Goal: Task Accomplishment & Management: Use online tool/utility

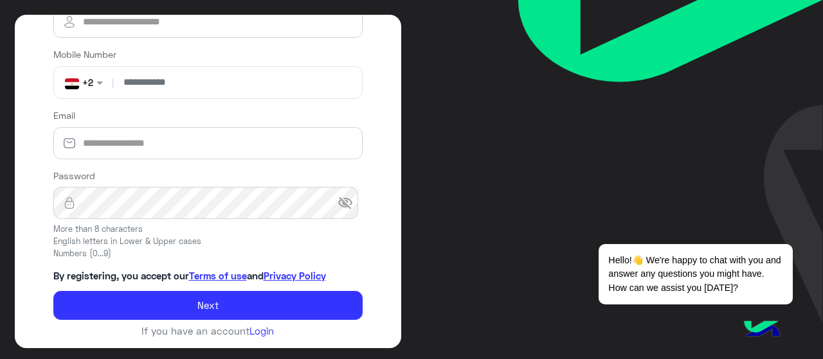
scroll to position [174, 0]
click at [261, 332] on link "Login" at bounding box center [261, 332] width 24 height 12
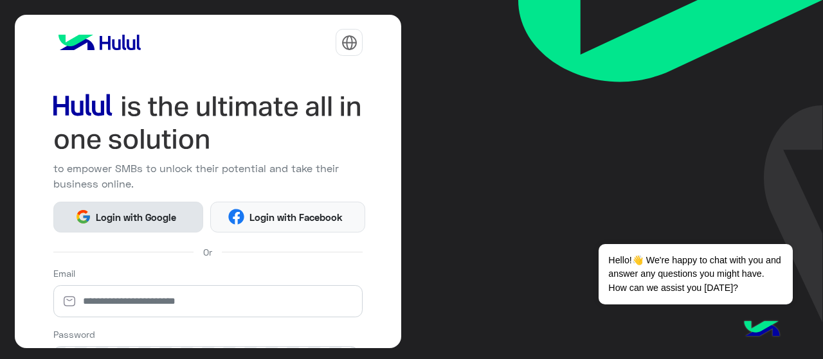
click at [100, 221] on span "Login with Google" at bounding box center [136, 217] width 90 height 15
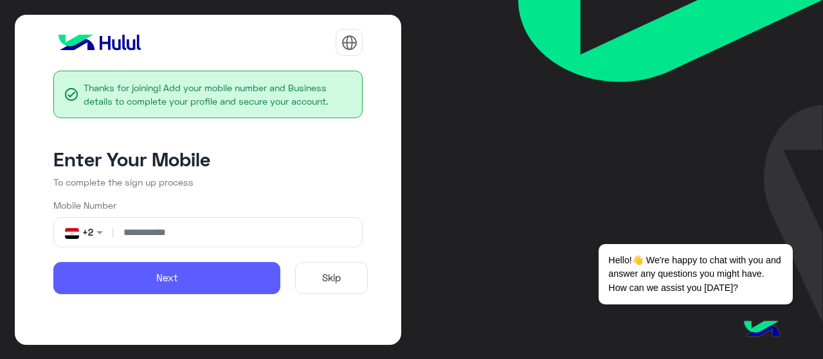
click at [175, 288] on button "Next" at bounding box center [167, 278] width 228 height 32
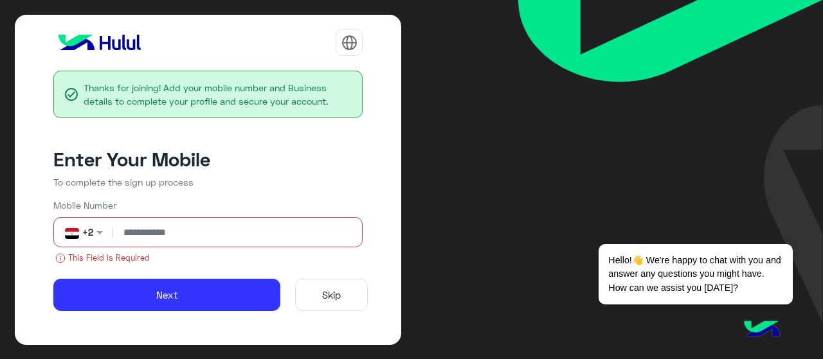
click at [200, 237] on input "number" at bounding box center [236, 232] width 241 height 29
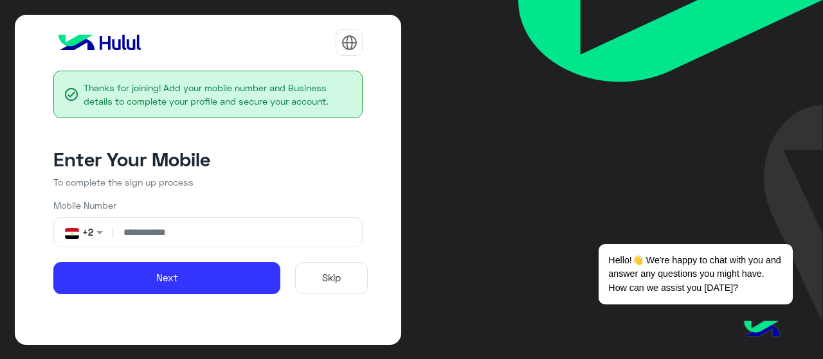
type input "**********"
click at [53, 262] on button "Next" at bounding box center [167, 278] width 228 height 32
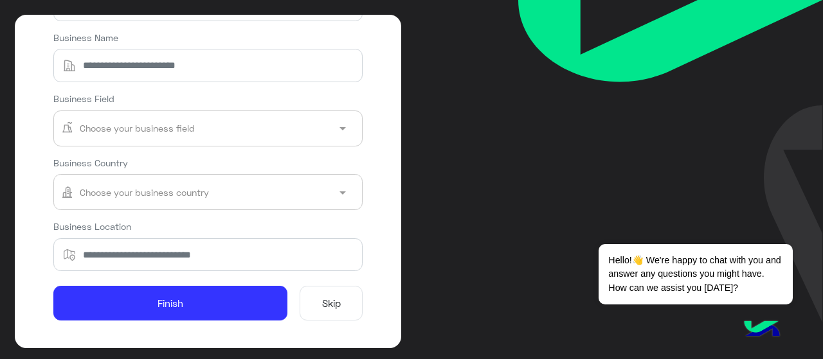
scroll to position [166, 0]
click at [340, 310] on button "Skip" at bounding box center [331, 303] width 63 height 35
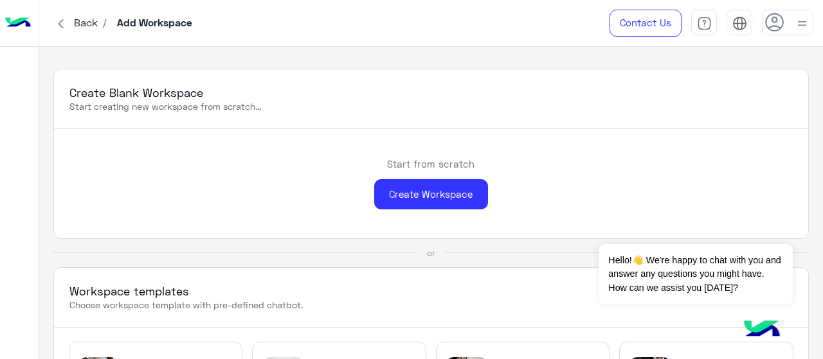
click at [20, 19] on img at bounding box center [18, 23] width 26 height 27
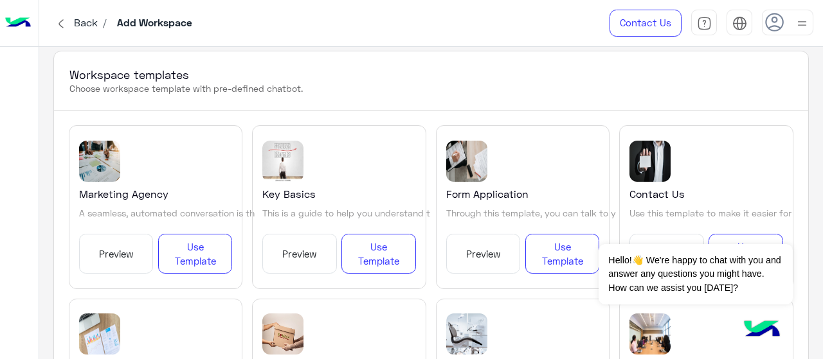
scroll to position [215, 0]
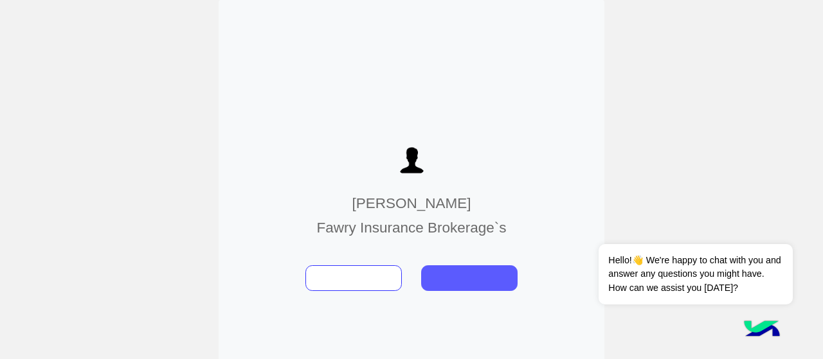
click at [471, 272] on button at bounding box center [469, 279] width 96 height 26
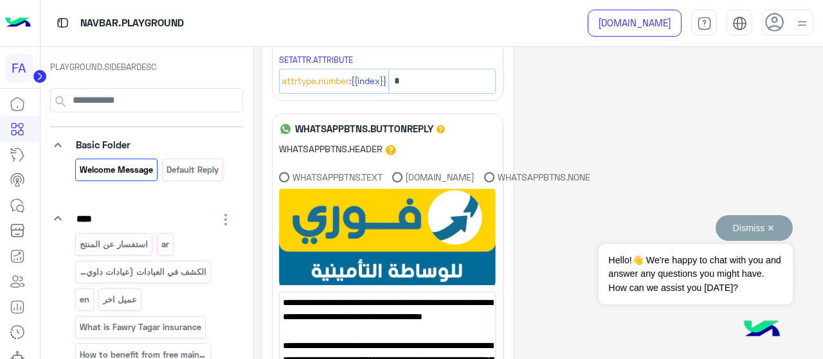
scroll to position [98, 0]
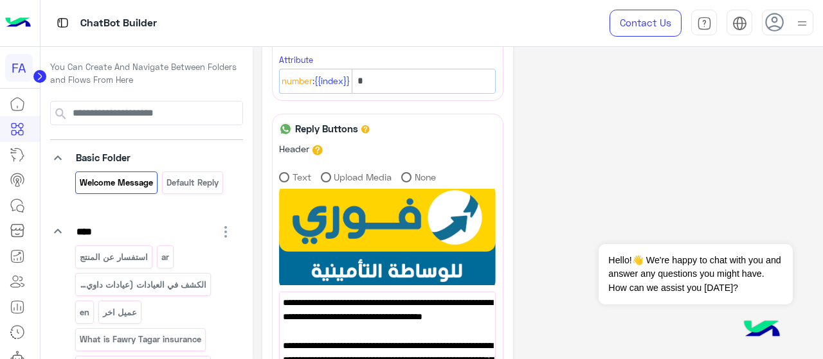
click at [761, 335] on img at bounding box center [761, 330] width 45 height 45
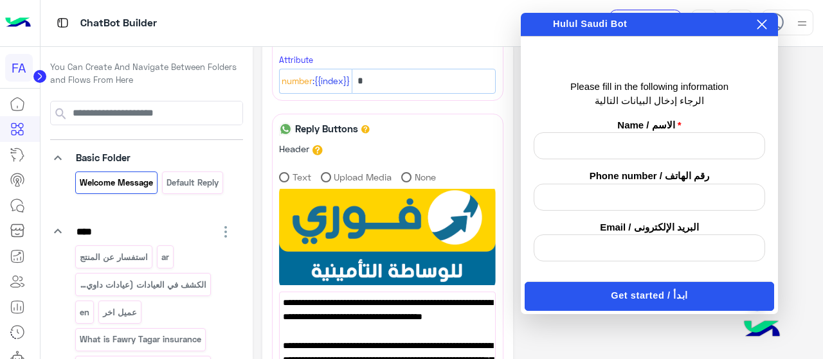
click at [761, 23] on icon at bounding box center [762, 24] width 10 height 10
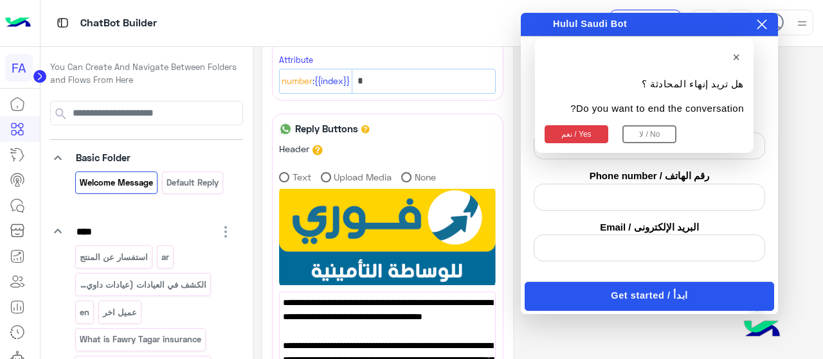
scroll to position [125, 0]
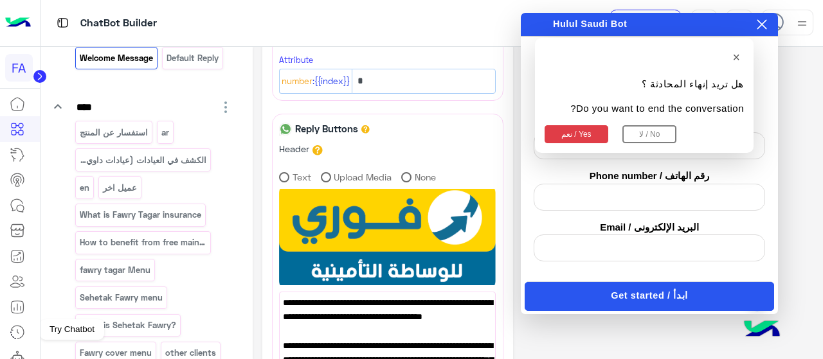
click at [15, 353] on icon at bounding box center [17, 357] width 15 height 15
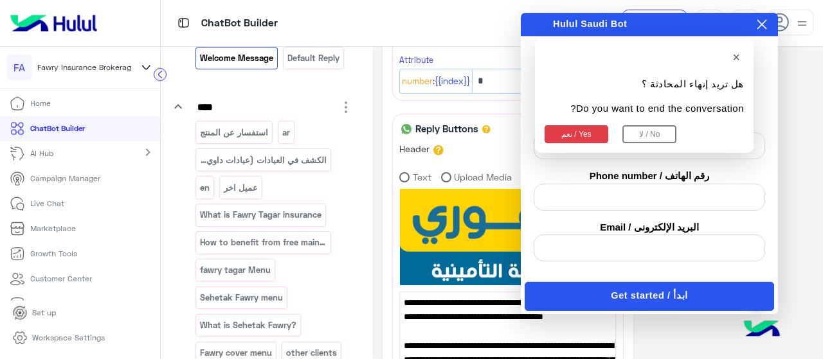
scroll to position [100, 0]
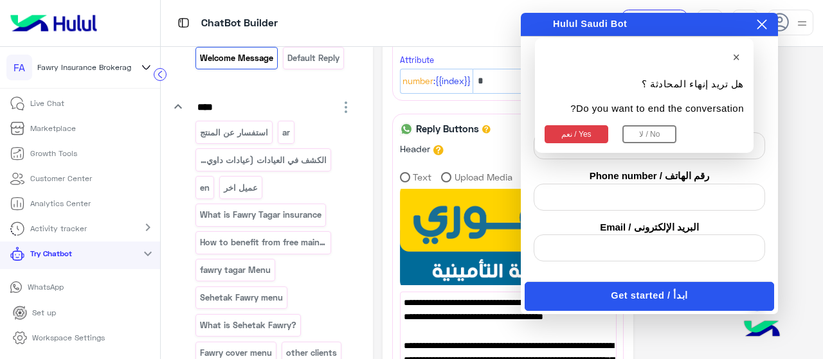
click at [59, 285] on p "WhatsApp" at bounding box center [46, 288] width 46 height 12
click at [766, 29] on icon at bounding box center [762, 24] width 10 height 10
click at [571, 140] on button "نعم / Yes" at bounding box center [577, 134] width 64 height 18
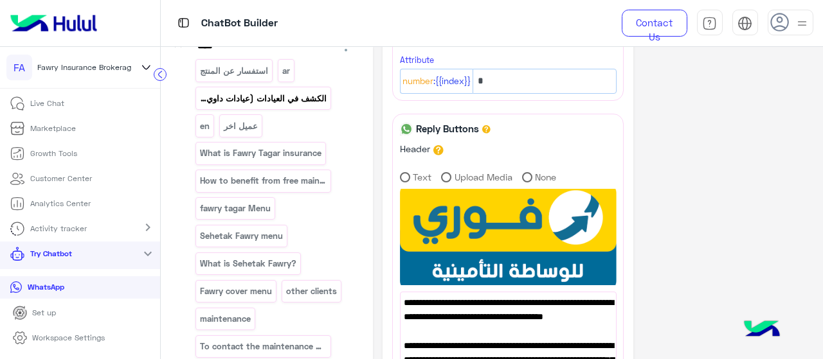
scroll to position [121, 0]
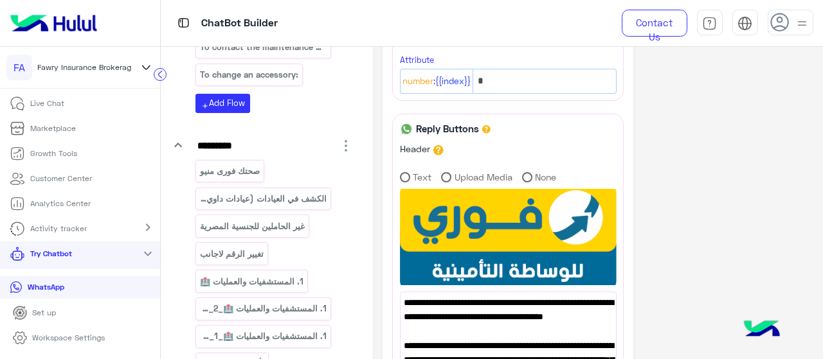
scroll to position [536, 0]
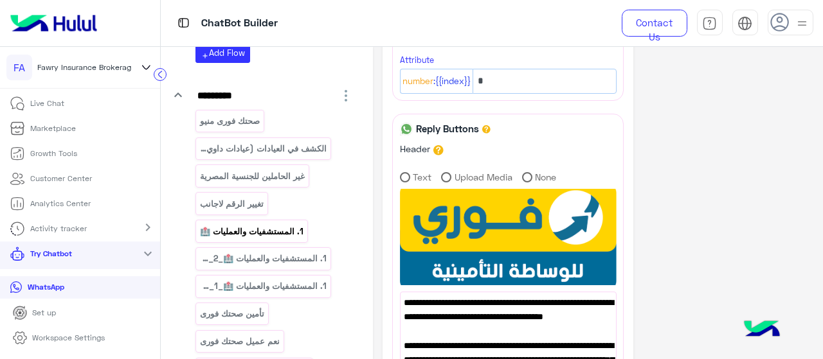
click at [229, 225] on p "1. المستشفيات والعمليات 🏥" at bounding box center [251, 231] width 105 height 15
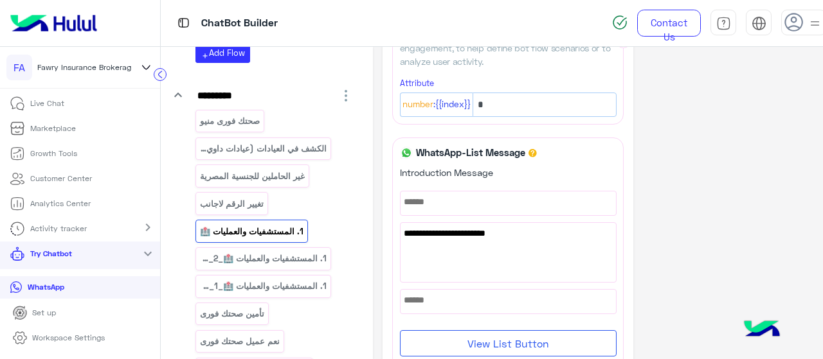
scroll to position [164, 0]
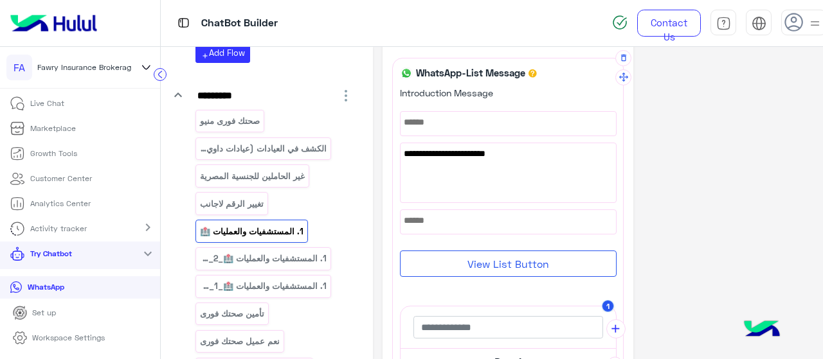
click at [490, 258] on button "View List Button" at bounding box center [508, 264] width 217 height 26
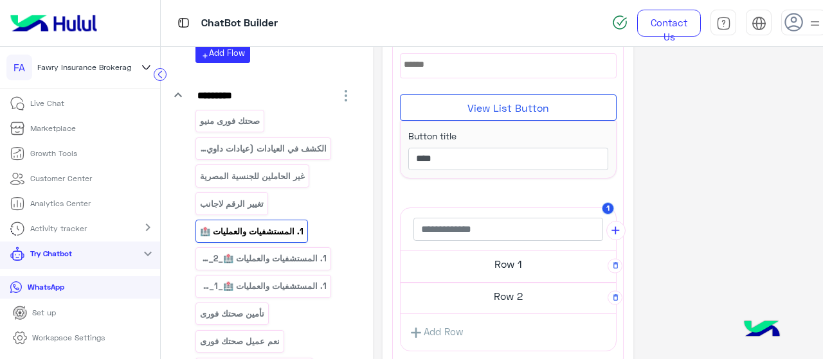
scroll to position [250, 0]
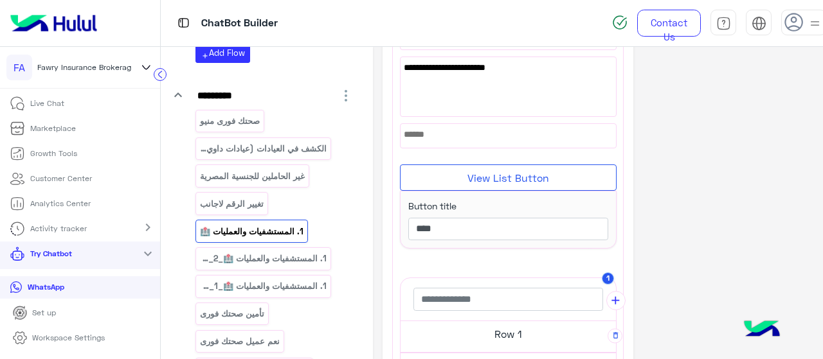
click at [512, 170] on button "View List Button" at bounding box center [508, 178] width 217 height 26
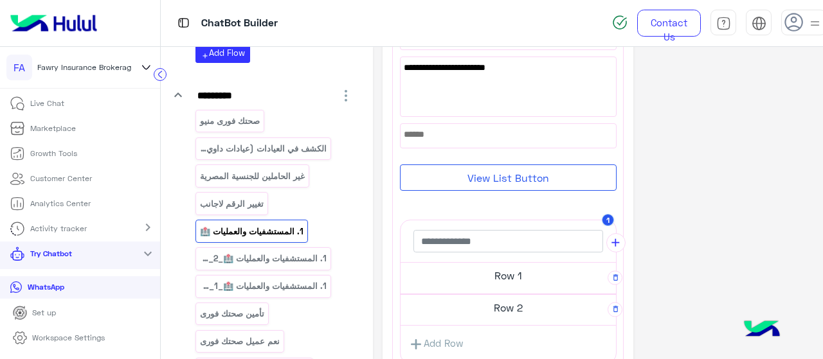
click at [512, 170] on button "View List Button" at bounding box center [508, 178] width 217 height 26
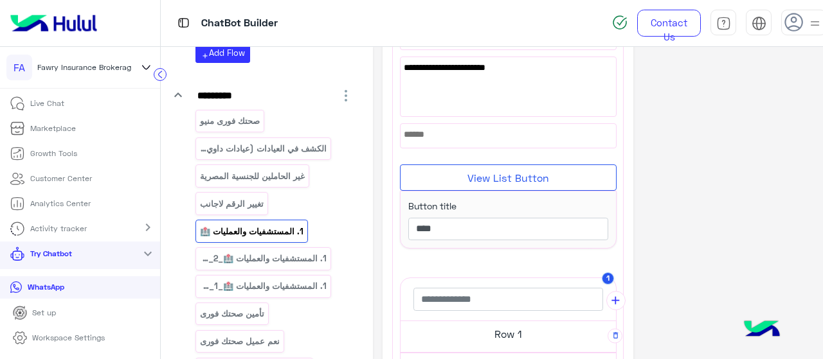
click at [512, 170] on button "View List Button" at bounding box center [508, 178] width 217 height 26
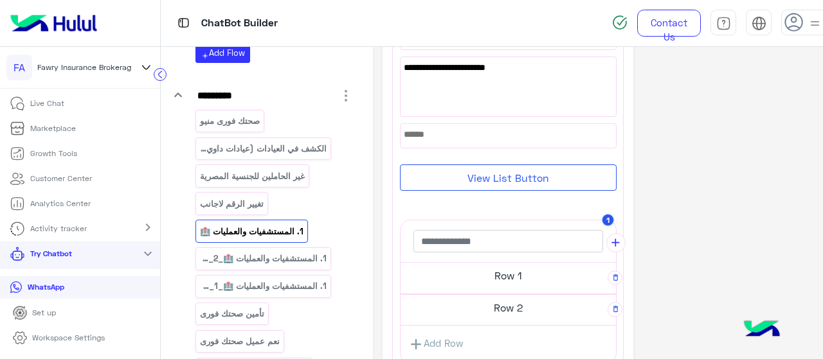
click at [512, 170] on button "View List Button" at bounding box center [508, 178] width 217 height 26
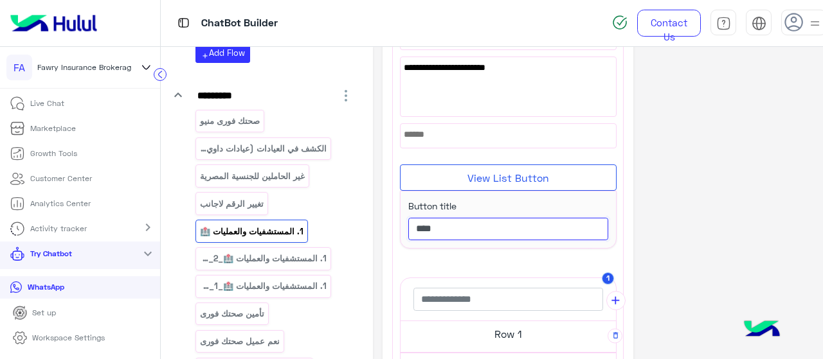
click at [527, 226] on input "****" at bounding box center [508, 229] width 200 height 23
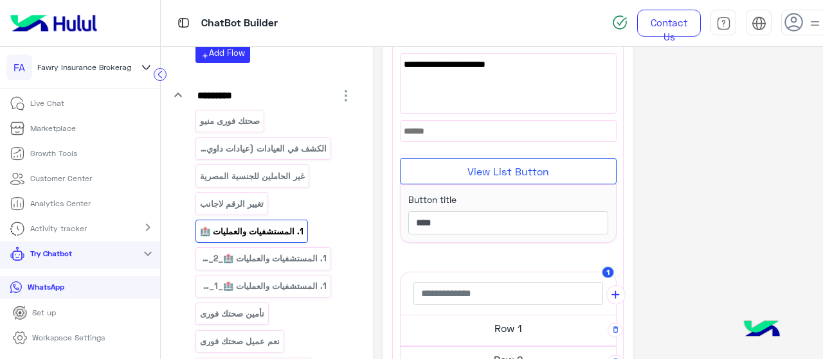
click at [719, 234] on div "**********" at bounding box center [598, 197] width 431 height 782
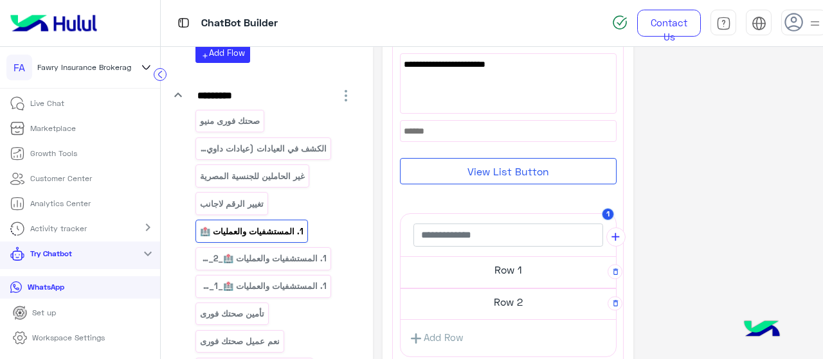
scroll to position [302, 0]
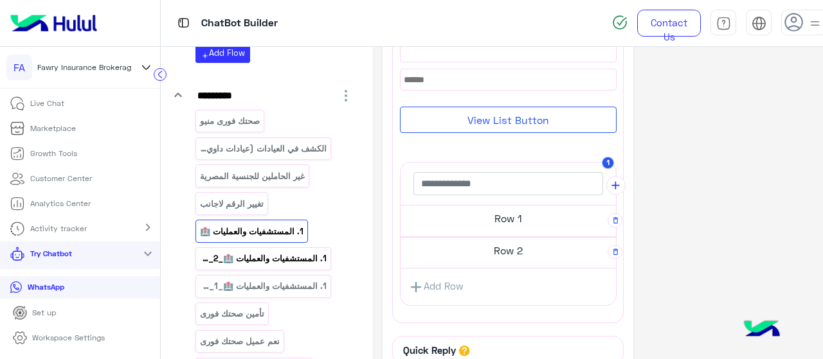
click at [272, 251] on p "1. المستشفيات والعمليات 🏥_copy_2" at bounding box center [263, 258] width 129 height 15
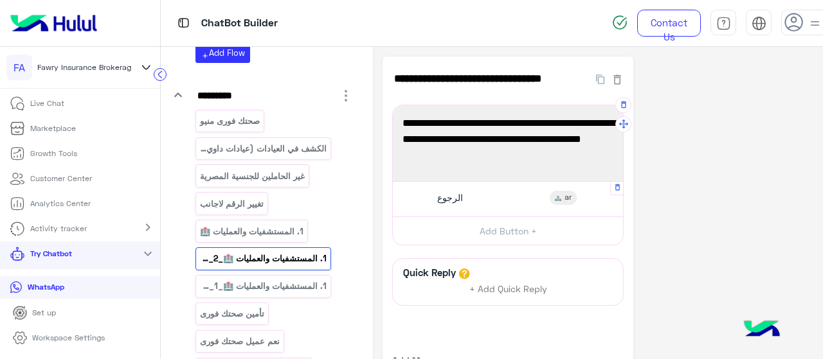
scroll to position [70, 0]
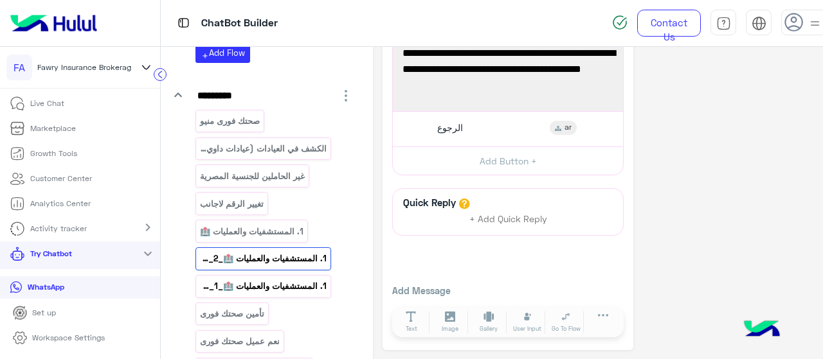
click at [260, 280] on p "1. المستشفيات والعمليات 🏥_copy_1" at bounding box center [263, 286] width 129 height 15
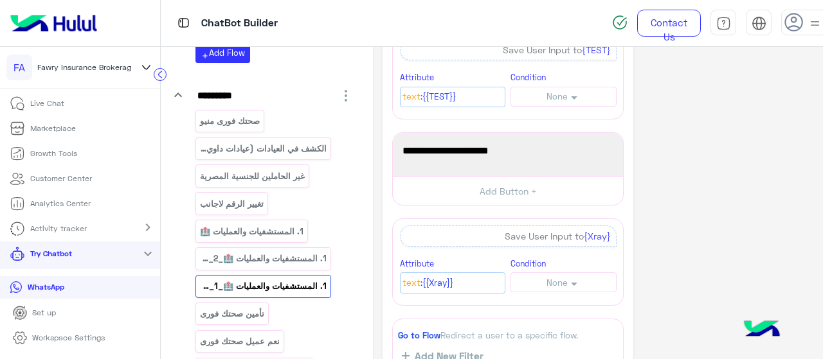
scroll to position [359, 0]
click at [241, 307] on p "تأمين صحتك فورى" at bounding box center [232, 314] width 66 height 15
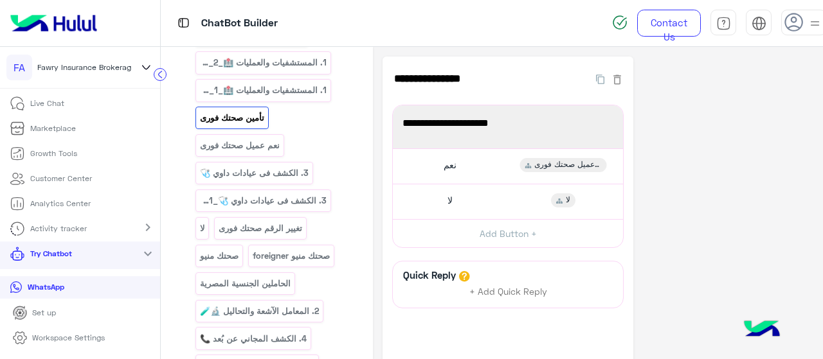
scroll to position [815, 0]
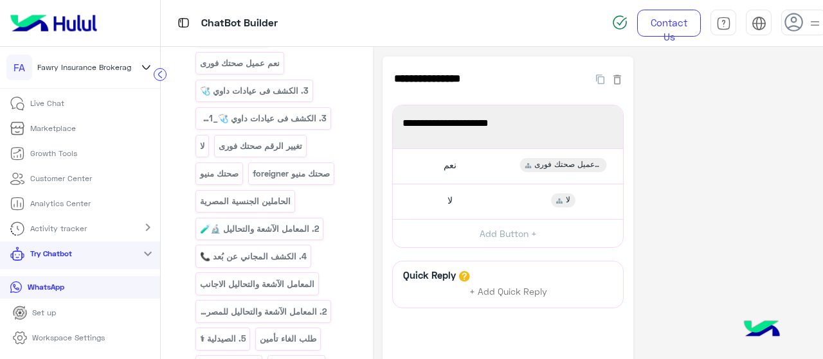
click at [721, 201] on div "**********" at bounding box center [598, 240] width 431 height 366
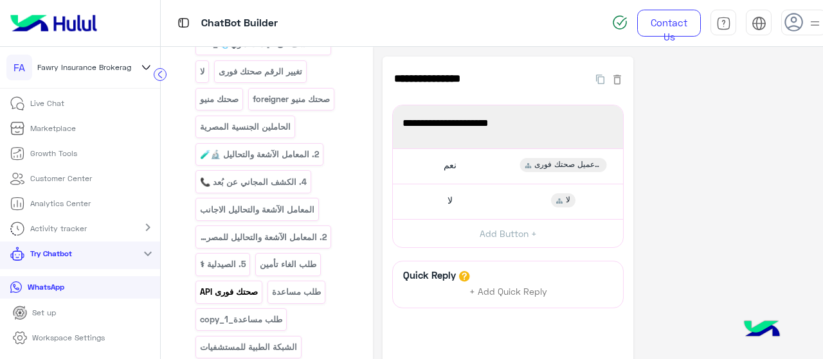
scroll to position [921, 0]
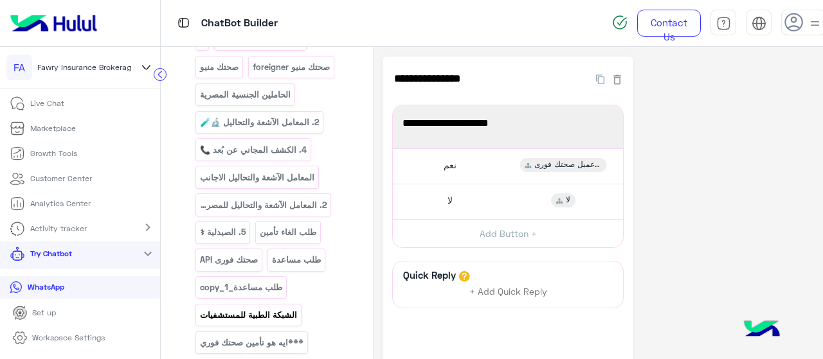
click at [229, 308] on p "الشبكة الطبية للمستشفيات" at bounding box center [248, 315] width 99 height 15
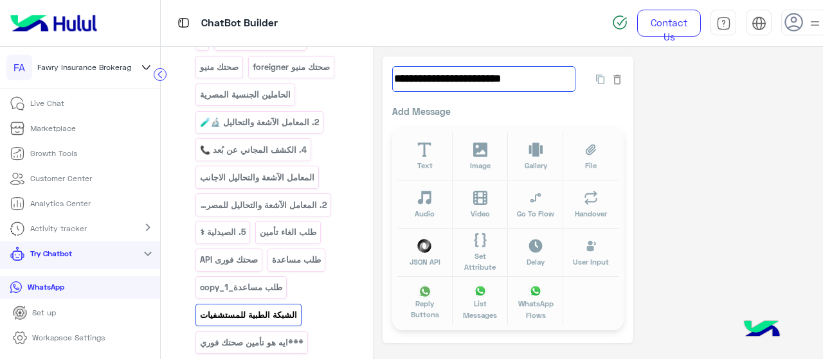
click at [471, 77] on input "**********" at bounding box center [483, 79] width 183 height 26
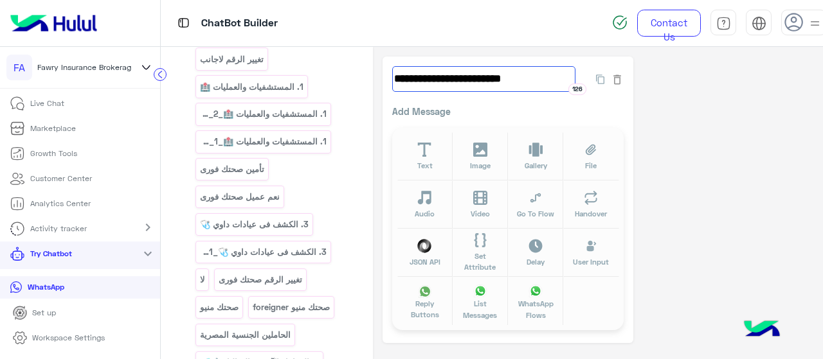
scroll to position [597, 0]
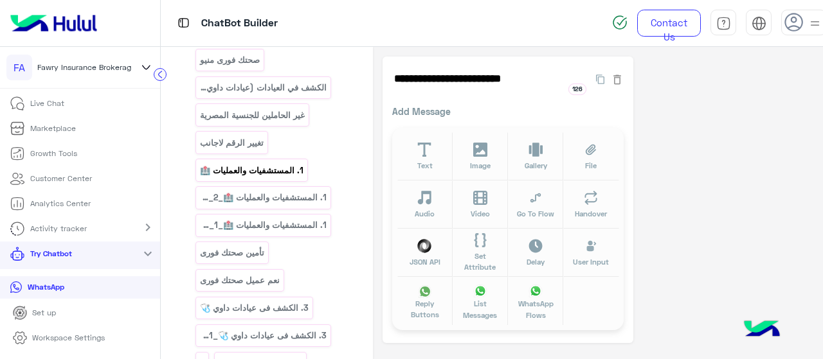
click at [266, 163] on p "1. المستشفيات والعمليات 🏥" at bounding box center [251, 170] width 105 height 15
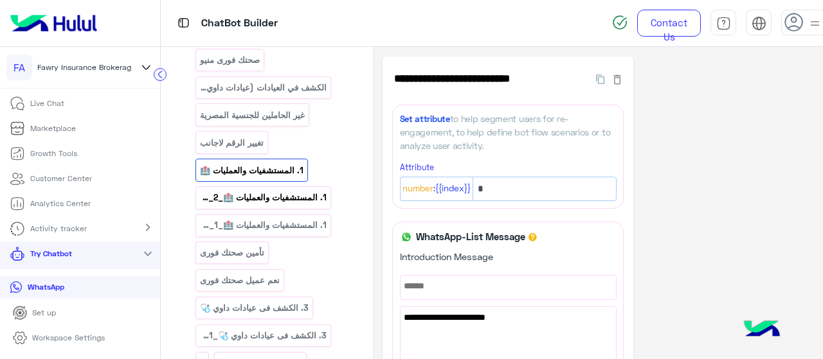
click at [271, 196] on div "1. المستشفيات والعمليات 🏥_copy_2" at bounding box center [263, 197] width 136 height 23
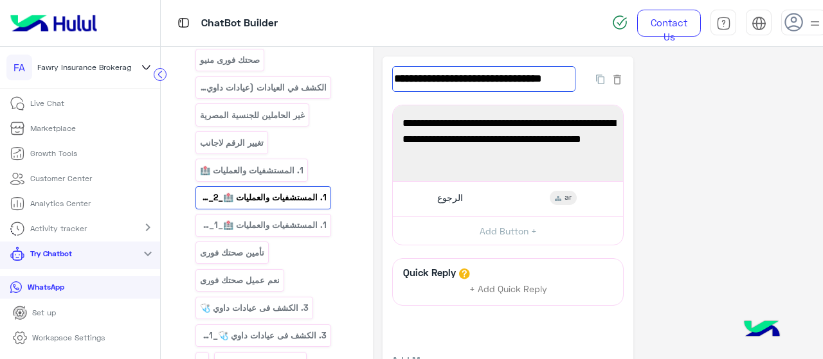
click at [435, 77] on input "**********" at bounding box center [483, 79] width 183 height 26
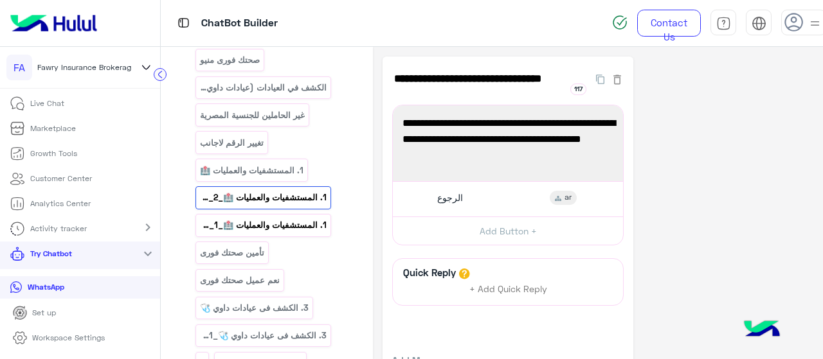
click at [289, 219] on p "1. المستشفيات والعمليات 🏥_copy_1" at bounding box center [263, 225] width 129 height 15
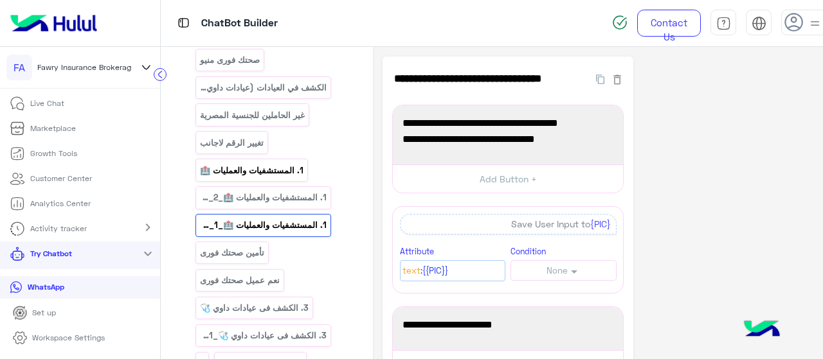
click at [262, 163] on p "1. المستشفيات والعمليات 🏥" at bounding box center [251, 170] width 105 height 15
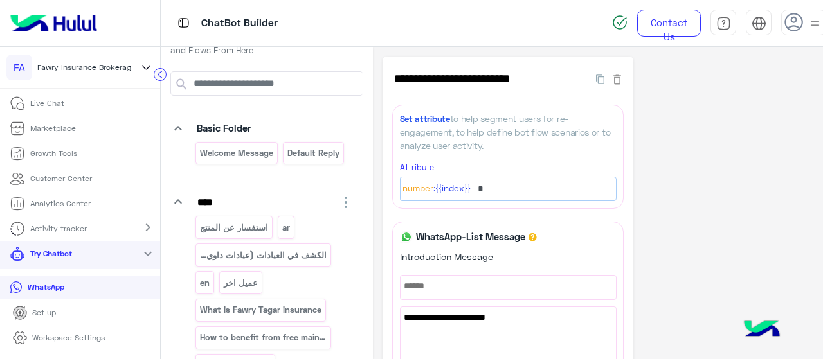
scroll to position [0, 0]
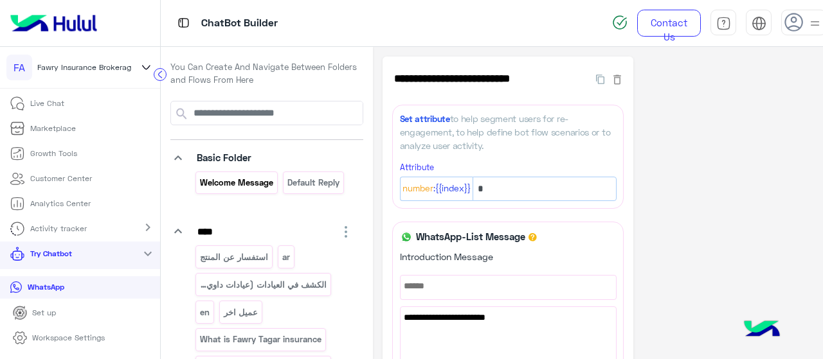
click at [235, 190] on div "Welcome Message" at bounding box center [236, 183] width 82 height 23
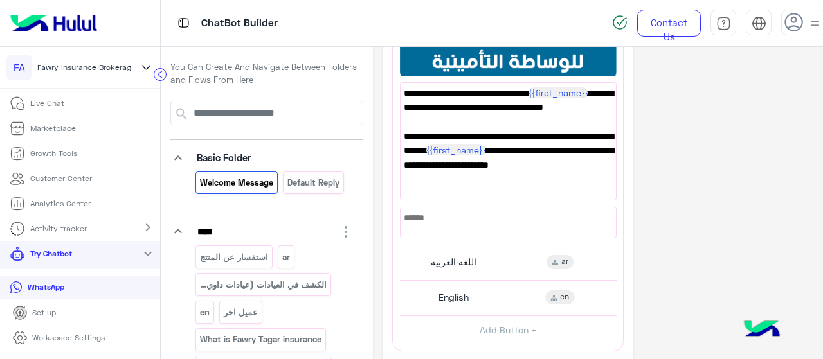
scroll to position [325, 0]
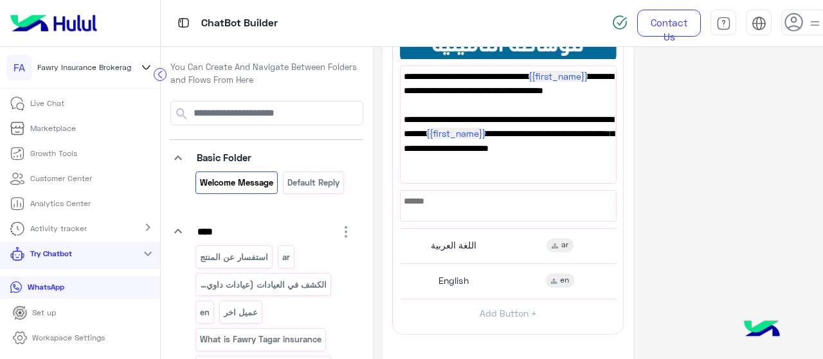
click at [502, 242] on div "اللغة العربية ar" at bounding box center [507, 245] width 207 height 25
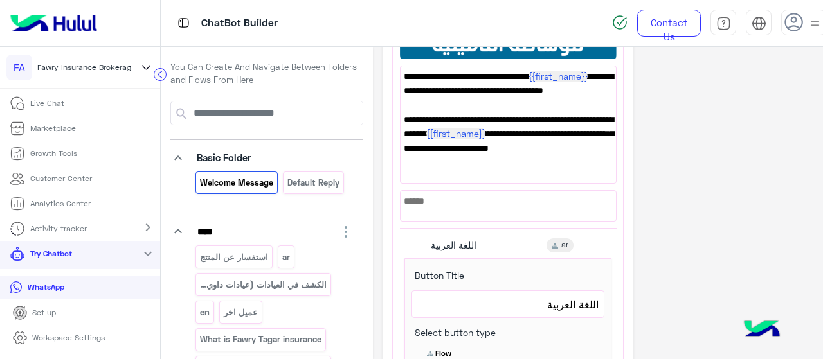
scroll to position [424, 0]
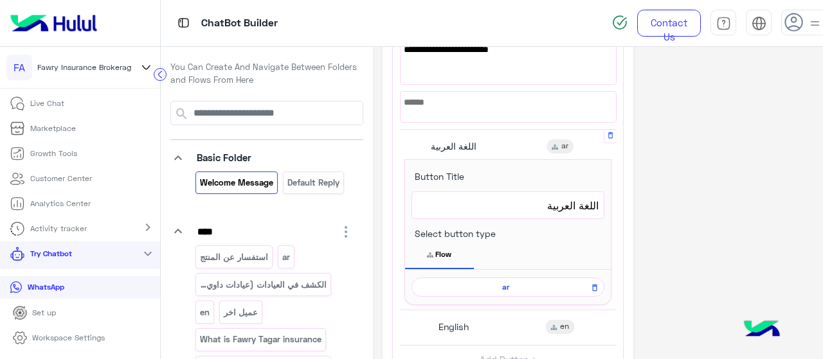
click at [486, 282] on span "ar" at bounding box center [506, 288] width 174 height 12
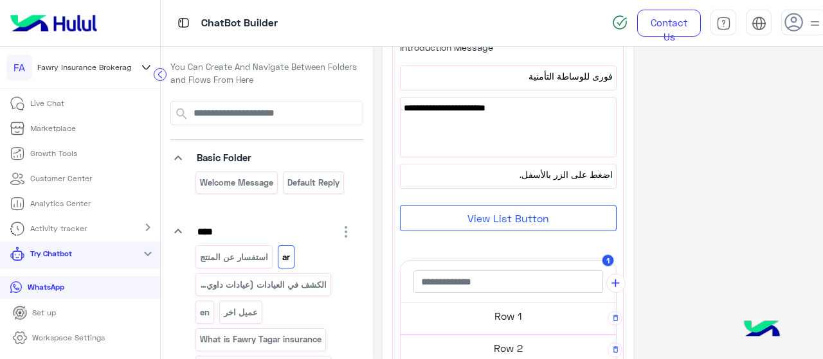
scroll to position [209, 0]
click at [496, 228] on button "View List Button" at bounding box center [508, 219] width 217 height 26
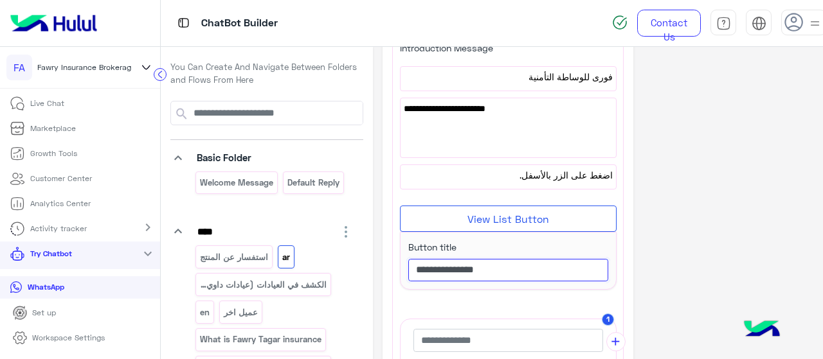
click at [509, 266] on input "**********" at bounding box center [508, 270] width 200 height 23
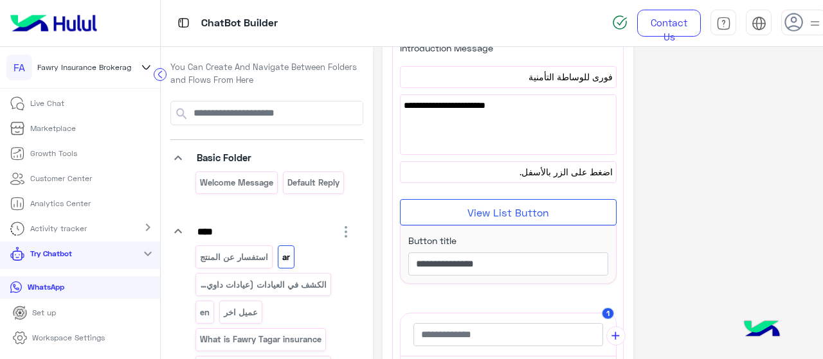
click at [440, 235] on label "Button title" at bounding box center [432, 241] width 48 height 14
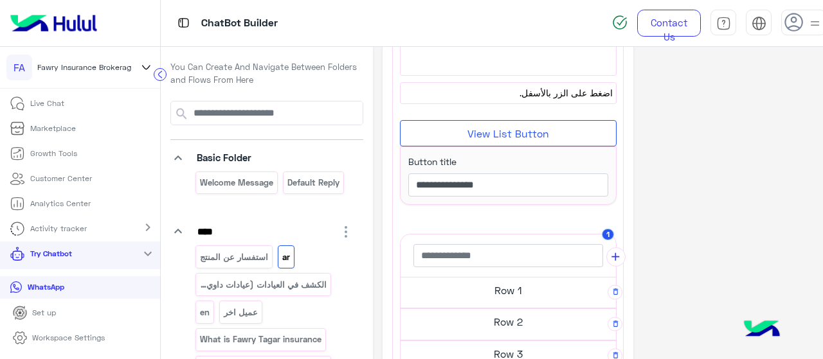
scroll to position [383, 0]
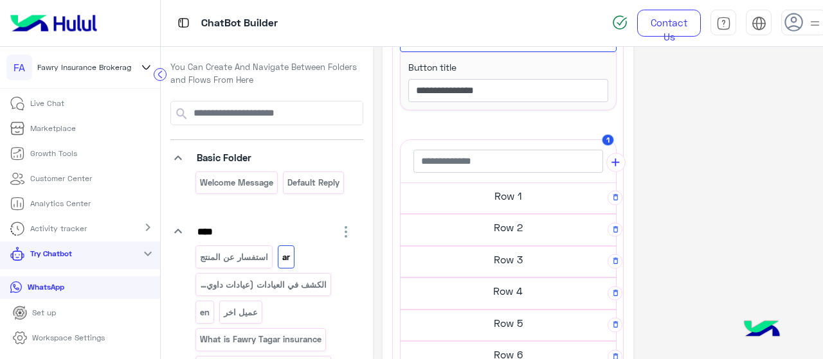
click at [521, 219] on h5 "Row 2" at bounding box center [508, 228] width 215 height 26
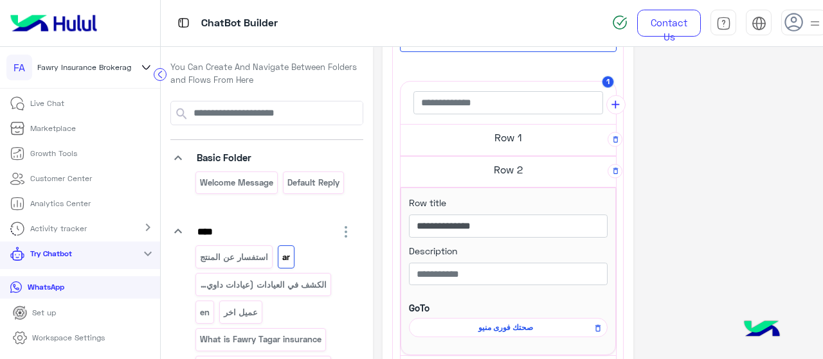
click at [507, 138] on h5 "Row 1" at bounding box center [508, 138] width 215 height 26
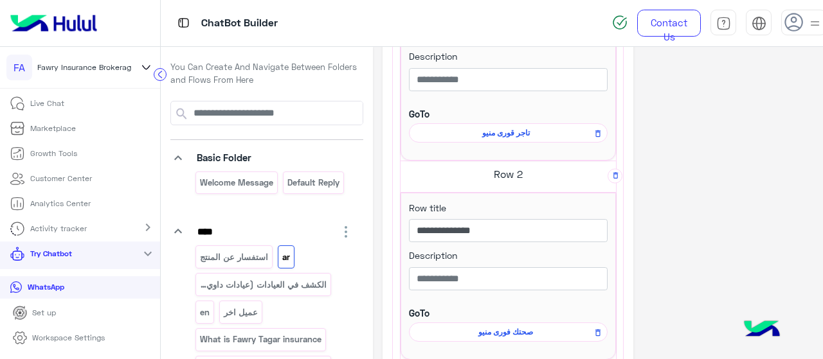
scroll to position [545, 0]
click at [501, 170] on h5 "Row 2" at bounding box center [508, 175] width 215 height 26
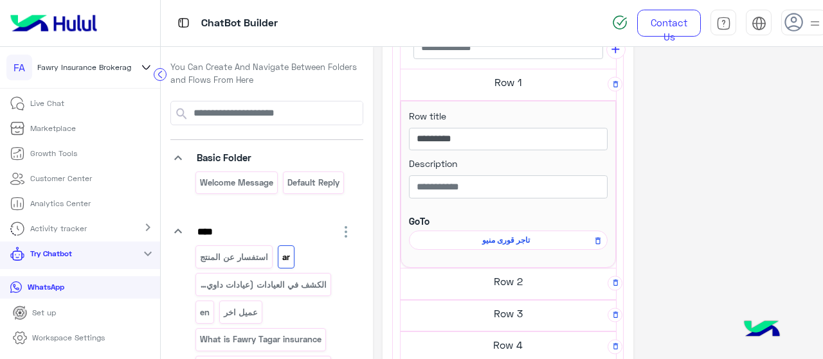
scroll to position [437, 0]
click at [500, 86] on h5 "Row 1" at bounding box center [508, 83] width 215 height 26
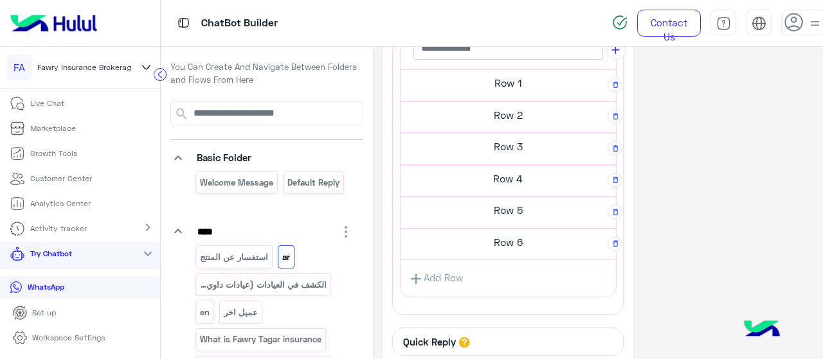
click at [479, 87] on h5 "Row 1" at bounding box center [508, 83] width 215 height 26
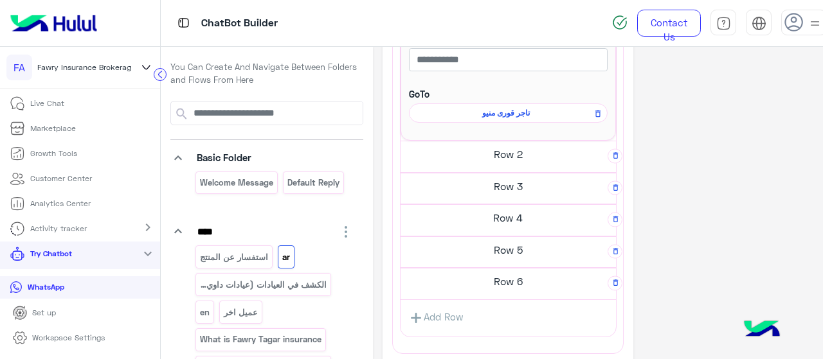
scroll to position [565, 0]
click at [509, 149] on h5 "Row 2" at bounding box center [508, 155] width 215 height 26
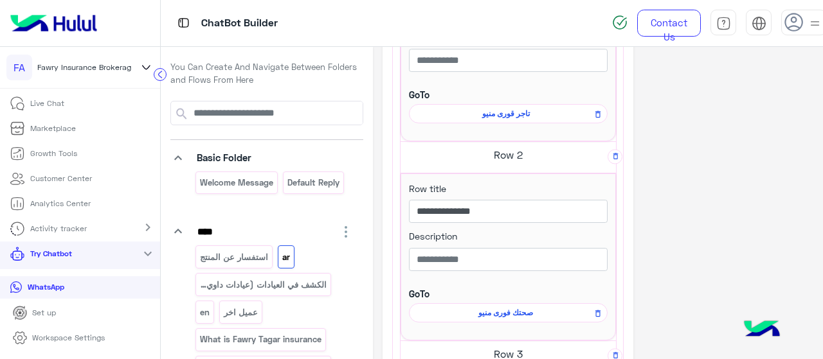
scroll to position [716, 0]
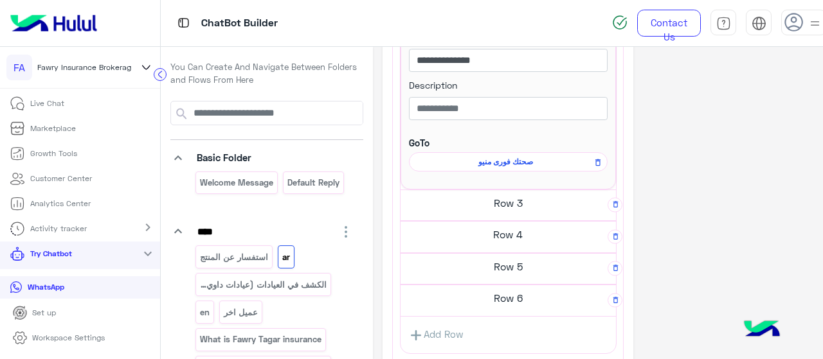
click at [516, 203] on h5 "Row 3" at bounding box center [508, 203] width 215 height 26
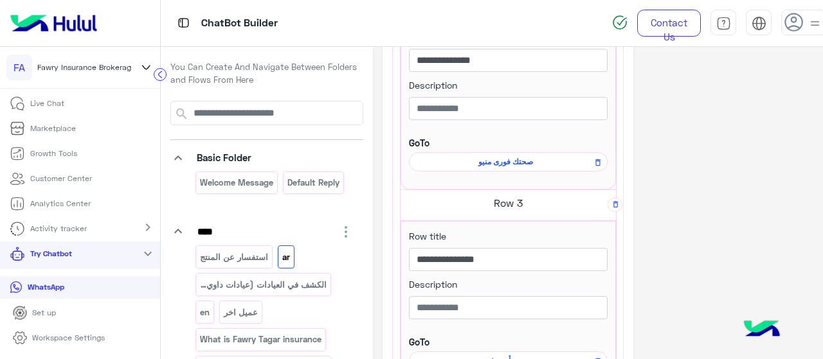
scroll to position [830, 0]
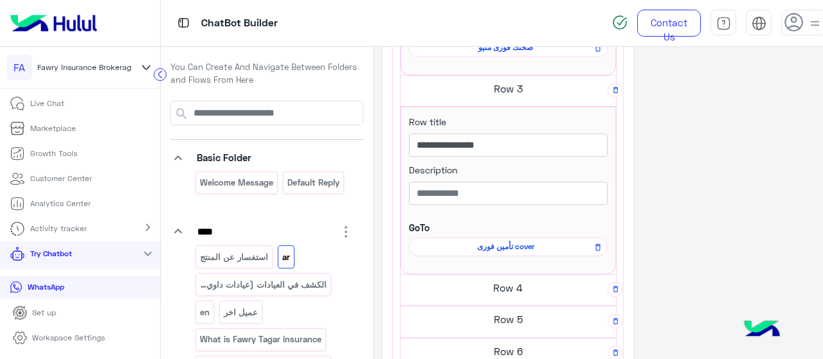
click at [502, 286] on h5 "Row 4" at bounding box center [508, 288] width 215 height 26
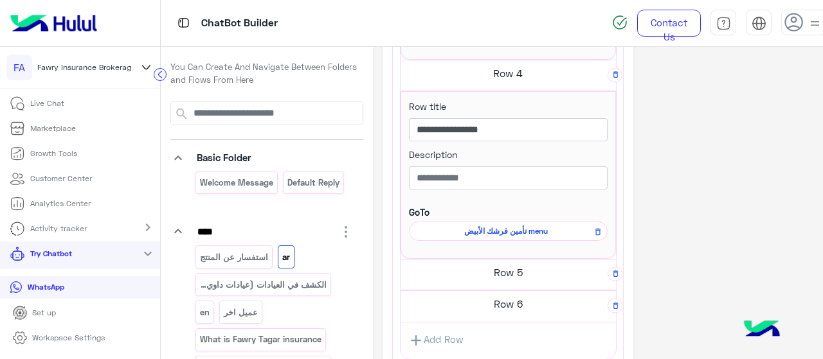
scroll to position [1044, 0]
click at [506, 267] on h5 "Row 5" at bounding box center [508, 274] width 215 height 26
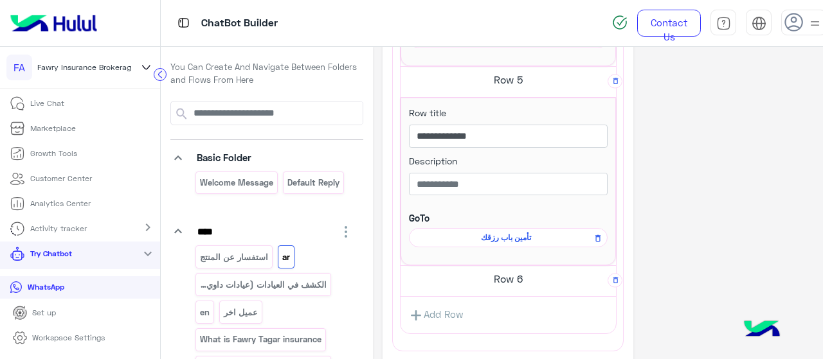
click at [514, 270] on h5 "Row 6" at bounding box center [508, 279] width 215 height 26
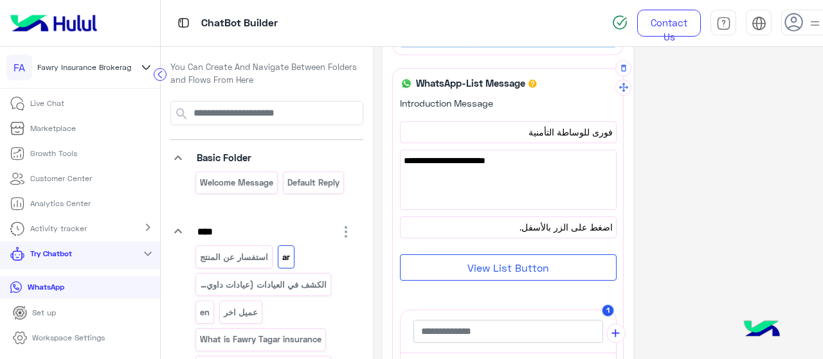
scroll to position [246, 0]
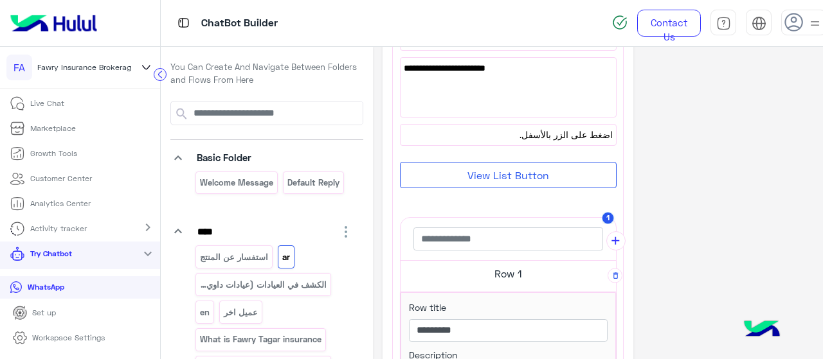
click at [468, 167] on button "View List Button" at bounding box center [508, 175] width 217 height 26
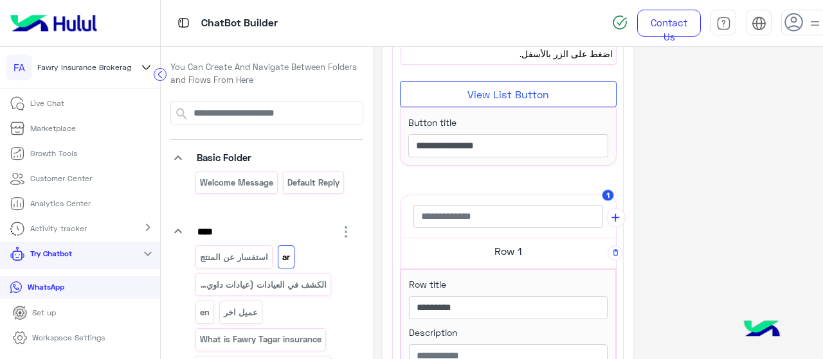
scroll to position [327, 0]
click at [491, 246] on h5 "Row 1" at bounding box center [508, 252] width 215 height 26
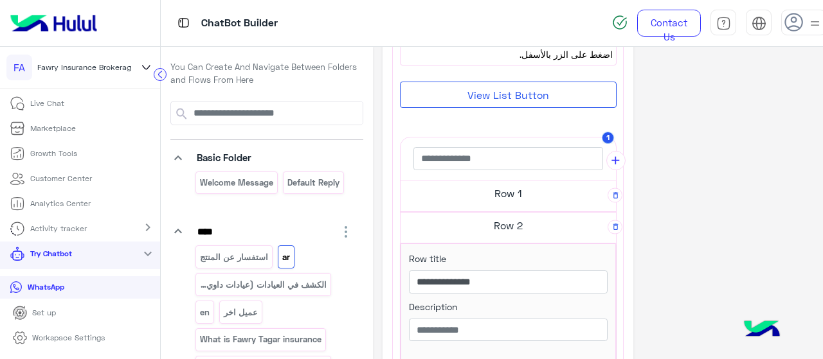
click at [502, 195] on h5 "Row 1" at bounding box center [508, 194] width 215 height 26
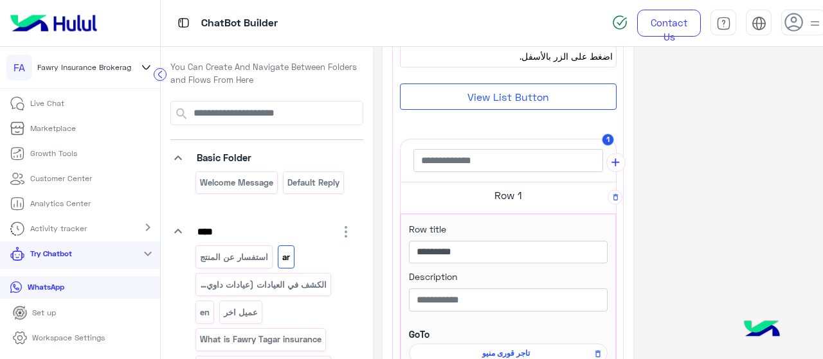
scroll to position [272, 0]
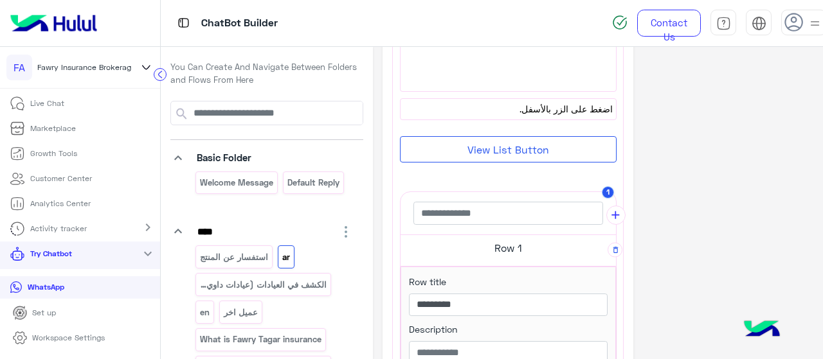
click at [502, 150] on button "View List Button" at bounding box center [508, 149] width 217 height 26
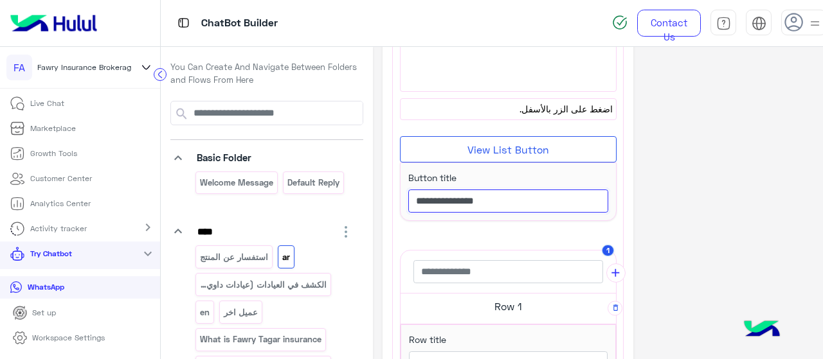
click at [538, 204] on input "**********" at bounding box center [508, 201] width 200 height 23
click at [489, 177] on div "**********" at bounding box center [508, 192] width 200 height 42
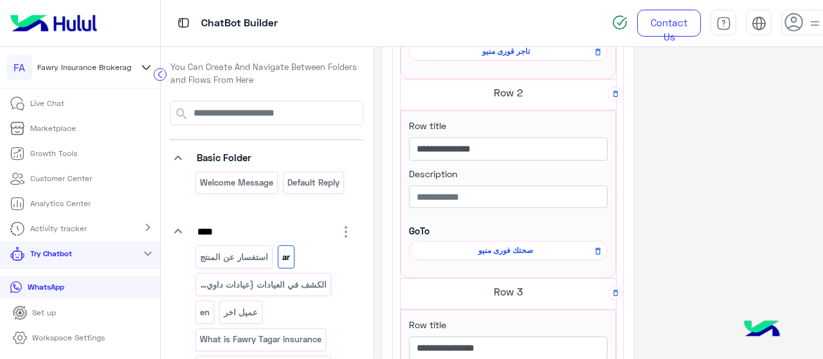
scroll to position [686, 0]
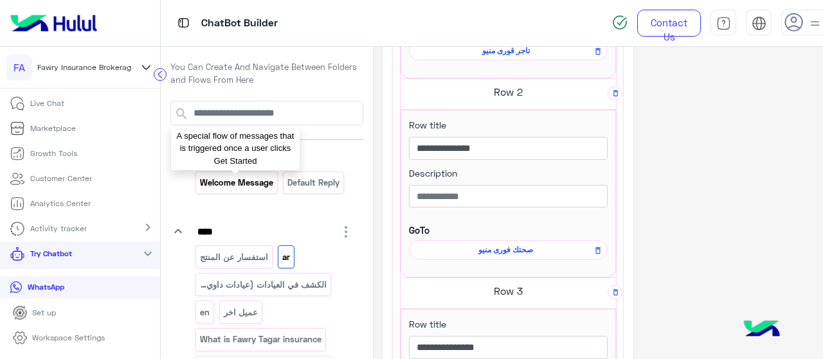
click at [249, 183] on p "Welcome Message" at bounding box center [236, 183] width 75 height 15
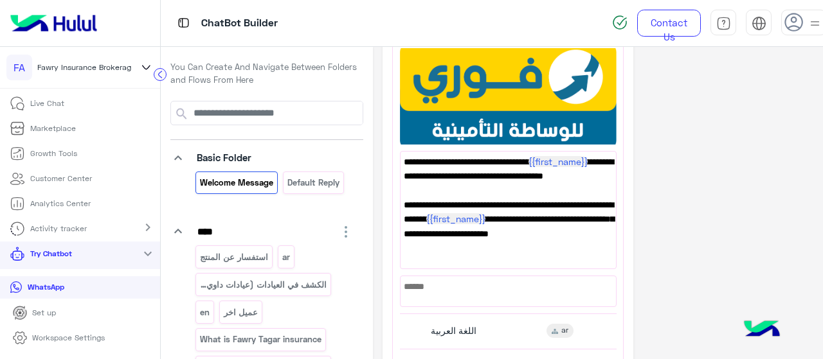
scroll to position [289, 0]
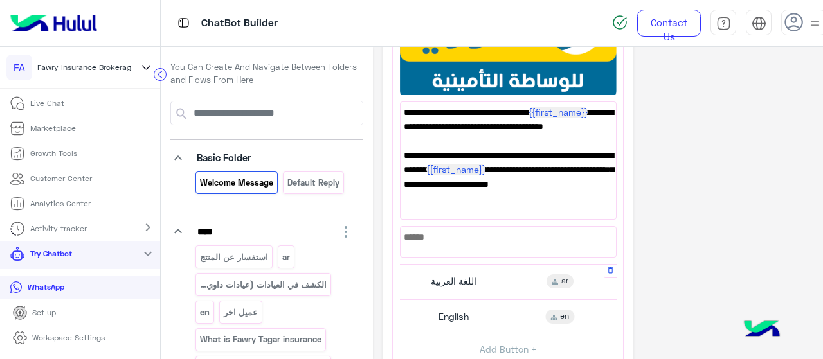
click at [471, 269] on div "اللغة العربية ar" at bounding box center [507, 281] width 207 height 25
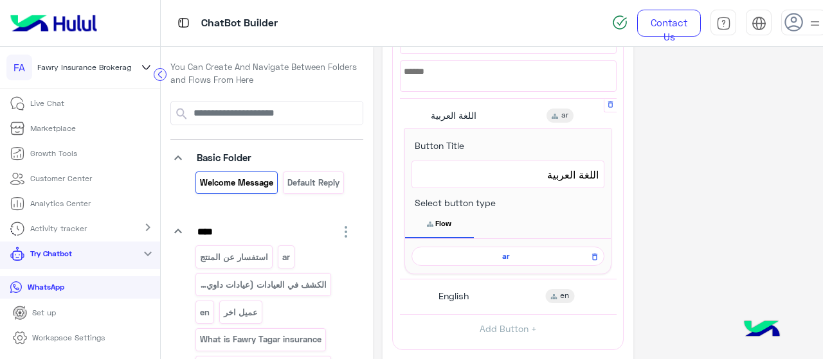
scroll to position [455, 0]
click at [494, 255] on span "ar" at bounding box center [506, 256] width 174 height 12
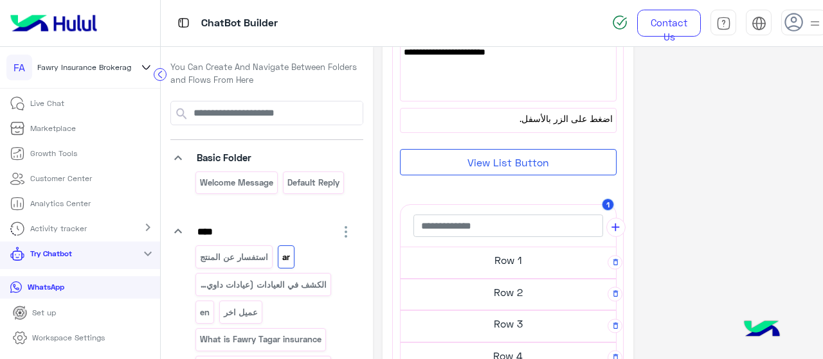
scroll to position [339, 0]
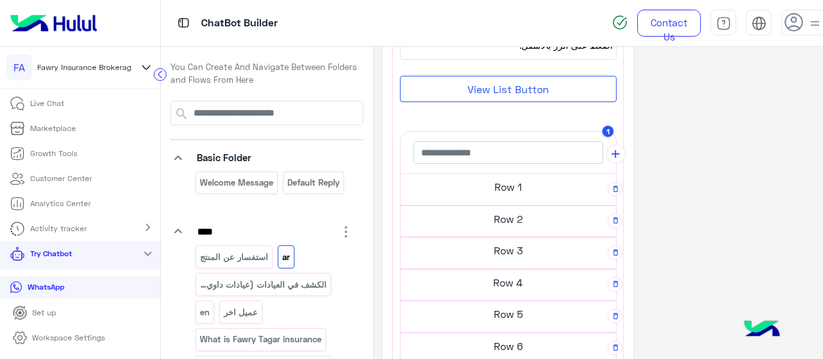
click at [555, 216] on h5 "Row 2" at bounding box center [508, 219] width 215 height 26
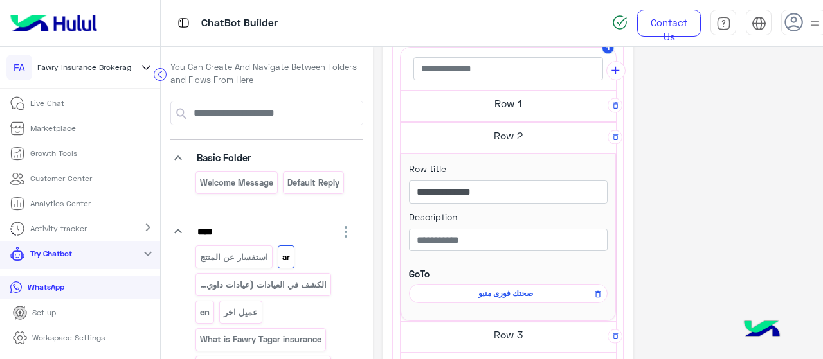
scroll to position [436, 0]
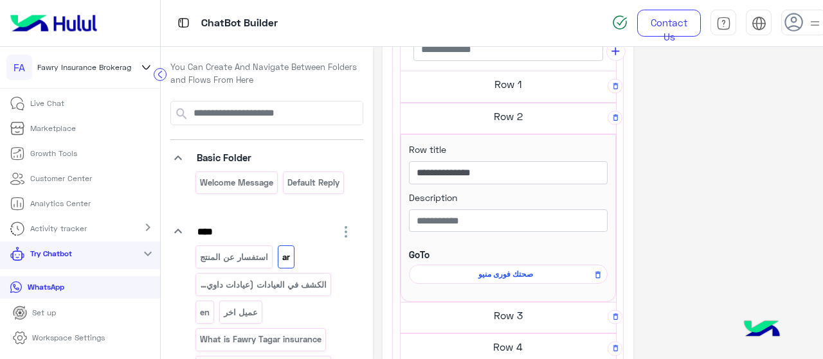
click at [520, 269] on span "صحتك فورى منيو" at bounding box center [506, 275] width 180 height 12
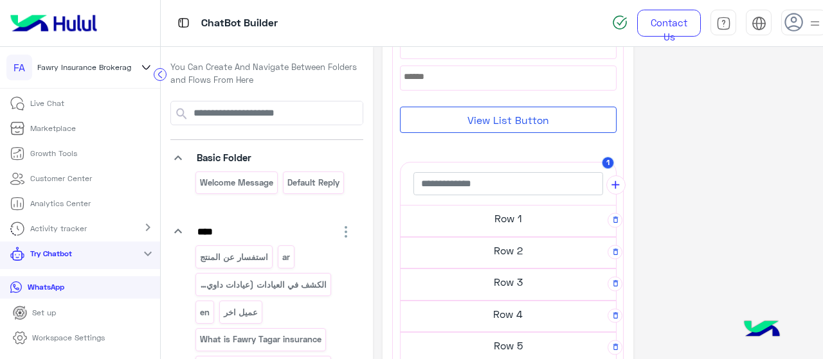
click at [507, 255] on h5 "Row 2" at bounding box center [508, 251] width 215 height 26
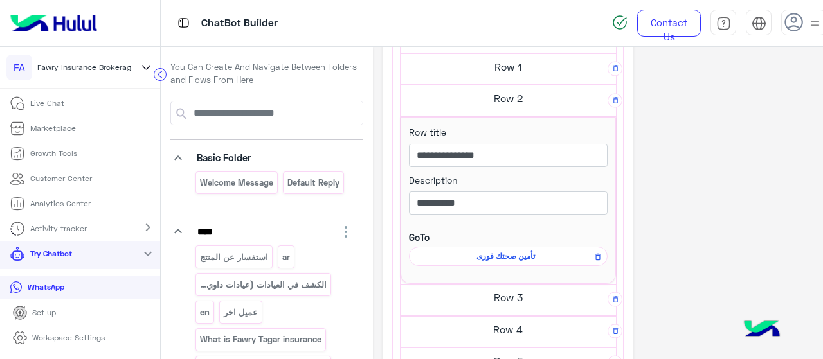
scroll to position [337, 0]
click at [501, 255] on span "تأمين صحتك فورى" at bounding box center [506, 256] width 180 height 12
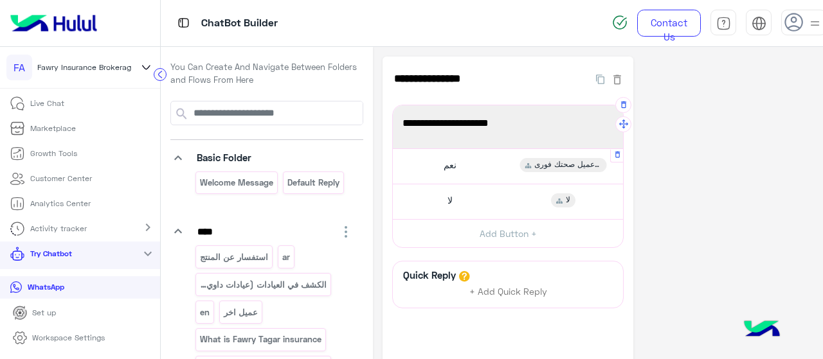
click at [444, 163] on span "نعم" at bounding box center [450, 165] width 13 height 12
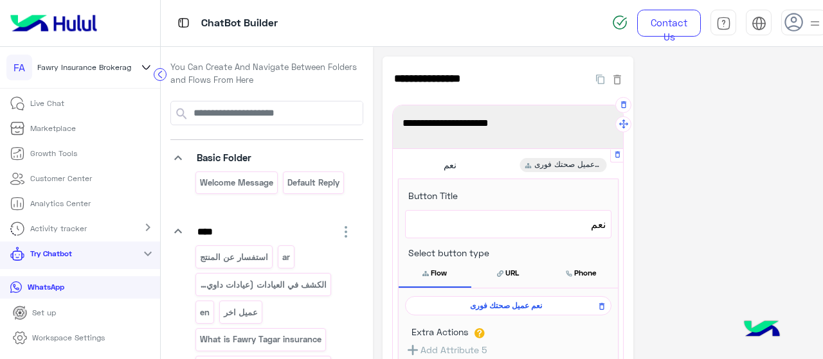
scroll to position [46, 0]
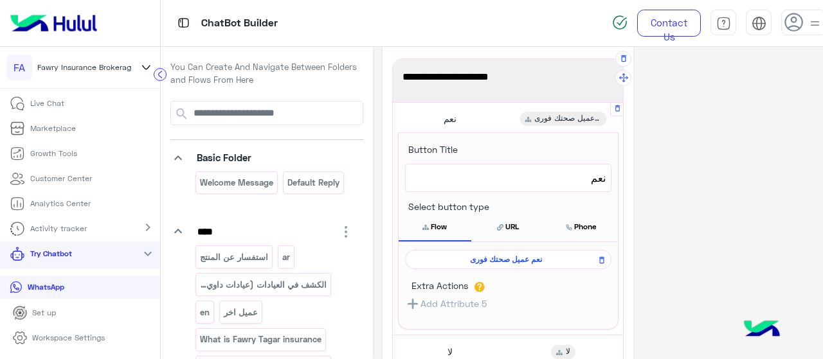
click at [507, 224] on button "URL" at bounding box center [507, 226] width 73 height 27
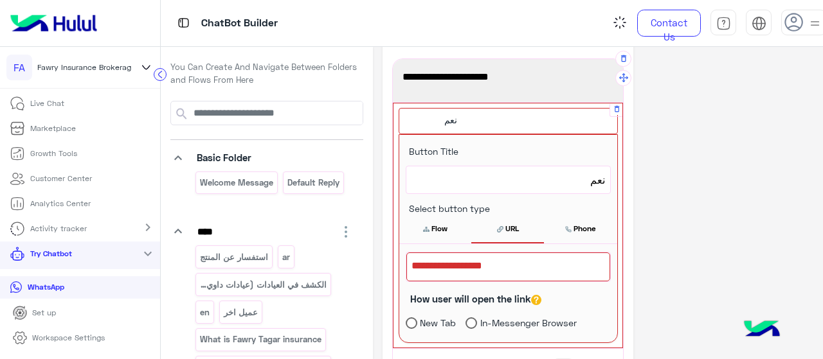
click at [429, 219] on button "Flow" at bounding box center [435, 228] width 73 height 27
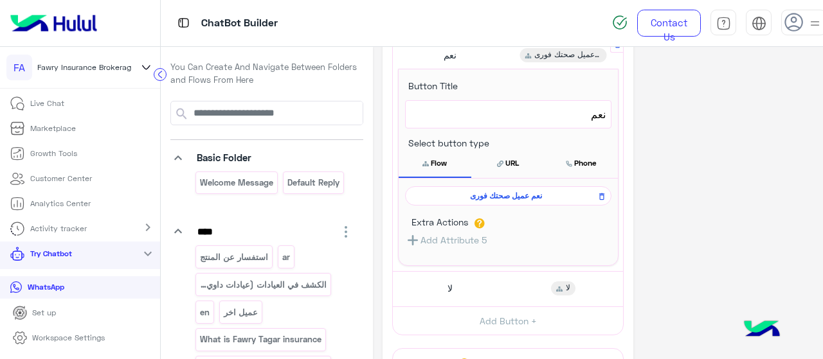
scroll to position [111, 0]
click at [536, 194] on span "نعم عميل صحتك فورى" at bounding box center [506, 196] width 188 height 12
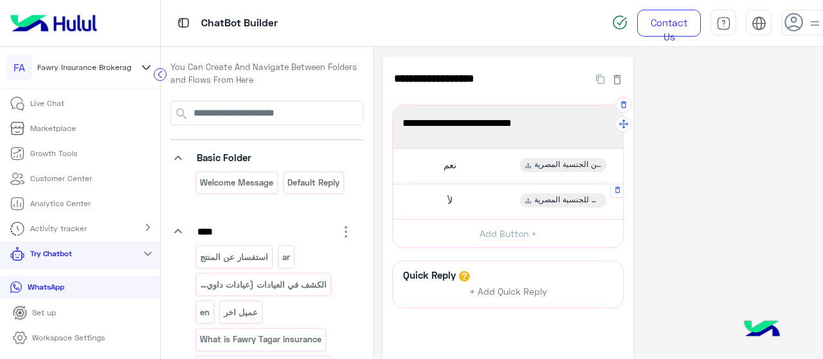
click at [462, 201] on div "لأ غير الحاملين للجنسية المصرية" at bounding box center [508, 201] width 221 height 25
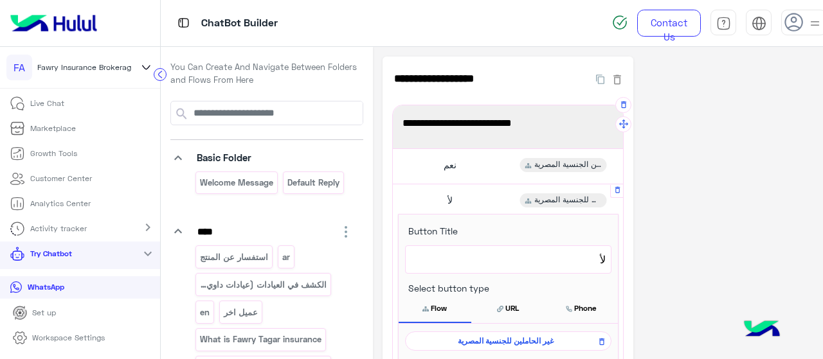
click at [495, 336] on span "غير الحاملين للجنسية المصرية" at bounding box center [506, 342] width 188 height 12
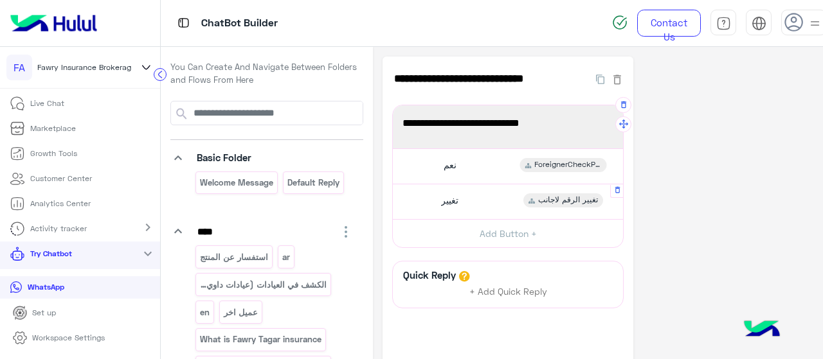
click at [453, 194] on div "تغيير" at bounding box center [448, 201] width 31 height 14
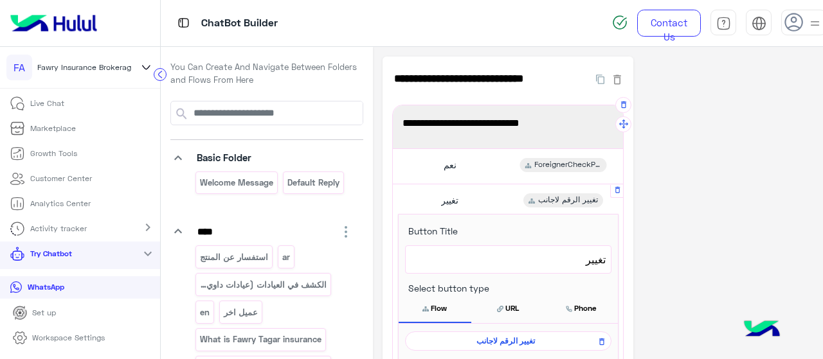
scroll to position [57, 0]
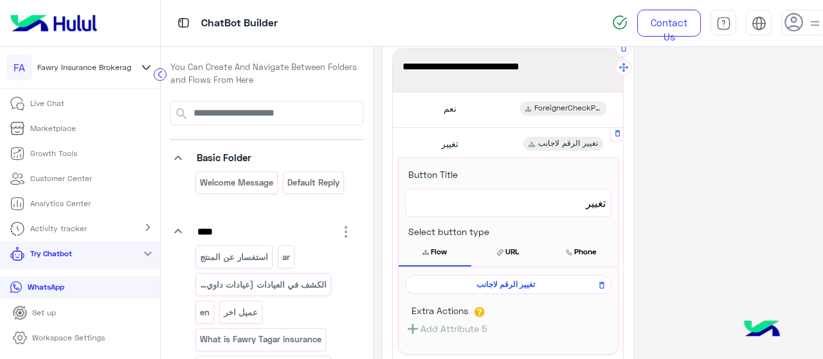
click at [491, 285] on span "تغيير الرقم لاجانب" at bounding box center [506, 285] width 188 height 12
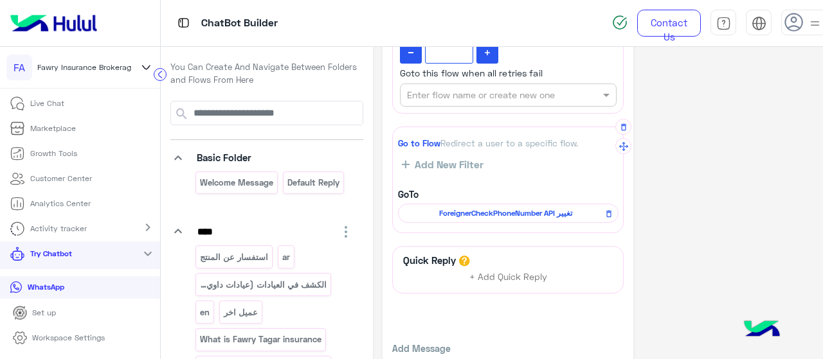
scroll to position [358, 0]
click at [486, 208] on span "ForeignerCheckPhoneNumber API تغيير" at bounding box center [506, 213] width 202 height 12
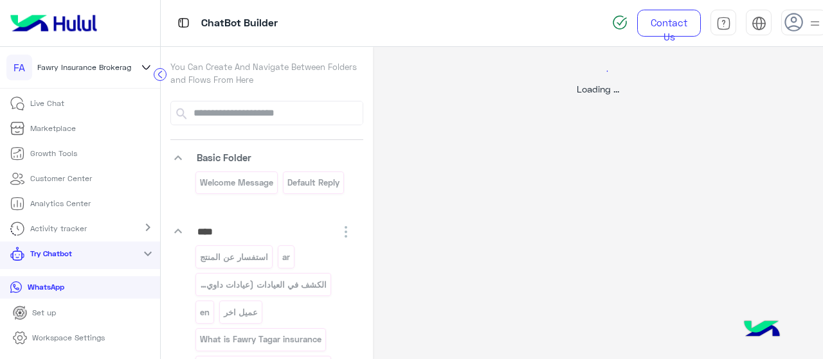
select select "****"
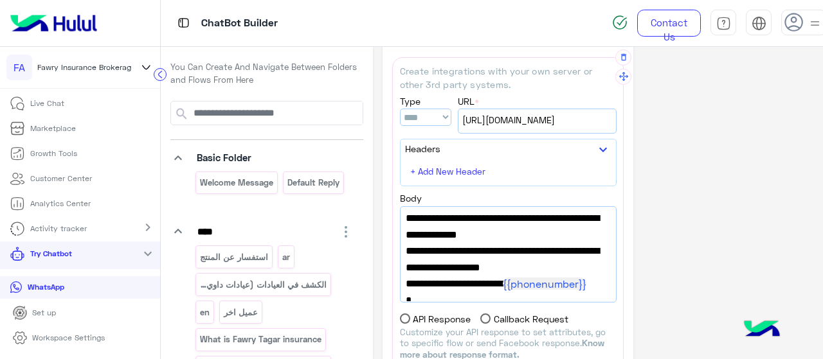
click at [478, 276] on span ""success_flow_name" : "EgyptiansCheckPhonehاجانب success_copy_1"," at bounding box center [508, 252] width 205 height 50
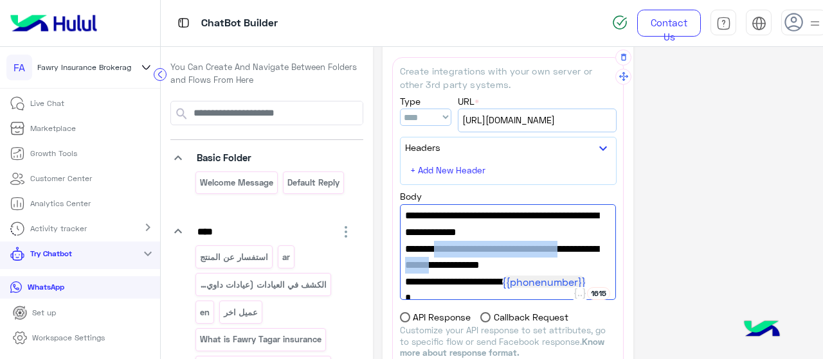
click at [478, 274] on span ""success_flow_name" : "EgyptiansCheckPhonehاجانب success_copy_1"," at bounding box center [508, 249] width 206 height 50
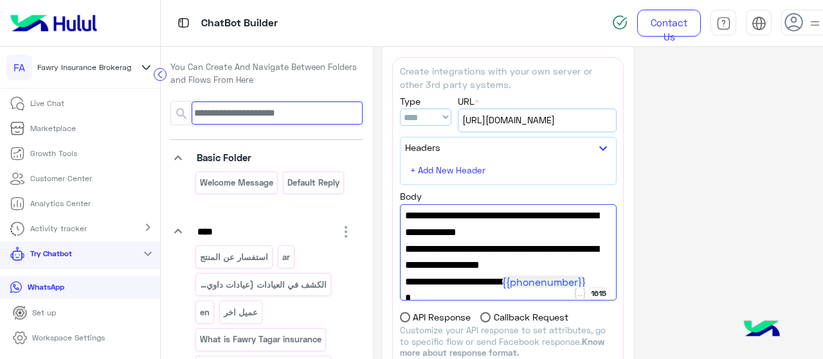
click at [230, 113] on input at bounding box center [277, 113] width 171 height 23
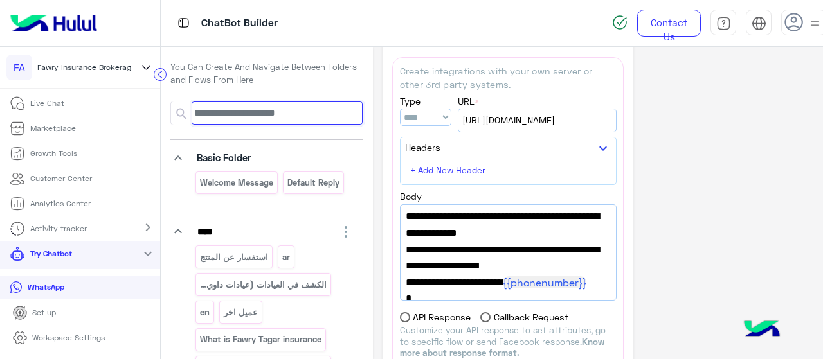
paste input "**********"
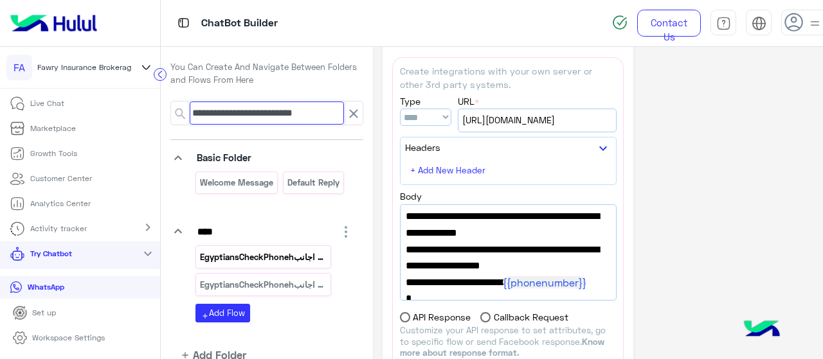
type input "**********"
click at [291, 251] on p "EgyptiansCheckPhonehاجانب success_copy_1_copy_1" at bounding box center [263, 257] width 129 height 15
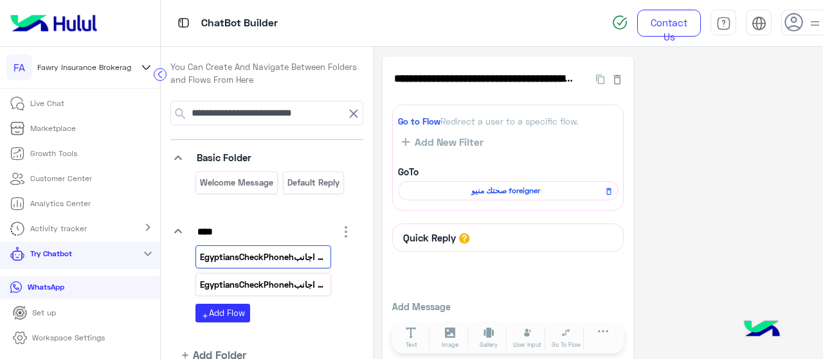
click at [316, 278] on p "EgyptiansCheckPhonehاجانب success_copy_1" at bounding box center [263, 285] width 129 height 15
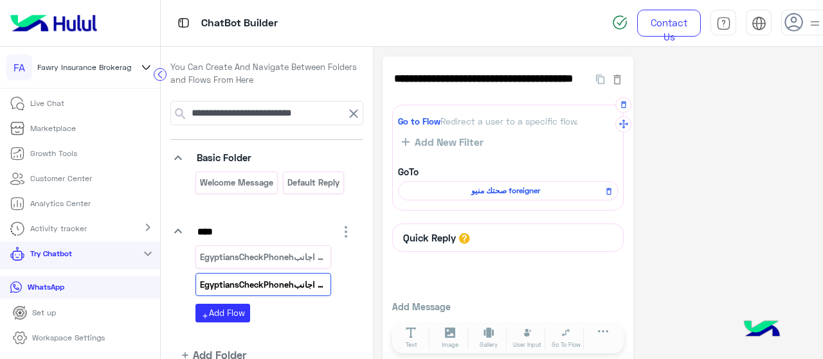
click at [469, 191] on span "صحتك منيو foreigner" at bounding box center [506, 191] width 202 height 12
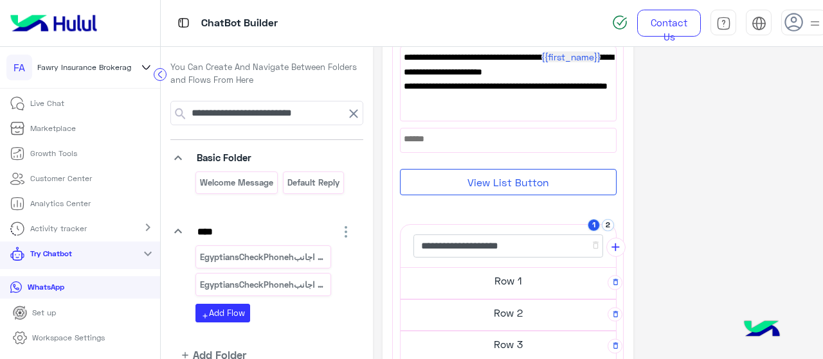
scroll to position [141, 0]
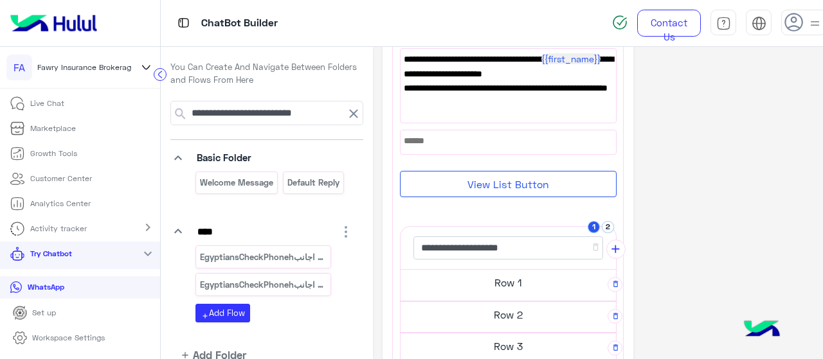
click at [538, 172] on button "View List Button" at bounding box center [508, 184] width 217 height 26
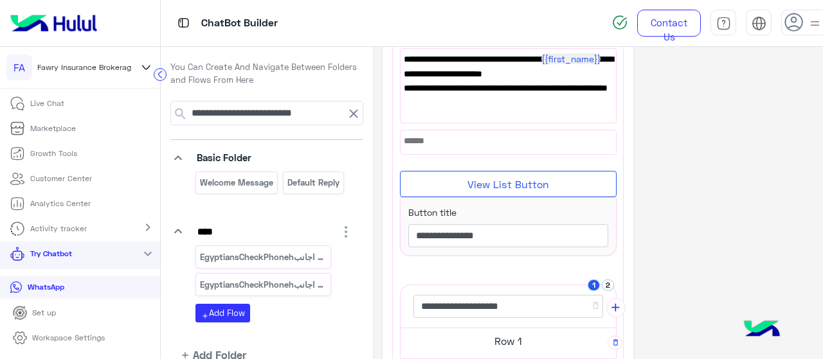
click at [538, 172] on button "View List Button" at bounding box center [508, 184] width 217 height 26
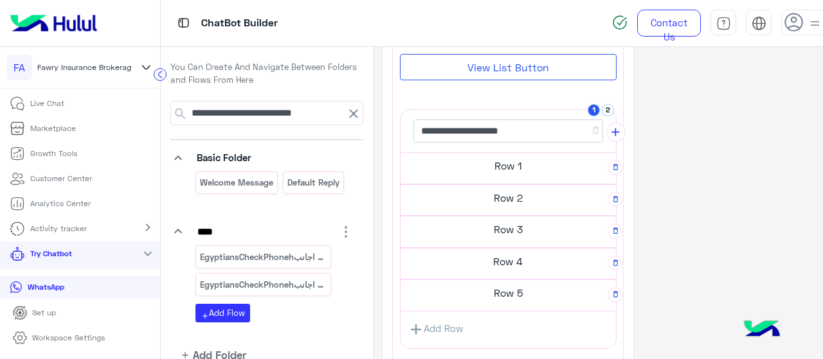
click at [531, 166] on h5 "Row 1" at bounding box center [508, 166] width 215 height 26
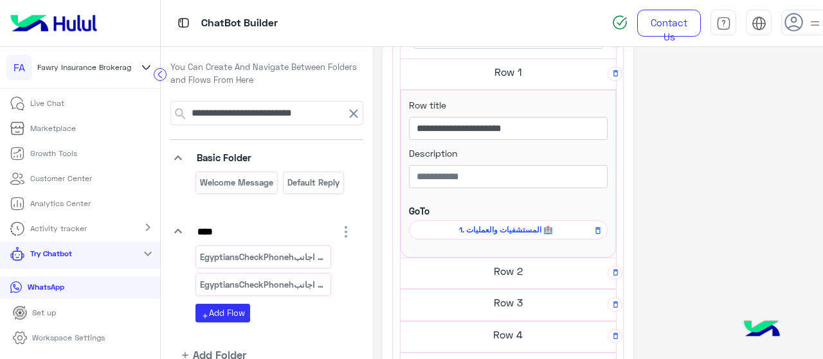
scroll to position [346, 0]
click at [509, 224] on span "1. المستشفيات والعمليات 🏥" at bounding box center [506, 230] width 180 height 12
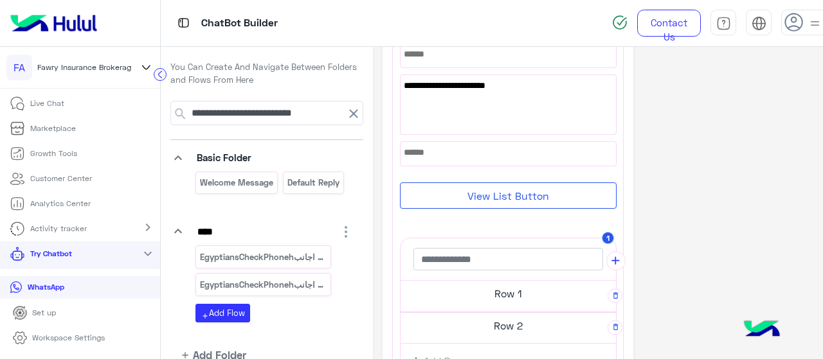
scroll to position [233, 0]
click at [480, 201] on button "View List Button" at bounding box center [508, 195] width 217 height 26
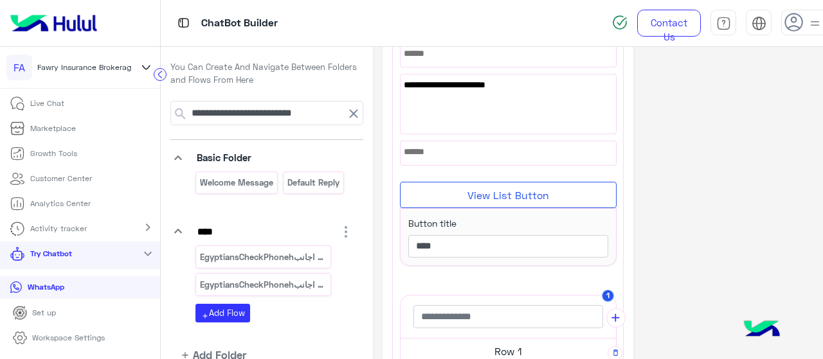
scroll to position [311, 0]
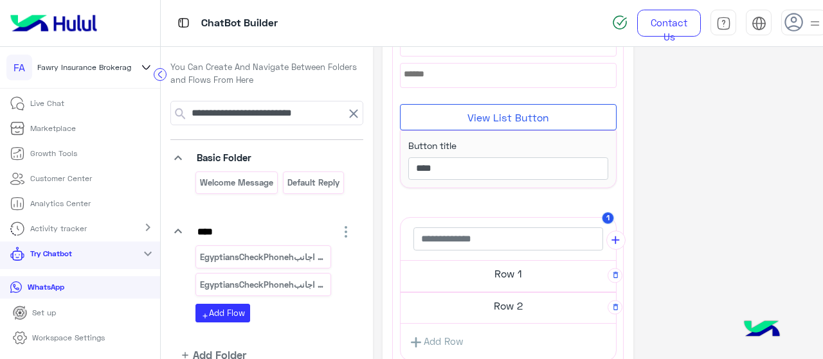
click at [506, 272] on h5 "Row 1" at bounding box center [508, 274] width 215 height 26
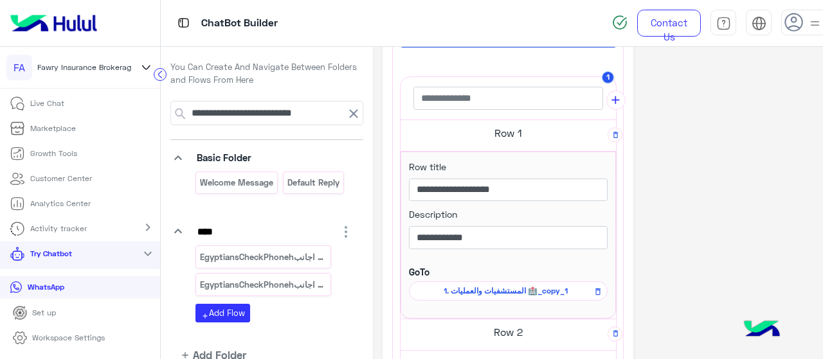
scroll to position [388, 0]
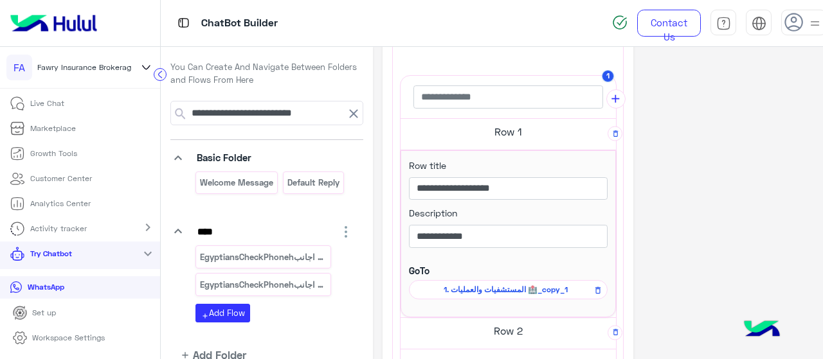
click at [508, 329] on h5 "Row 2" at bounding box center [508, 331] width 215 height 26
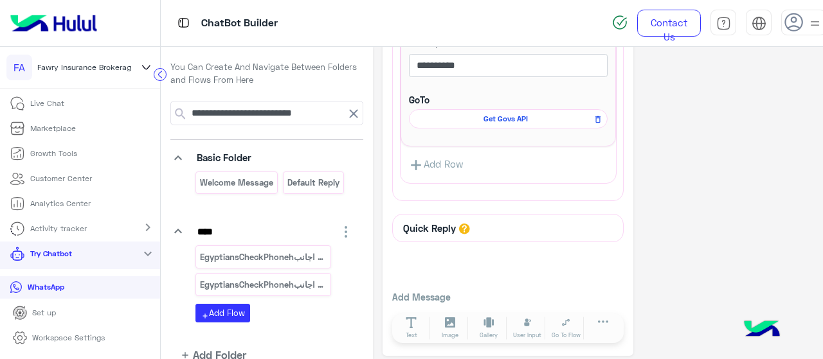
scroll to position [606, 0]
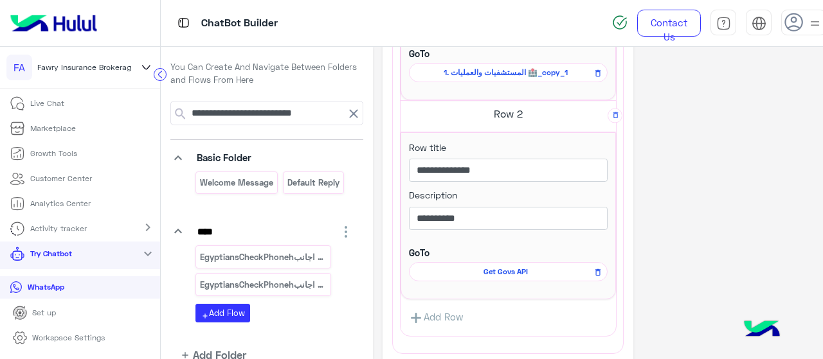
click at [512, 271] on span "Get Govs API" at bounding box center [506, 272] width 180 height 12
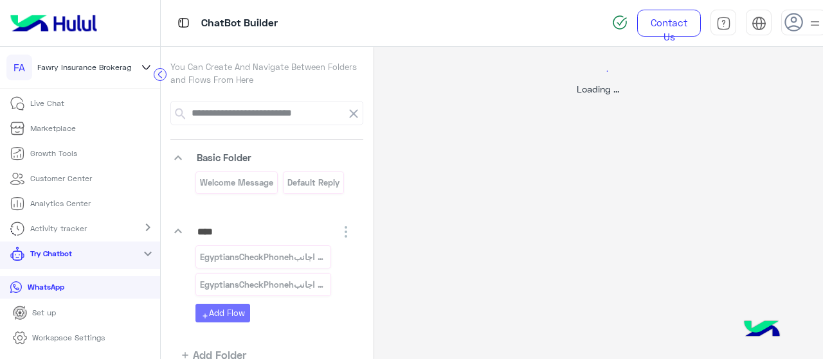
scroll to position [0, 0]
select select "****"
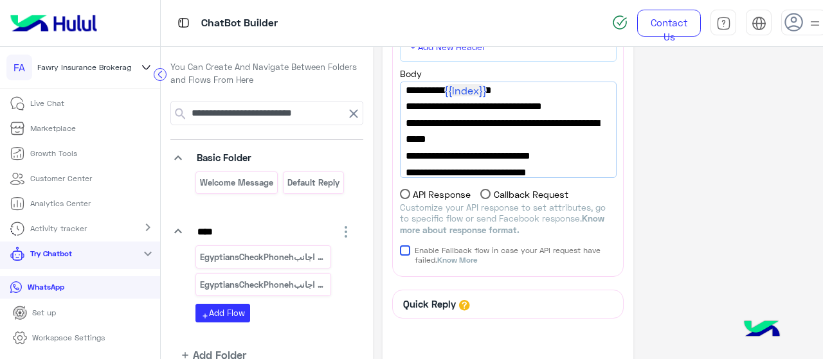
scroll to position [145, 0]
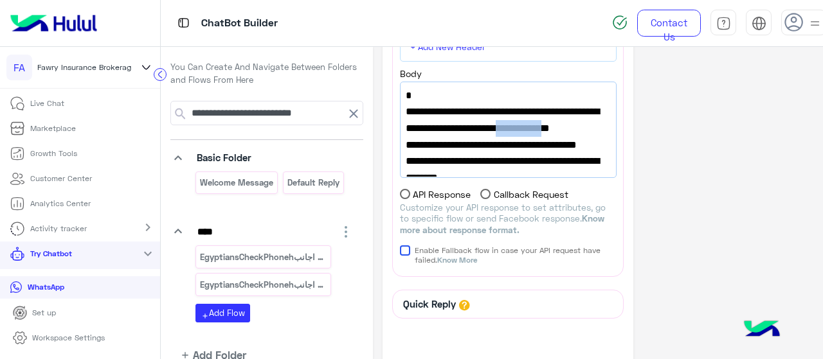
drag, startPoint x: 531, startPoint y: 143, endPoint x: 480, endPoint y: 154, distance: 52.5
click at [480, 153] on span ""success_flow_name":"Get Gov's success"," at bounding box center [508, 136] width 205 height 33
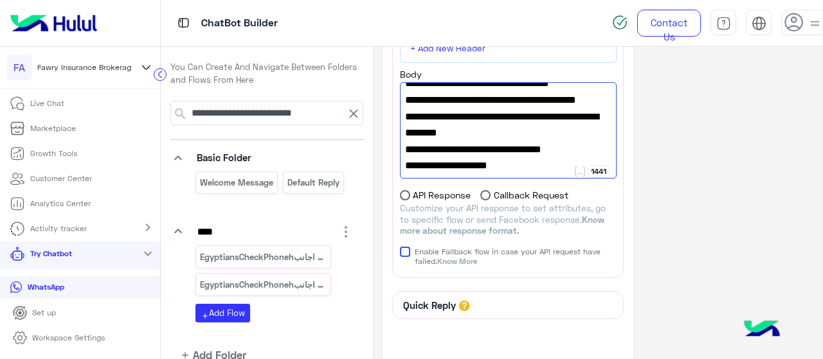
drag, startPoint x: 442, startPoint y: 128, endPoint x: 532, endPoint y: 113, distance: 91.2
click at [532, 108] on span ""success_flow_name":"Get Gov's success"," at bounding box center [508, 91] width 206 height 33
click at [349, 115] on icon at bounding box center [353, 113] width 15 height 15
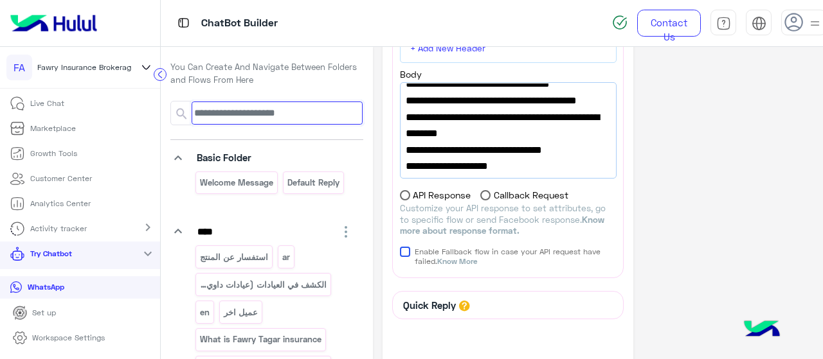
click at [318, 110] on input at bounding box center [277, 113] width 171 height 23
paste input "**********"
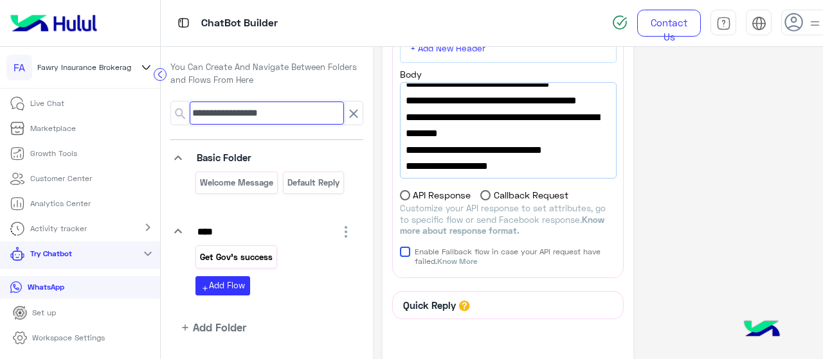
type input "**********"
click at [233, 253] on p "Get Gov's success" at bounding box center [236, 257] width 75 height 15
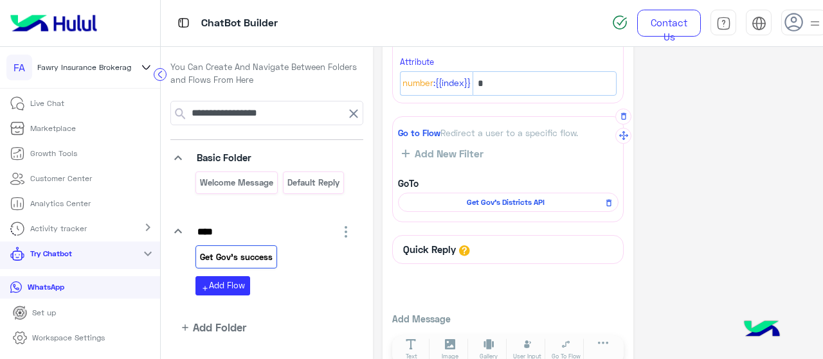
click at [513, 202] on span "Get Gov's Districts API" at bounding box center [506, 203] width 202 height 12
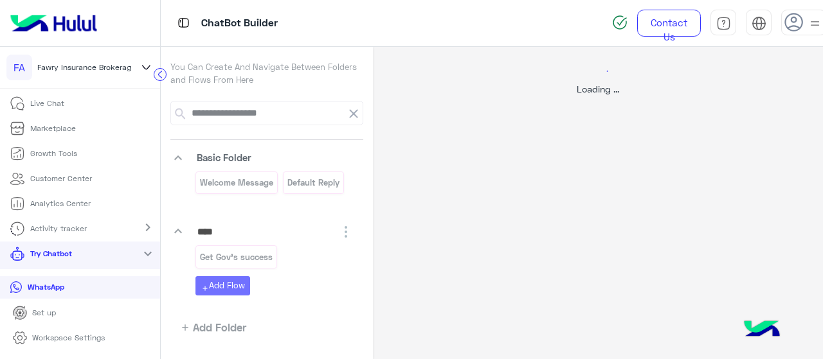
select select "****"
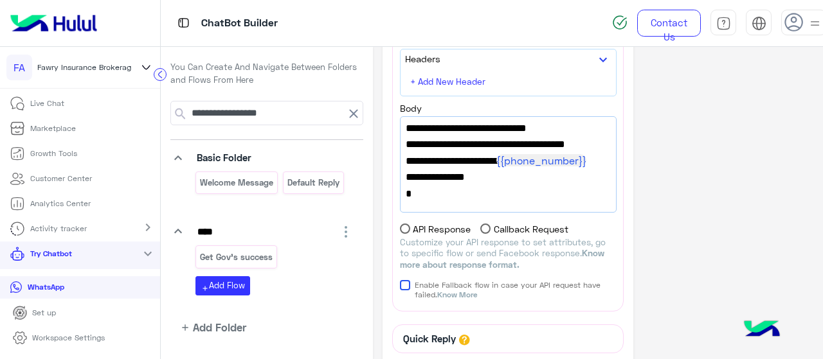
scroll to position [258, 0]
drag, startPoint x: 535, startPoint y: 152, endPoint x: 462, endPoint y: 172, distance: 75.8
click at [462, 120] on span ""limit":8, "show_more_flow_name":"Get Gov's Districts API"," at bounding box center [508, 103] width 205 height 33
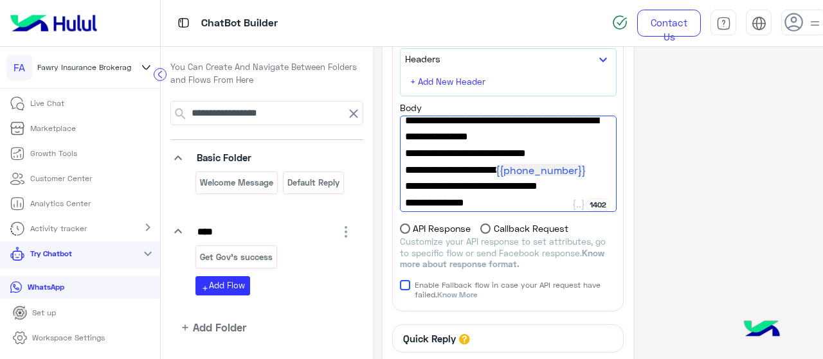
scroll to position [198, 0]
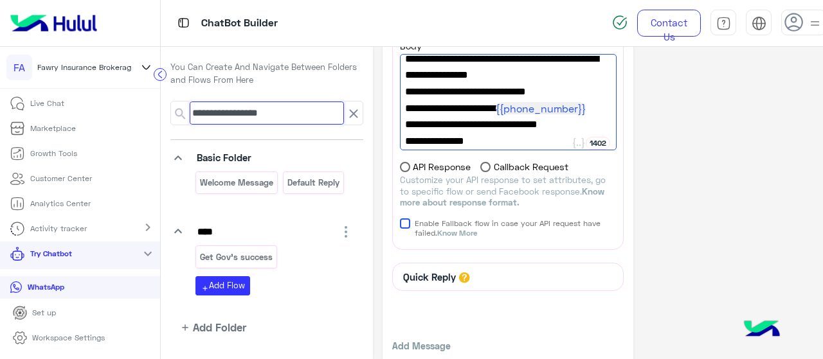
click at [211, 114] on input "**********" at bounding box center [267, 113] width 155 height 23
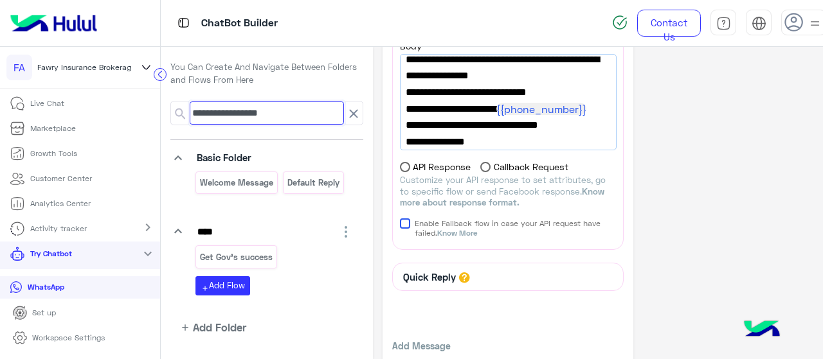
click at [211, 114] on input "**********" at bounding box center [267, 113] width 155 height 23
paste input "******"
type input "**********"
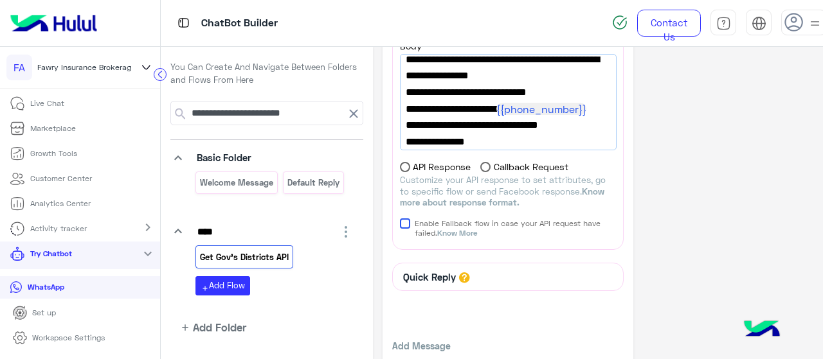
click at [240, 254] on p "Get Gov's Districts API" at bounding box center [244, 257] width 91 height 15
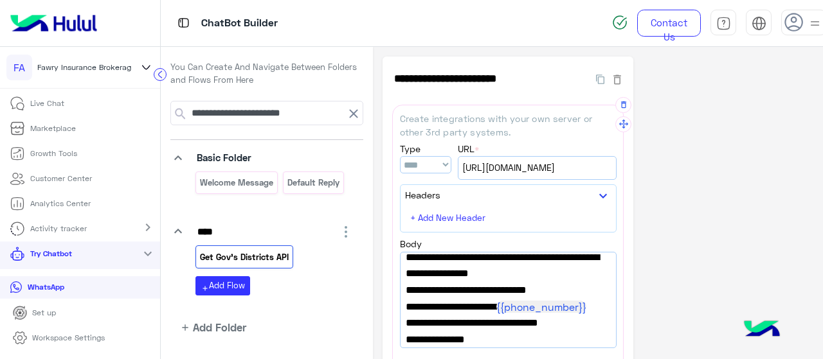
click at [512, 167] on span "[URL][DOMAIN_NAME]" at bounding box center [537, 168] width 150 height 14
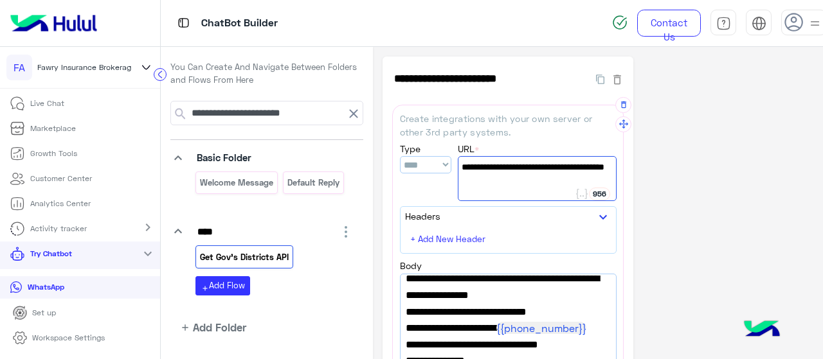
click at [532, 174] on span "[URL][DOMAIN_NAME]" at bounding box center [537, 167] width 151 height 14
click at [700, 201] on div "**********" at bounding box center [598, 341] width 431 height 569
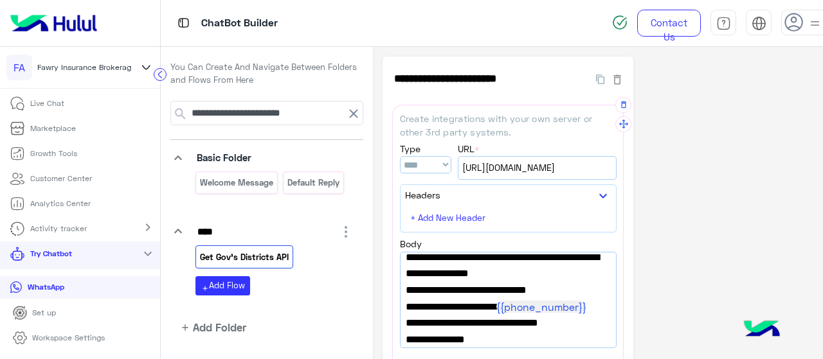
click at [505, 167] on span "[URL][DOMAIN_NAME]" at bounding box center [537, 168] width 150 height 14
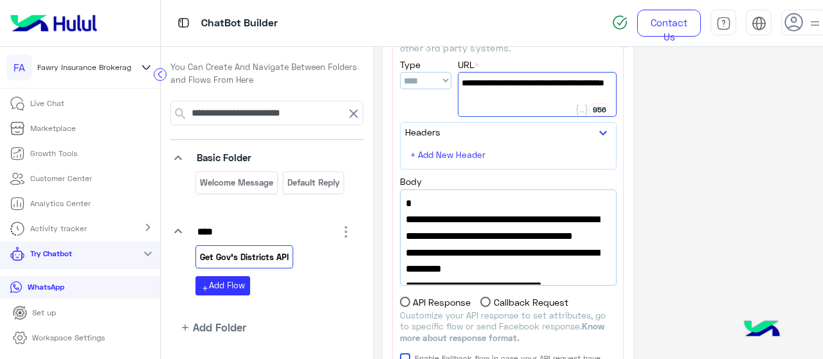
drag, startPoint x: 446, startPoint y: 220, endPoint x: 539, endPoint y: 253, distance: 99.4
click at [539, 228] on span ""url":"[URL][DOMAIN_NAME]"," at bounding box center [508, 220] width 205 height 17
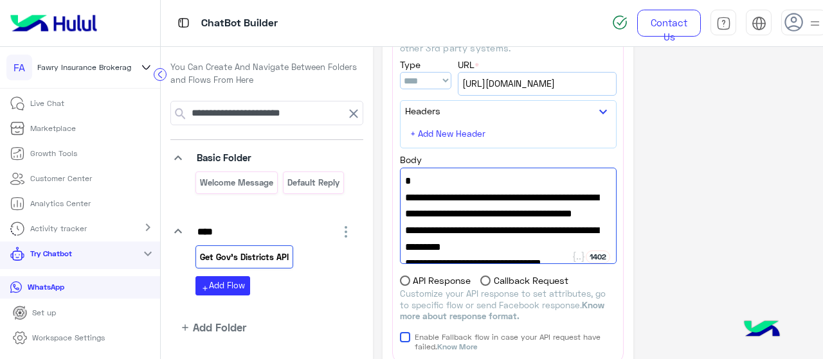
click at [351, 247] on div "**** Get Gov's Districts API add Add Flow" at bounding box center [274, 259] width 177 height 73
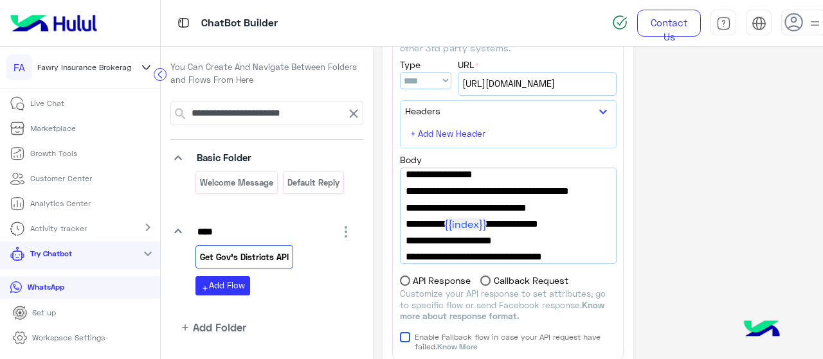
scroll to position [44, 0]
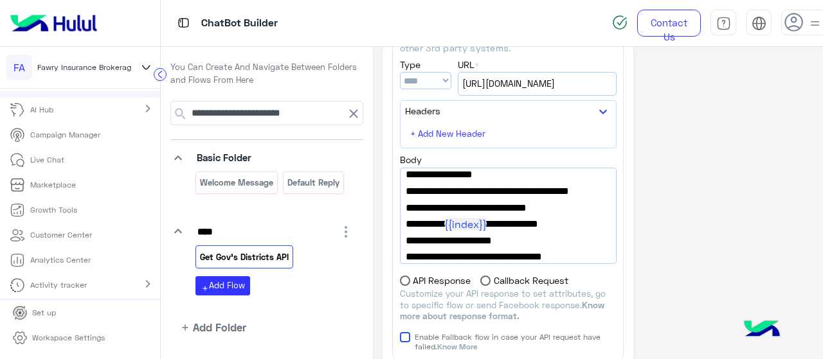
click at [41, 159] on p "Live Chat" at bounding box center [47, 160] width 34 height 12
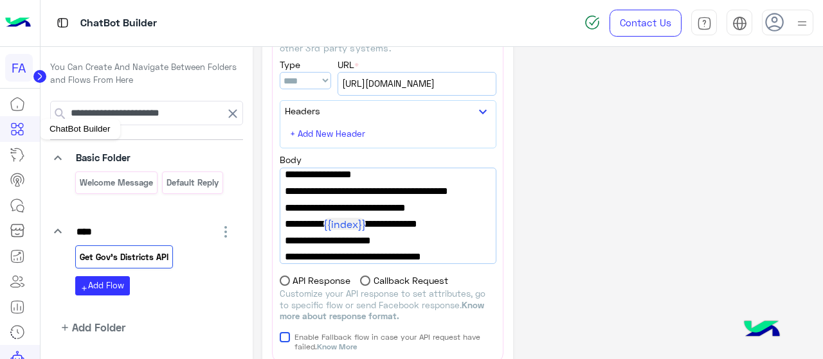
click at [18, 136] on icon at bounding box center [17, 129] width 15 height 15
click at [14, 125] on icon at bounding box center [17, 129] width 15 height 15
click at [17, 104] on icon at bounding box center [17, 103] width 15 height 15
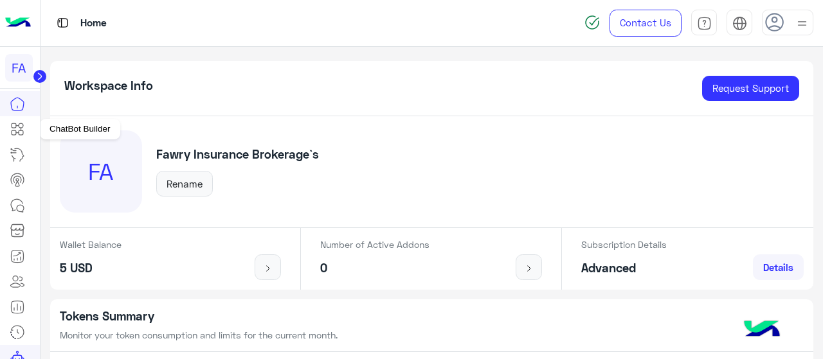
click at [23, 129] on icon at bounding box center [17, 129] width 15 height 15
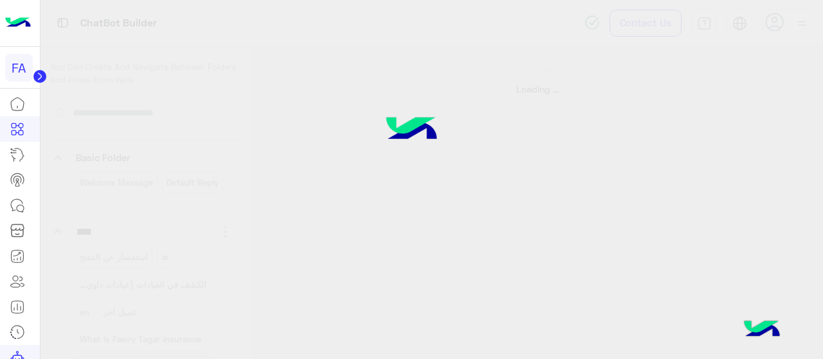
select select "****"
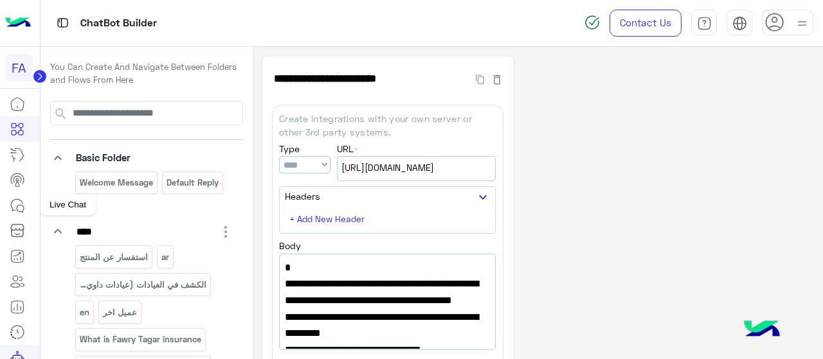
click at [21, 203] on icon at bounding box center [17, 205] width 15 height 15
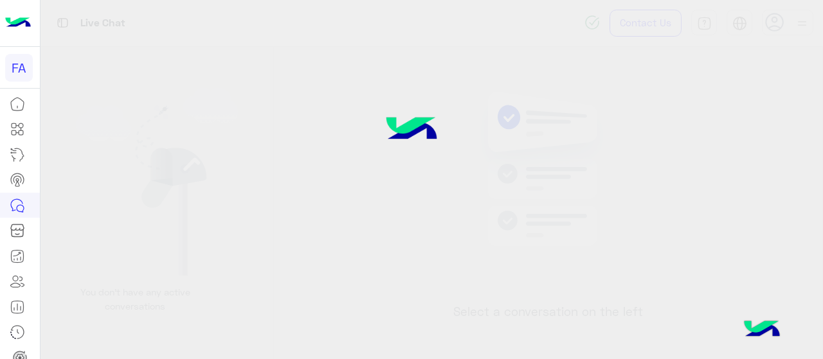
click at [21, 203] on icon at bounding box center [17, 205] width 15 height 15
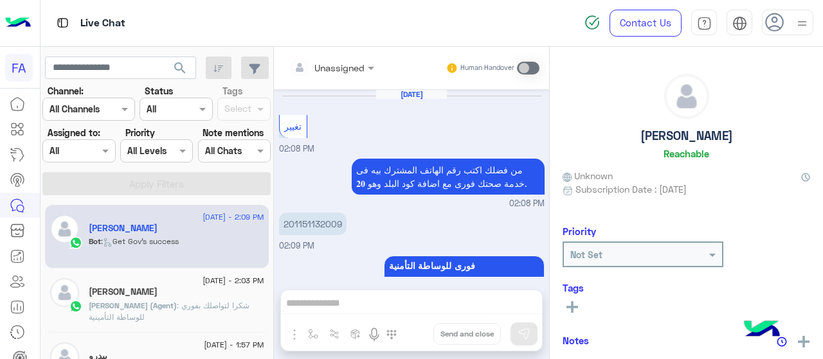
scroll to position [445, 0]
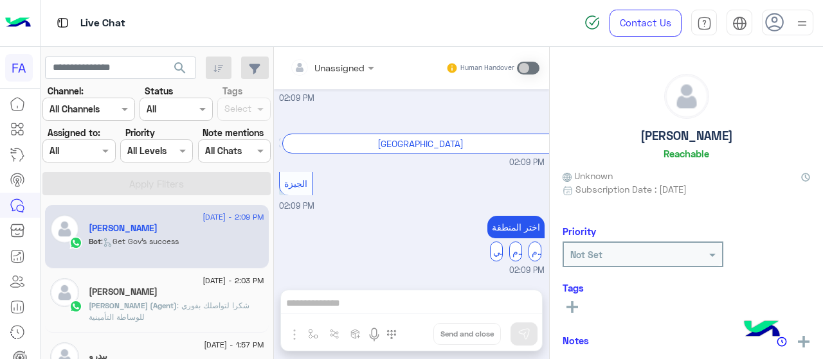
click at [514, 256] on div "الهرم" at bounding box center [515, 252] width 13 height 20
click at [395, 194] on div "الجيزة 02:09 PM" at bounding box center [412, 191] width 266 height 44
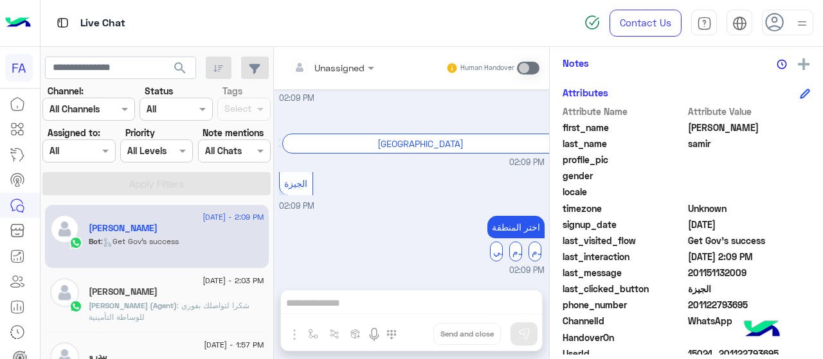
scroll to position [277, 0]
click at [391, 213] on div "الجيزة 02:09 PM" at bounding box center [412, 191] width 266 height 44
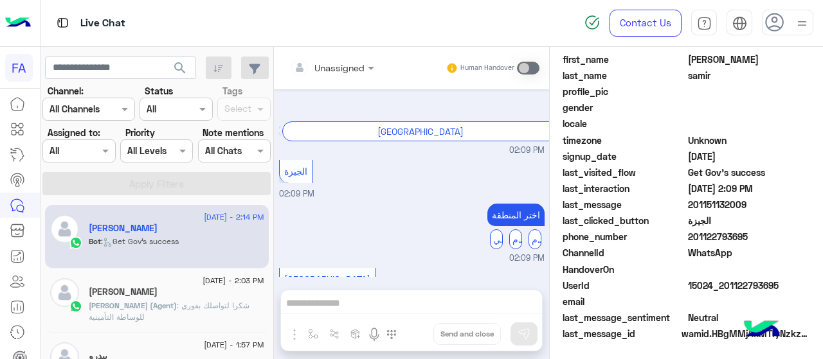
scroll to position [552, 0]
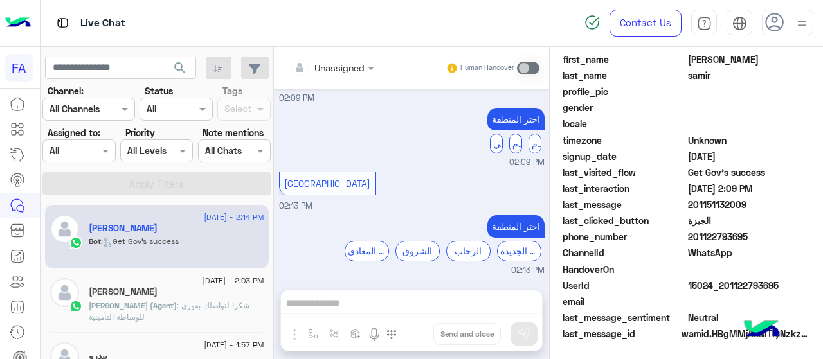
click at [470, 248] on div "الرحاب" at bounding box center [468, 251] width 44 height 20
click at [430, 250] on div "الشروق" at bounding box center [417, 251] width 44 height 20
click at [350, 247] on div "زهراء المعادي" at bounding box center [367, 251] width 44 height 20
click at [494, 142] on div "الدقي" at bounding box center [496, 144] width 13 height 20
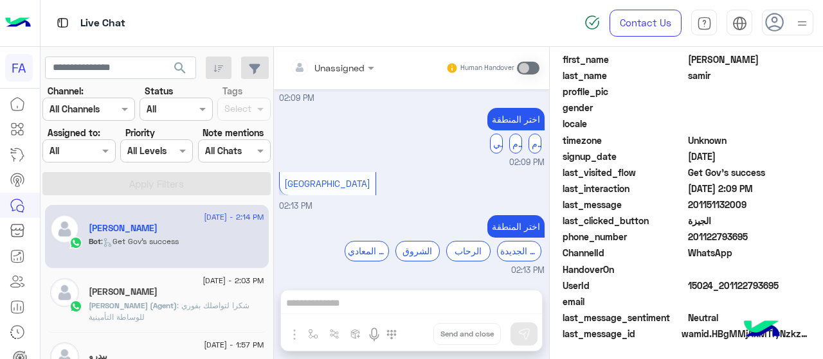
click at [494, 142] on div "الدقي" at bounding box center [496, 144] width 13 height 20
click at [517, 142] on div "الهرم" at bounding box center [515, 144] width 13 height 20
click at [522, 142] on div "الدقي الهرم الهرم" at bounding box center [516, 144] width 58 height 20
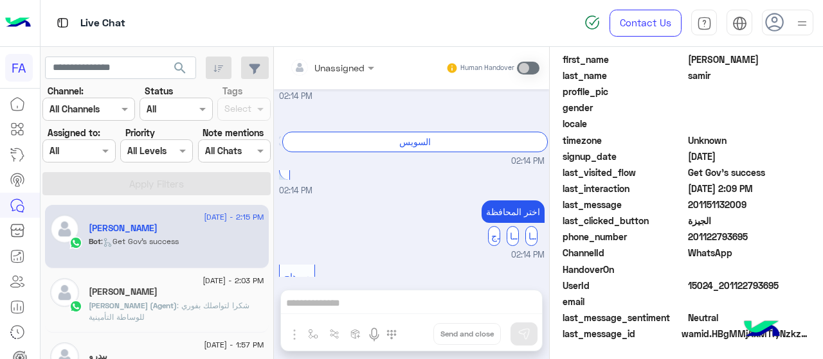
scroll to position [851, 0]
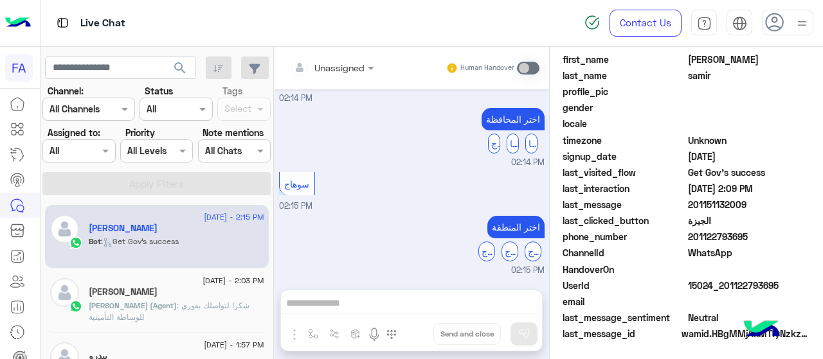
click at [478, 250] on div "سوهاج" at bounding box center [486, 252] width 17 height 20
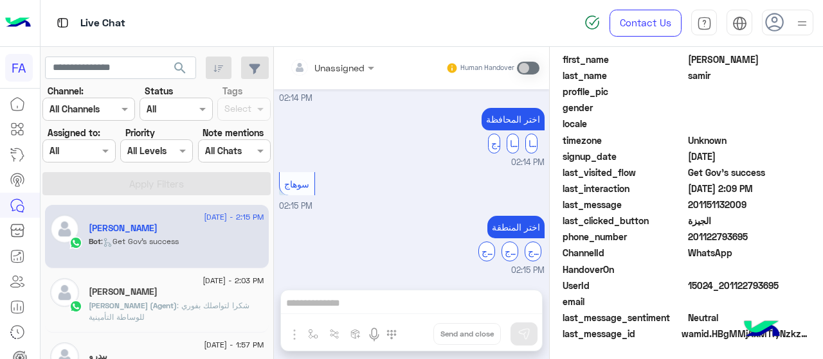
click at [495, 255] on div "سوهاج سوهاج سوهاج" at bounding box center [509, 252] width 69 height 20
click at [527, 247] on div "سوهاج" at bounding box center [533, 252] width 17 height 20
click at [479, 251] on div "سوهاج" at bounding box center [486, 252] width 17 height 20
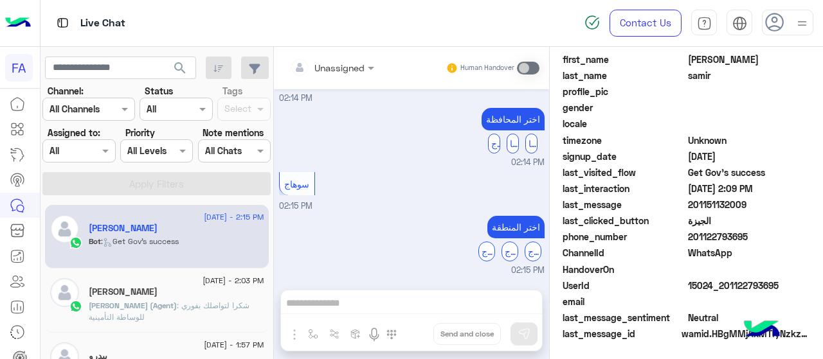
click at [479, 251] on div "سوهاج" at bounding box center [486, 252] width 17 height 20
click at [502, 253] on div "سوهاج" at bounding box center [510, 252] width 17 height 20
click at [303, 177] on div "سوهاج" at bounding box center [297, 183] width 35 height 23
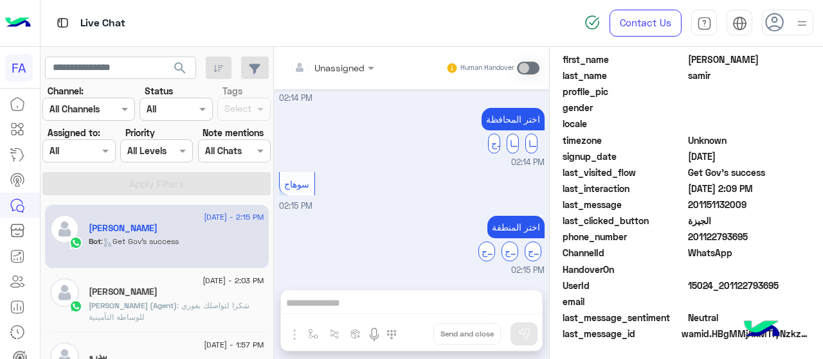
click at [350, 247] on div "اختر المنطقة سوهاج سوهاج سوهاج 02:15 PM" at bounding box center [412, 245] width 266 height 64
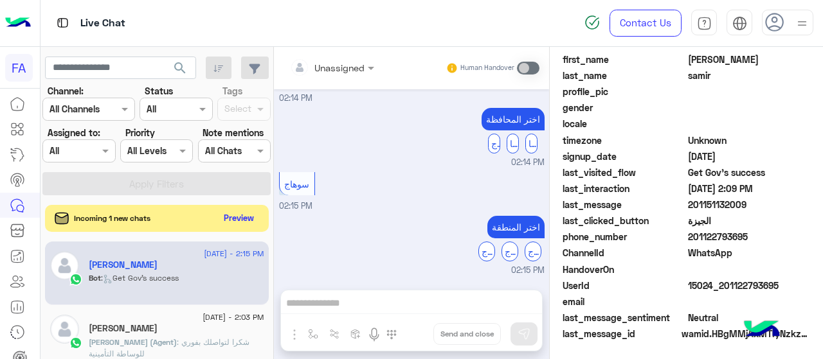
click at [230, 220] on button "Preview" at bounding box center [239, 218] width 40 height 17
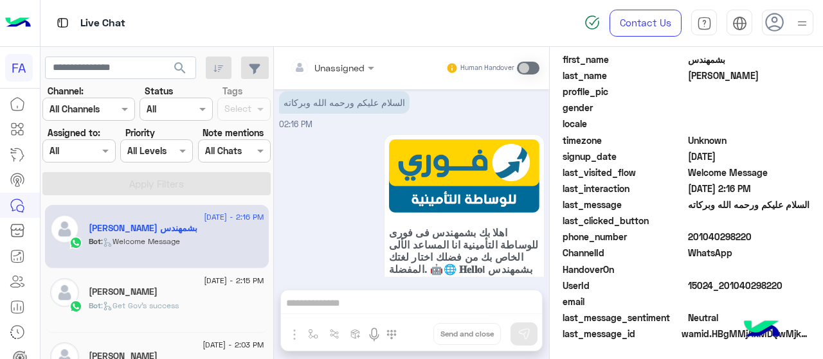
scroll to position [164, 0]
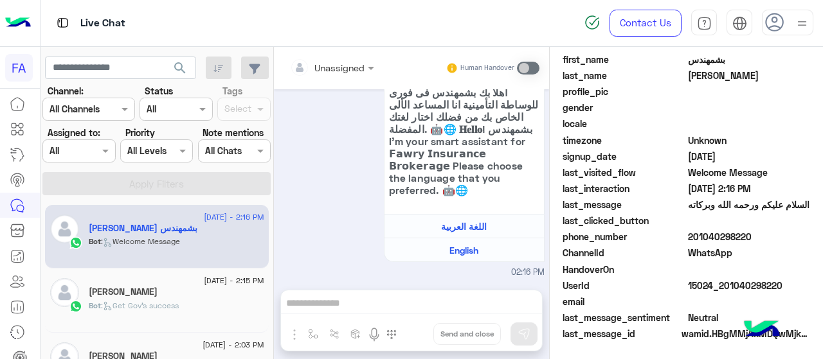
click at [104, 294] on h5 "[PERSON_NAME]" at bounding box center [123, 292] width 69 height 11
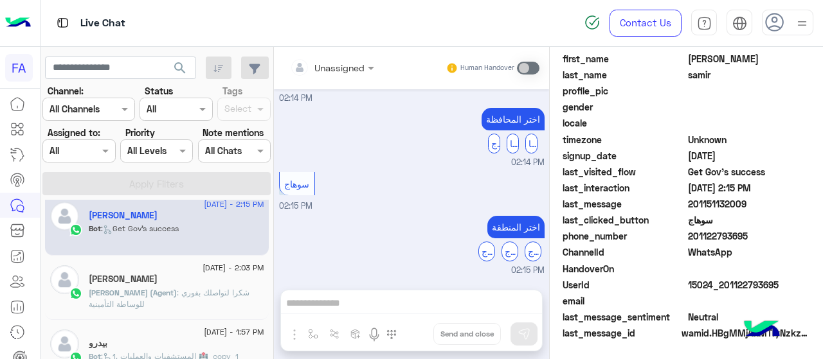
scroll to position [346, 0]
click at [690, 218] on span "سوهاج" at bounding box center [749, 221] width 123 height 14
click at [667, 242] on span "phone_number" at bounding box center [624, 237] width 123 height 14
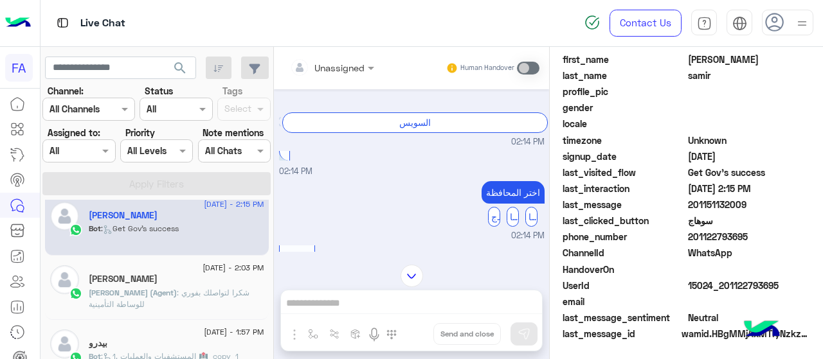
scroll to position [145, 0]
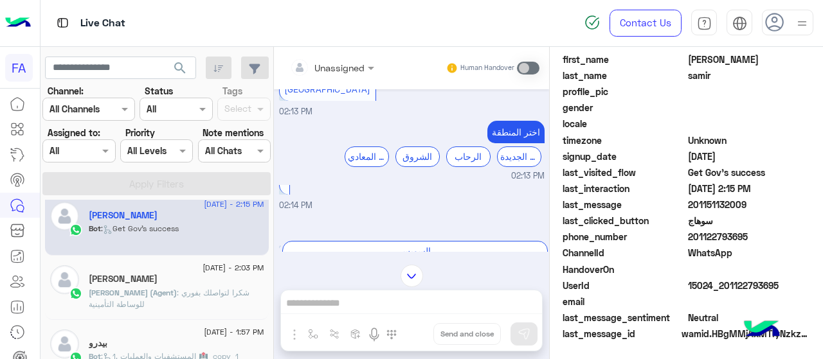
click at [469, 158] on div "الرحاب" at bounding box center [468, 157] width 44 height 20
click at [413, 150] on div "الشروق" at bounding box center [417, 157] width 44 height 20
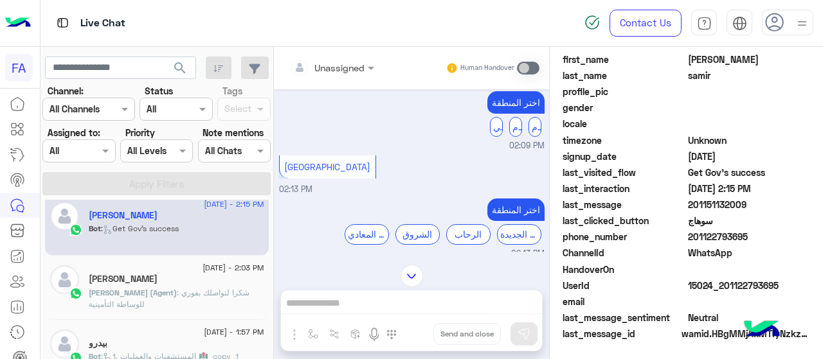
scroll to position [68, 0]
click at [490, 124] on div "الدقي" at bounding box center [496, 126] width 13 height 20
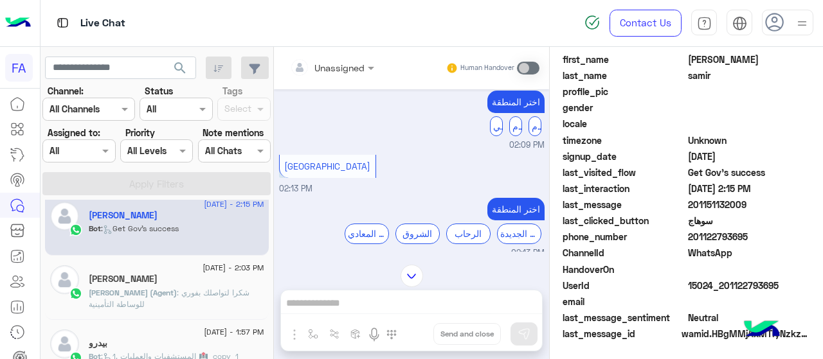
click at [490, 124] on div "الدقي" at bounding box center [496, 126] width 13 height 20
drag, startPoint x: 496, startPoint y: 127, endPoint x: 448, endPoint y: 125, distance: 48.2
click at [448, 125] on div "اختر المنطقة الدقي الهرم الهرم 02:09 PM" at bounding box center [412, 119] width 266 height 64
drag, startPoint x: 488, startPoint y: 133, endPoint x: 539, endPoint y: 127, distance: 51.8
click at [540, 128] on div "[DATE] الجيزة 02:09 PM اختر المنطقة الدقي الهرم الهرم 02:09 PM [GEOGRAPHIC_DATA…" at bounding box center [411, 170] width 275 height 163
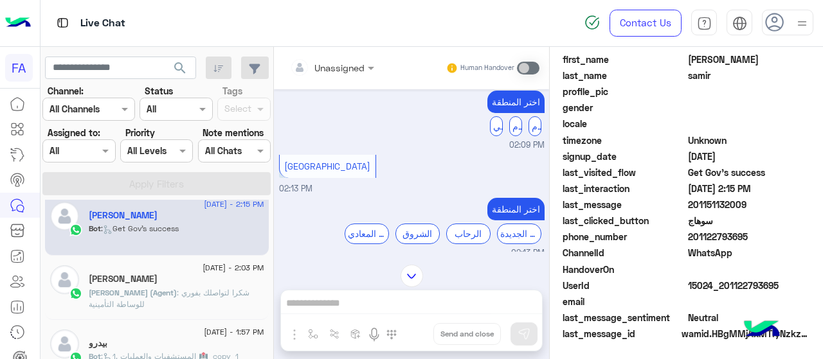
click at [536, 125] on div "الهرم" at bounding box center [535, 126] width 13 height 20
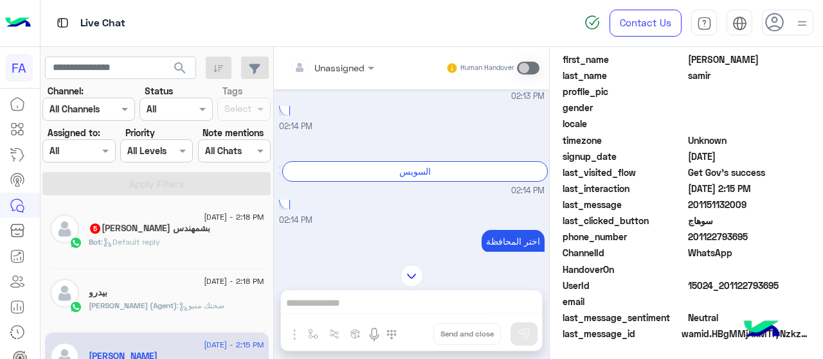
scroll to position [1709, 0]
click at [392, 176] on div "السويس" at bounding box center [415, 171] width 266 height 20
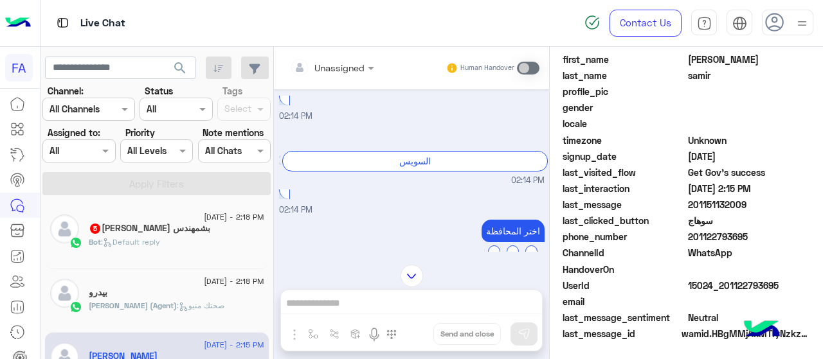
scroll to position [1705, 0]
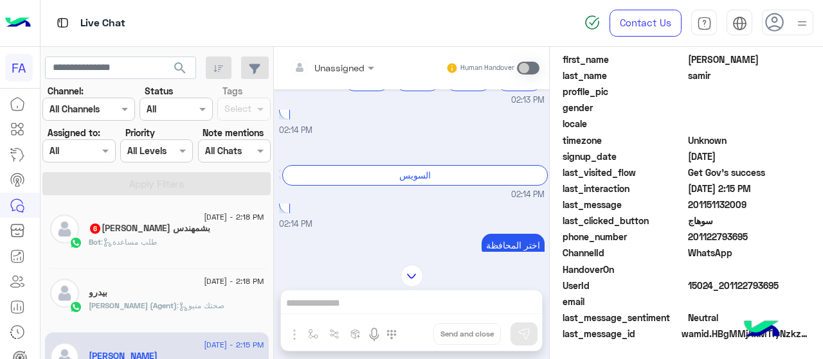
click at [703, 249] on span "WhatsApp" at bounding box center [749, 253] width 123 height 14
click at [696, 218] on span "سوهاج" at bounding box center [749, 221] width 123 height 14
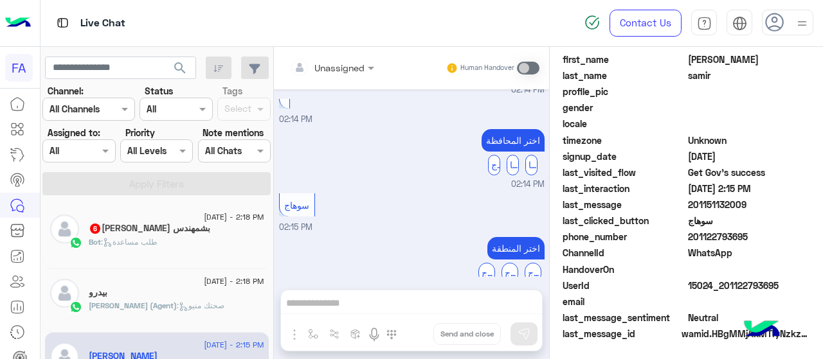
scroll to position [1830, 0]
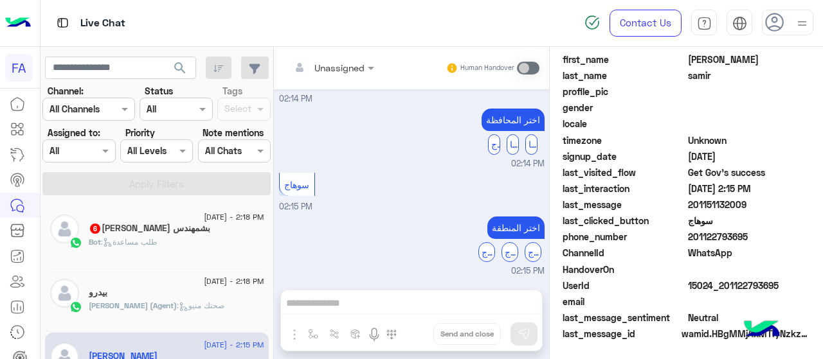
click at [505, 251] on div "سوهاج" at bounding box center [510, 252] width 17 height 20
click at [393, 313] on div "Unassigned Human Handover [DATE] صباح الخير 02:07 PM اهلا بك [PERSON_NAME] فى ف…" at bounding box center [411, 206] width 275 height 318
click at [366, 305] on div "Unassigned Human Handover [DATE] صباح الخير 02:07 PM اهلا بك [PERSON_NAME] فى ف…" at bounding box center [411, 206] width 275 height 318
click at [307, 307] on div "Unassigned Human Handover [DATE] صباح الخير 02:07 PM اهلا بك [PERSON_NAME] فى ف…" at bounding box center [411, 206] width 275 height 318
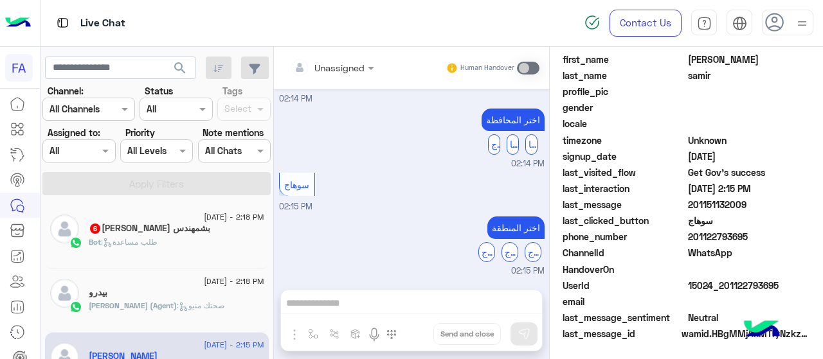
click at [307, 307] on div "Unassigned Human Handover [DATE] صباح الخير 02:07 PM اهلا بك [PERSON_NAME] فى ف…" at bounding box center [411, 206] width 275 height 318
click at [292, 304] on div "Unassigned Human Handover [DATE] صباح الخير 02:07 PM اهلا بك [PERSON_NAME] فى ف…" at bounding box center [411, 206] width 275 height 318
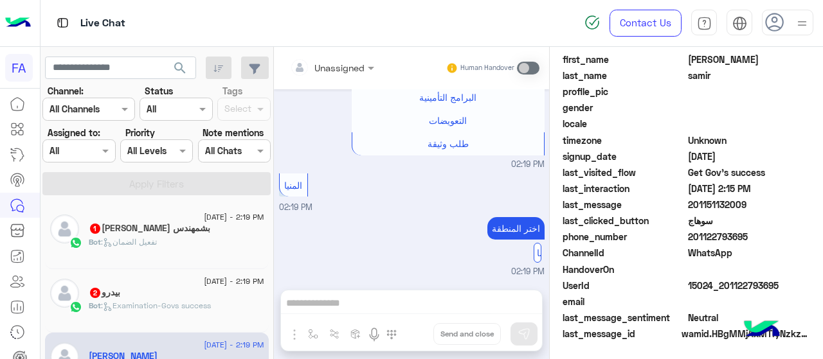
scroll to position [2212, 0]
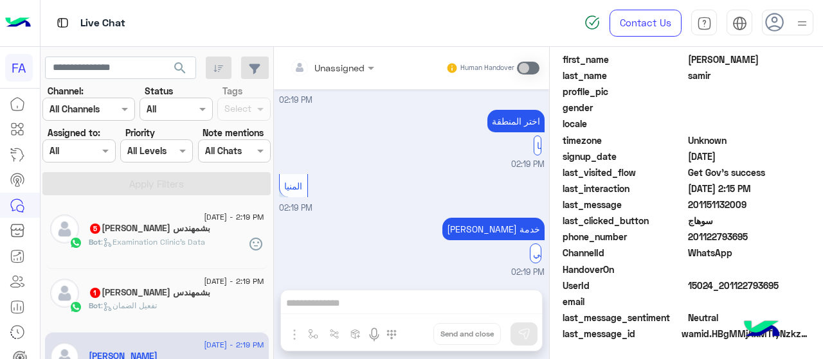
click at [530, 249] on div "المنيا الوطني" at bounding box center [536, 254] width 12 height 20
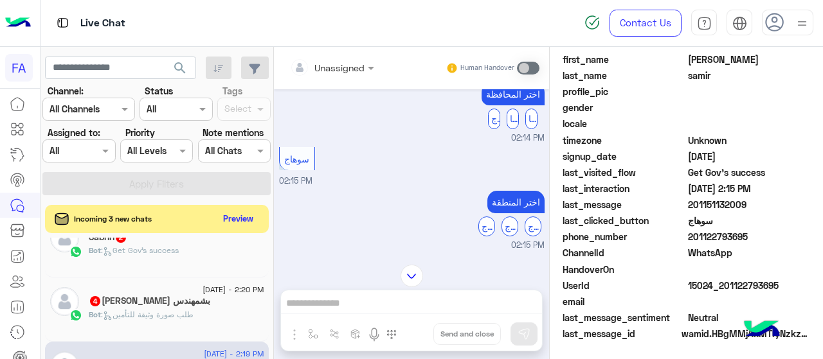
scroll to position [93, 0]
click at [152, 249] on span ": Get Gov's success" at bounding box center [140, 251] width 78 height 10
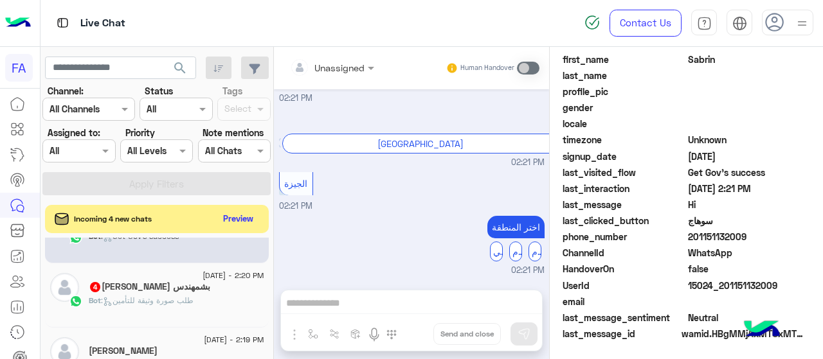
scroll to position [145, 0]
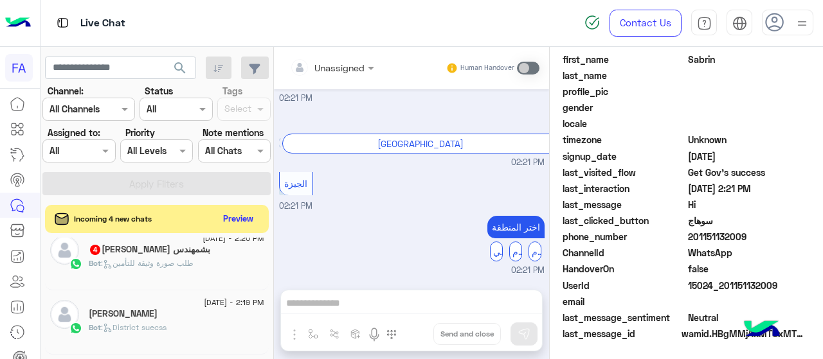
click at [152, 311] on h5 "[PERSON_NAME]" at bounding box center [123, 314] width 69 height 11
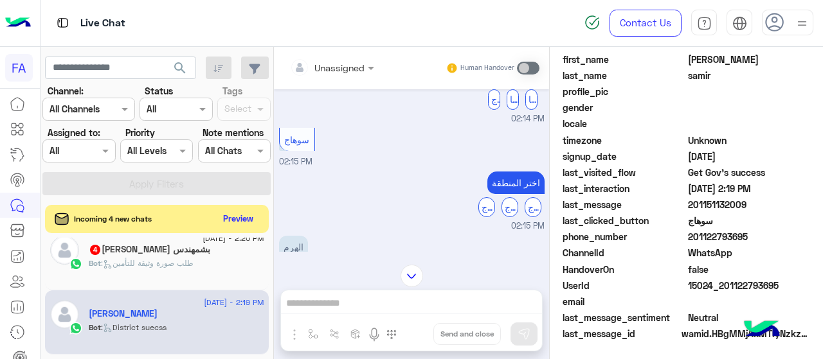
scroll to position [145, 0]
click at [96, 105] on input "text" at bounding box center [73, 110] width 47 height 14
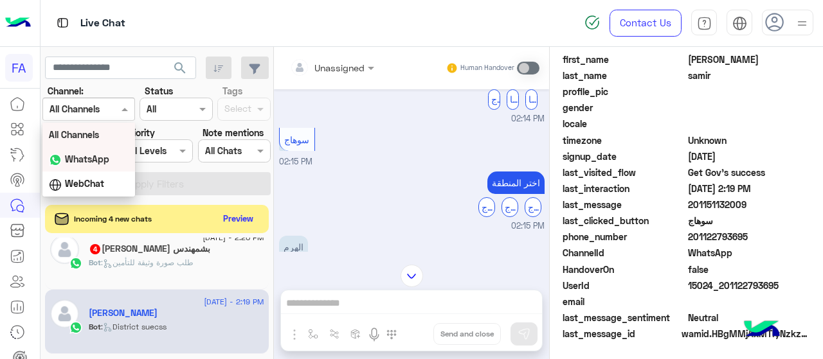
click at [100, 162] on b "WhatsApp" at bounding box center [87, 159] width 44 height 11
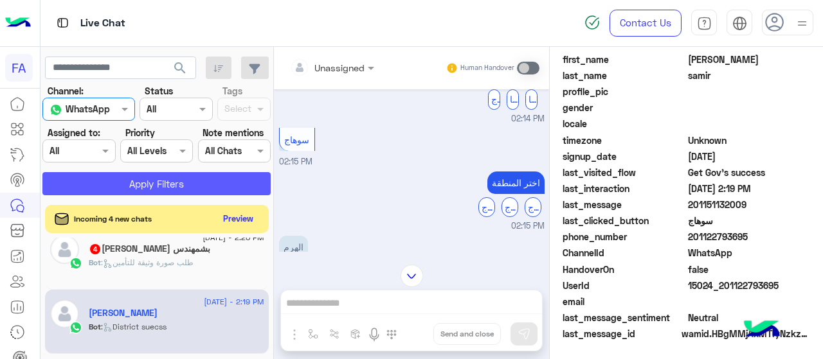
click at [139, 187] on button "Apply Filters" at bounding box center [156, 183] width 228 height 23
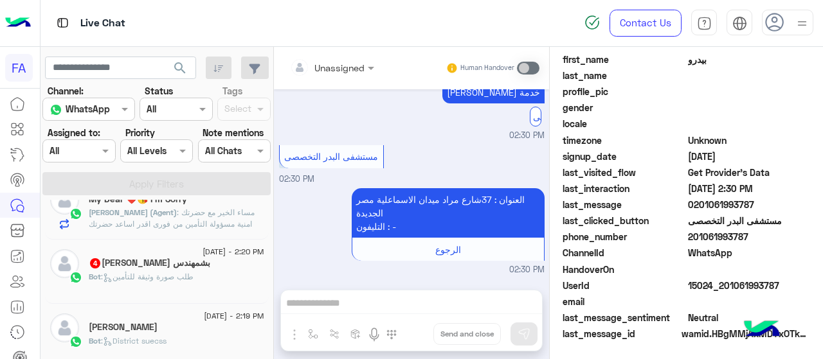
scroll to position [384, 0]
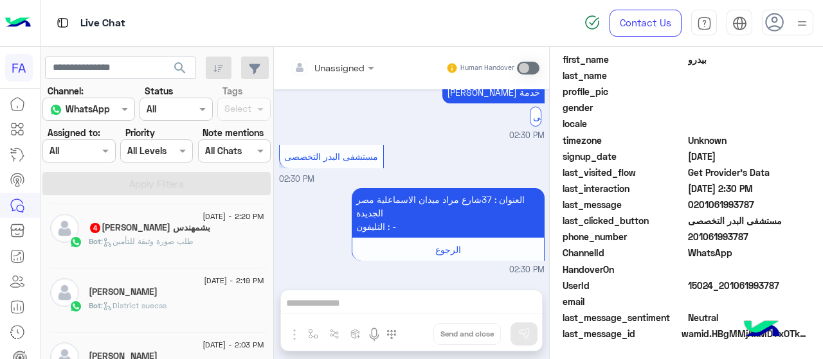
click at [161, 305] on span ": District suecss" at bounding box center [134, 306] width 66 height 10
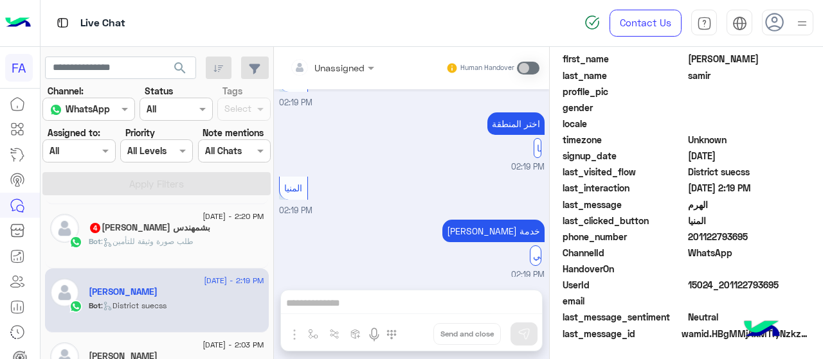
scroll to position [346, 0]
click at [534, 254] on div "المنيا الوطني" at bounding box center [536, 256] width 12 height 20
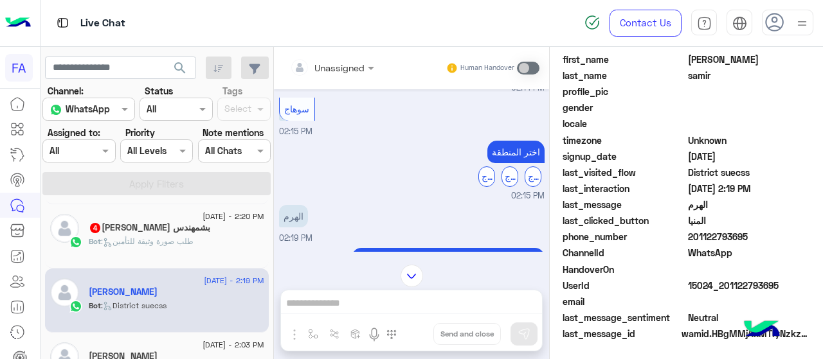
scroll to position [113, 0]
click at [503, 176] on div "سوهاج" at bounding box center [510, 175] width 17 height 20
click at [503, 177] on div "سوهاج" at bounding box center [510, 175] width 17 height 20
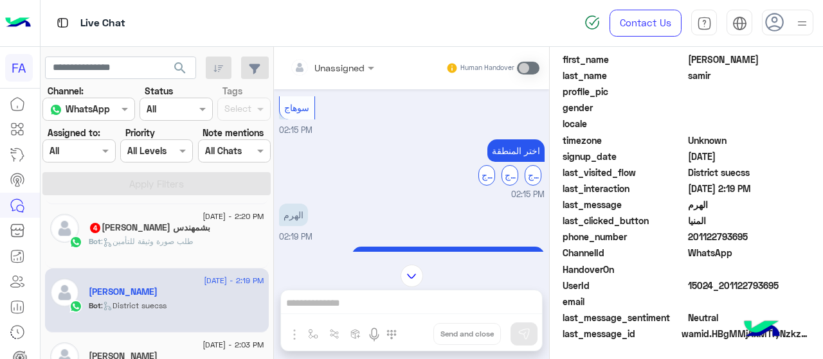
click at [526, 176] on div "سوهاج" at bounding box center [533, 175] width 17 height 20
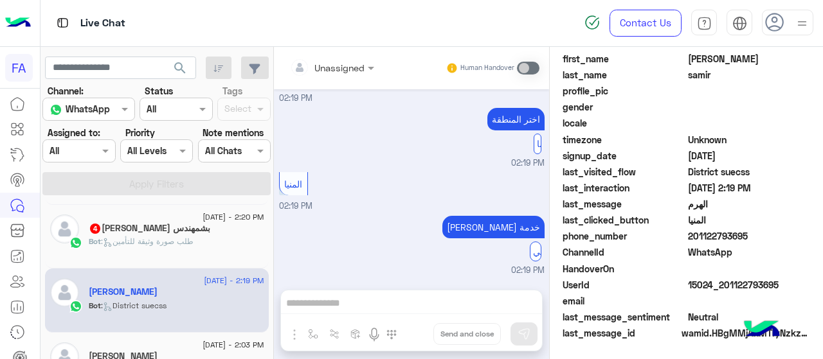
scroll to position [346, 0]
click at [11, 126] on icon at bounding box center [17, 129] width 15 height 15
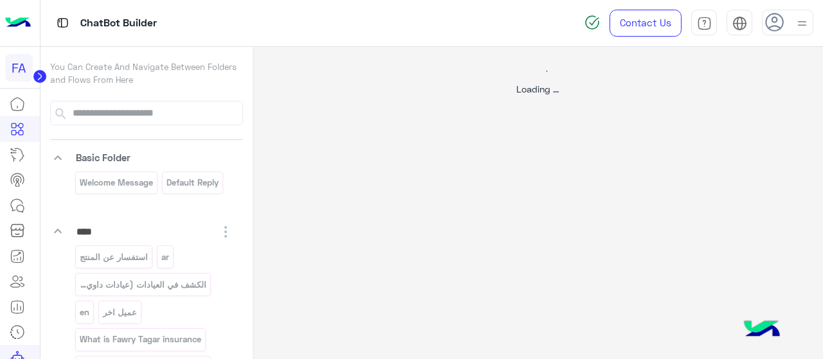
select select "****"
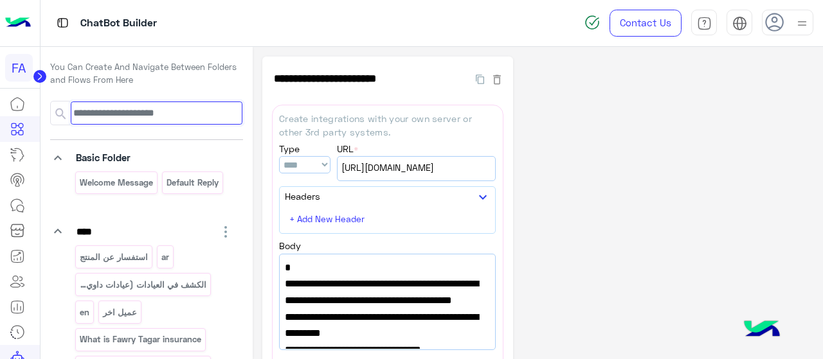
click at [128, 107] on input at bounding box center [156, 113] width 171 height 23
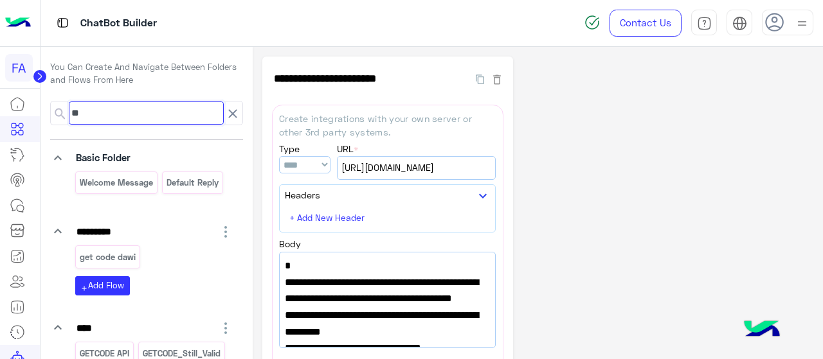
type input "*"
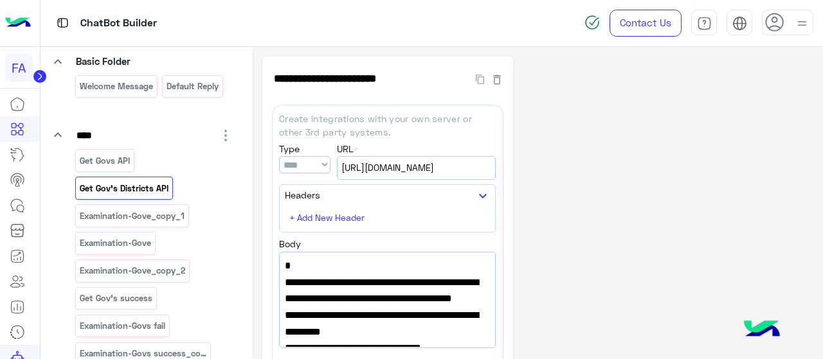
scroll to position [100, 0]
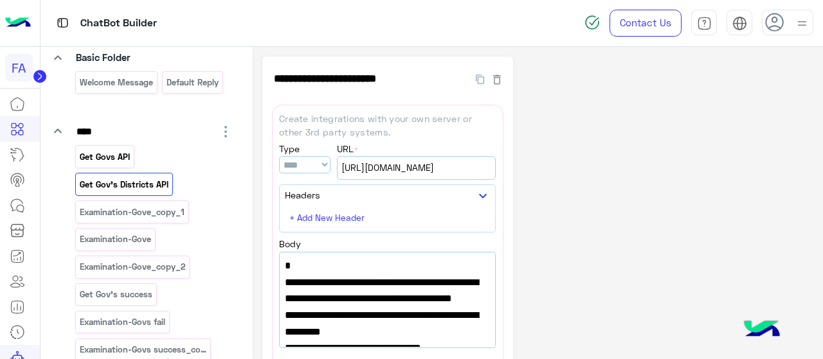
type input "***"
click at [120, 165] on div "Get Govs API" at bounding box center [104, 156] width 59 height 23
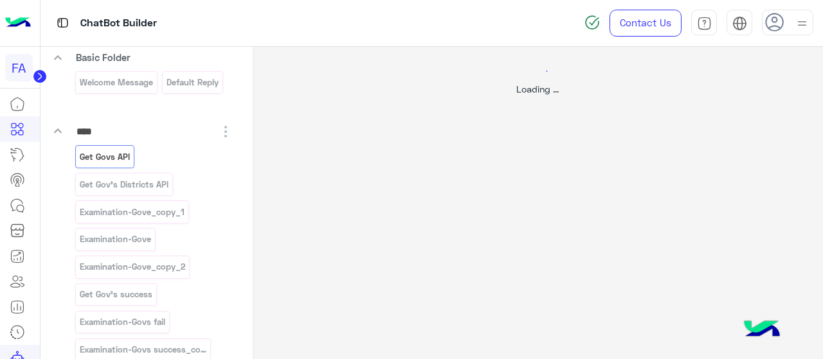
select select "****"
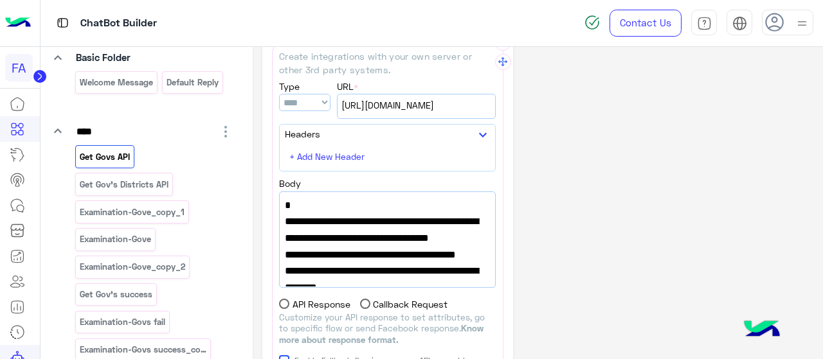
scroll to position [48, 0]
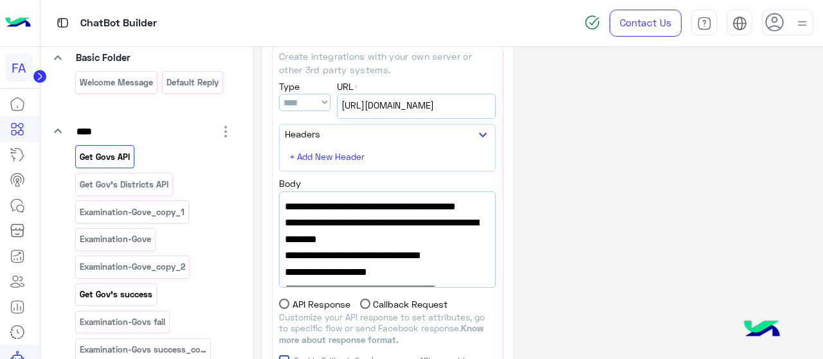
click at [108, 287] on p "Get Gov's success" at bounding box center [115, 294] width 75 height 15
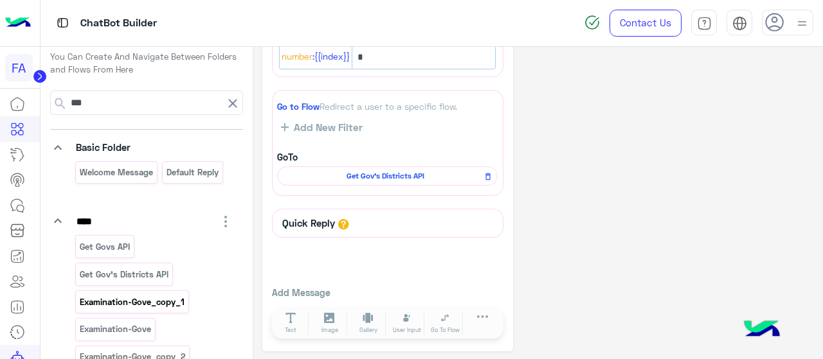
scroll to position [114, 0]
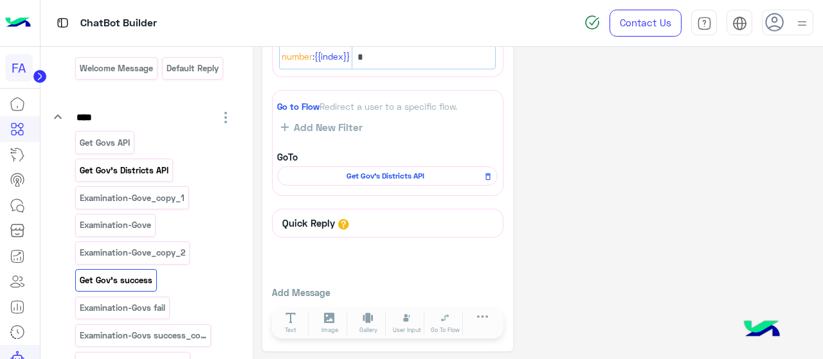
click at [155, 169] on p "Get Gov's Districts API" at bounding box center [123, 170] width 91 height 15
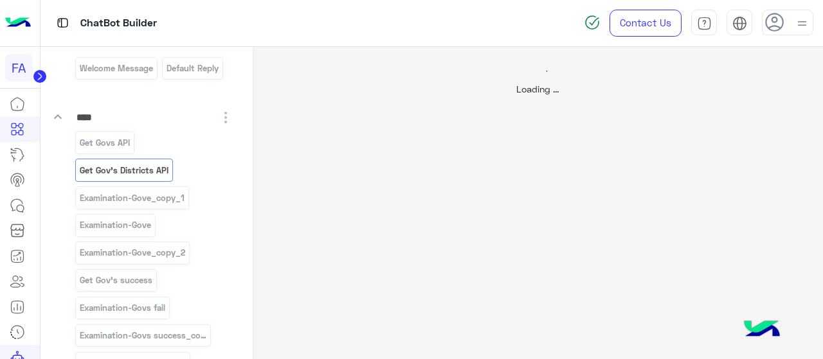
select select "****"
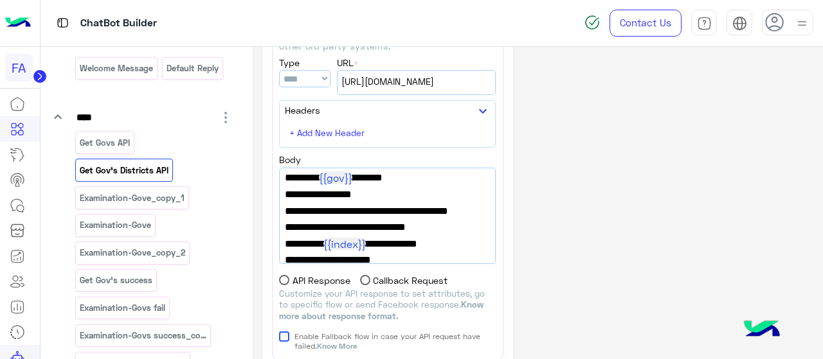
scroll to position [118, 0]
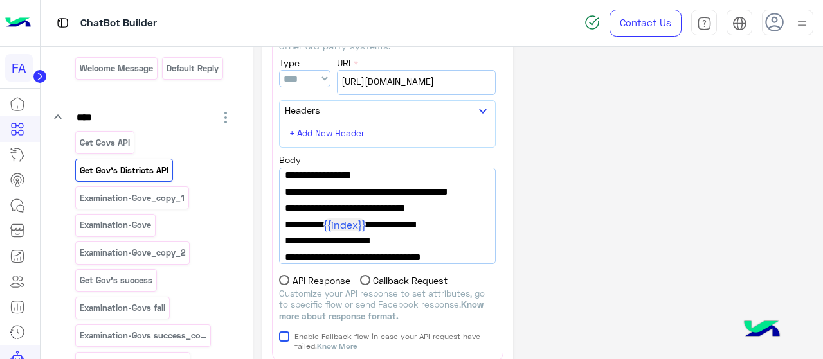
click at [437, 167] on span ""gov":" {{gov}} "," at bounding box center [387, 158] width 205 height 17
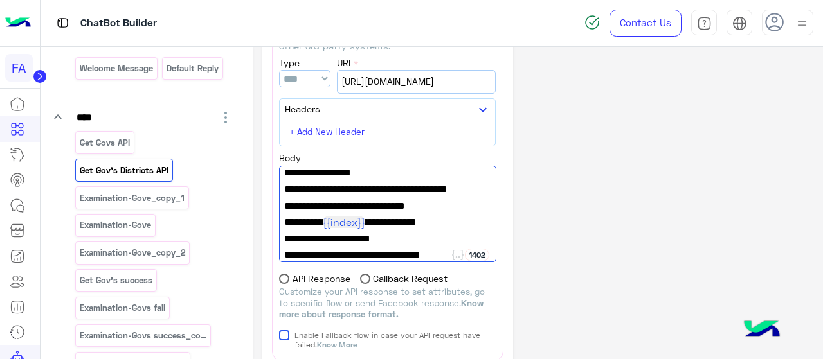
click at [415, 165] on span ""gov":" {{gov}} "," at bounding box center [387, 157] width 206 height 17
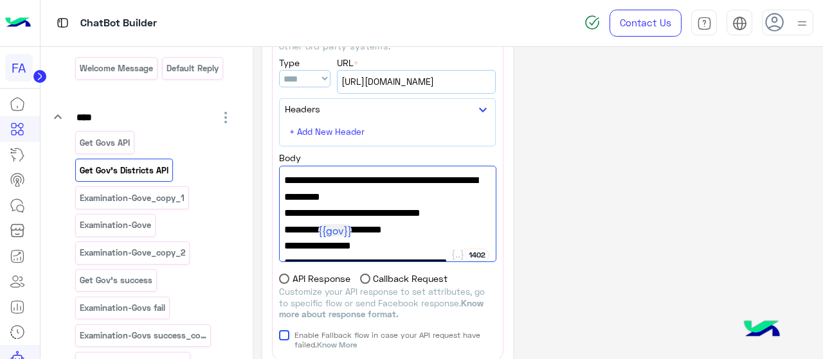
scroll to position [48, 0]
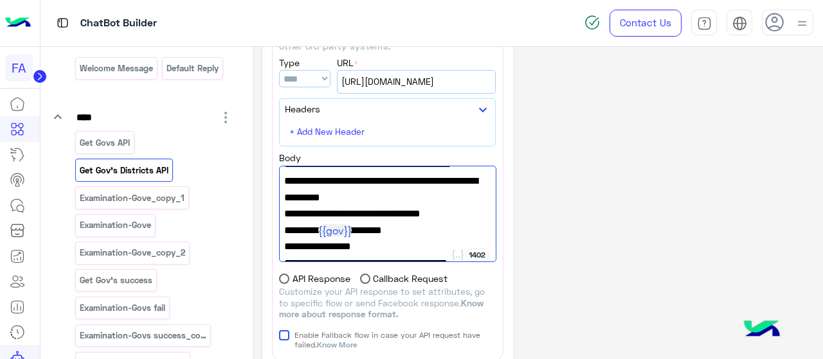
click at [390, 189] on span ""sheet_id":"13dtGhFpn5nAkFULhsszlDkb9mC1-9tKDS4enfxCMx68"," at bounding box center [387, 172] width 206 height 33
click at [611, 193] on div "**********" at bounding box center [538, 243] width 552 height 547
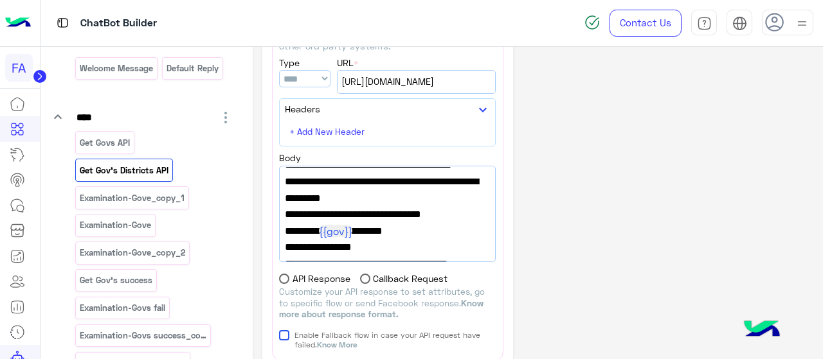
click at [449, 190] on span ""sheet_id":"13dtGhFpn5nAkFULhsszlDkb9mC1-9tKDS4enfxCMx68"," at bounding box center [387, 173] width 205 height 33
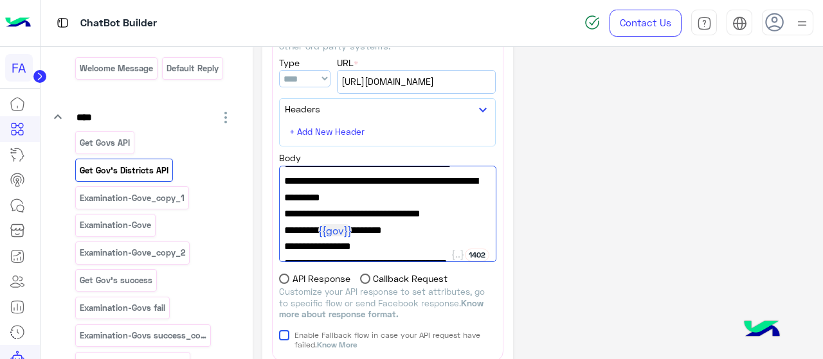
paste textarea "**********"
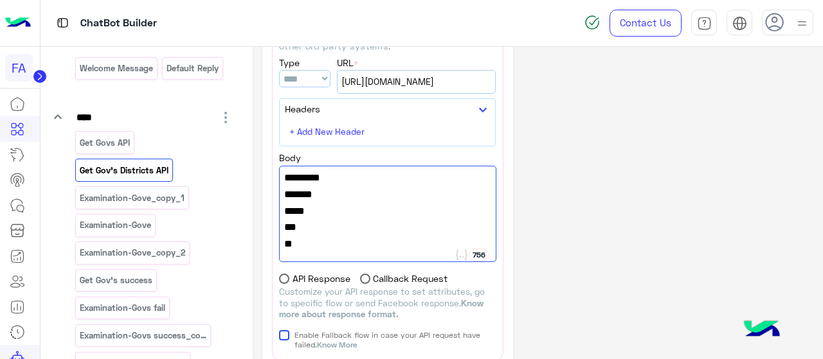
scroll to position [793, 0]
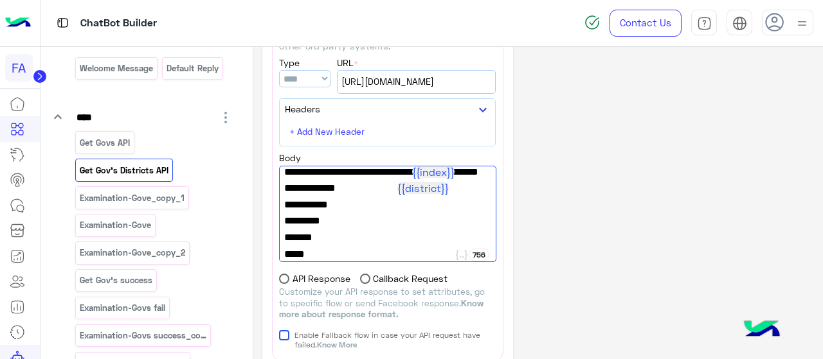
click at [413, 161] on span "{{districts}}" at bounding box center [384, 155] width 57 height 12
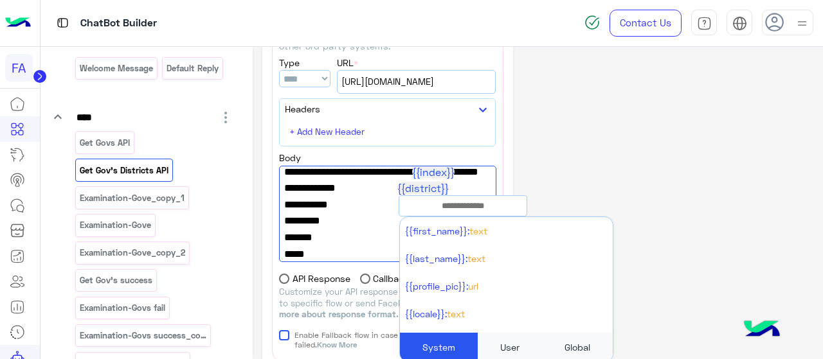
click at [512, 346] on div "User" at bounding box center [510, 347] width 64 height 29
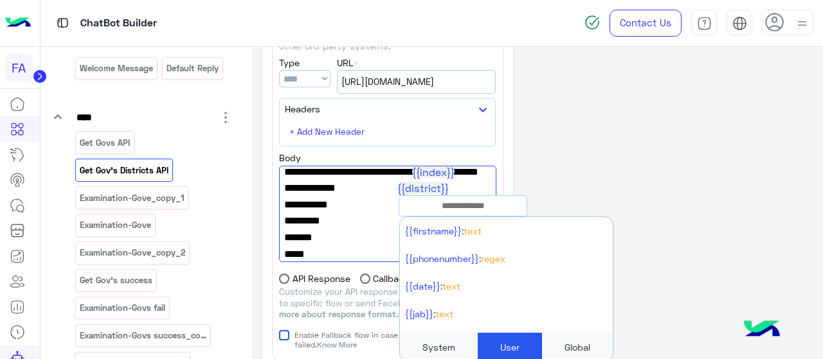
click at [563, 347] on div "Global" at bounding box center [577, 347] width 71 height 29
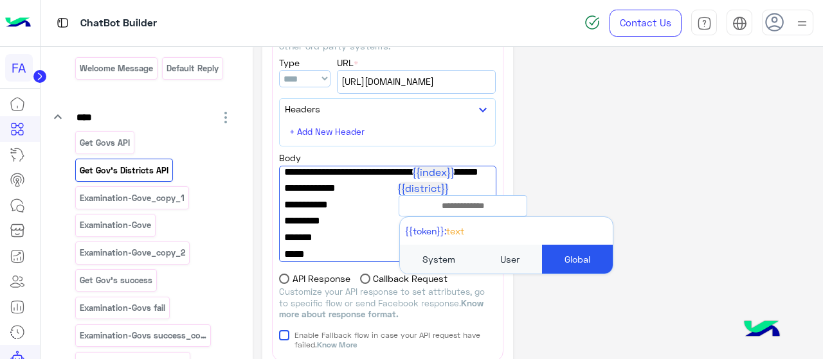
click at [498, 265] on div "User" at bounding box center [510, 259] width 64 height 29
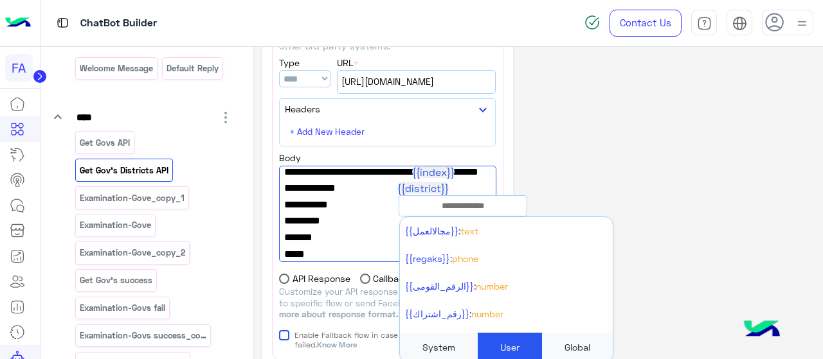
click at [433, 352] on div "System" at bounding box center [439, 347] width 78 height 29
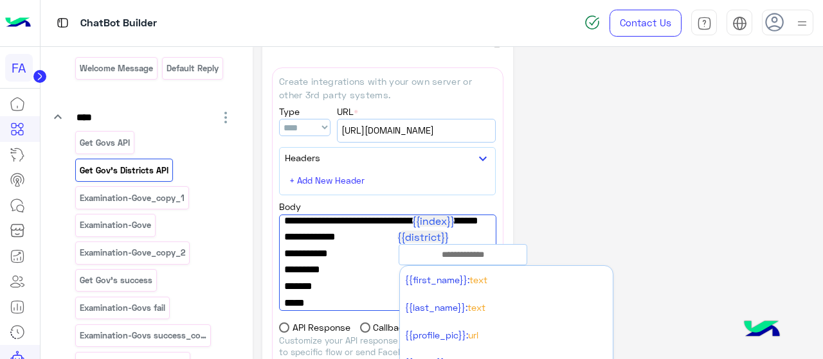
click at [624, 197] on div "**********" at bounding box center [538, 292] width 552 height 547
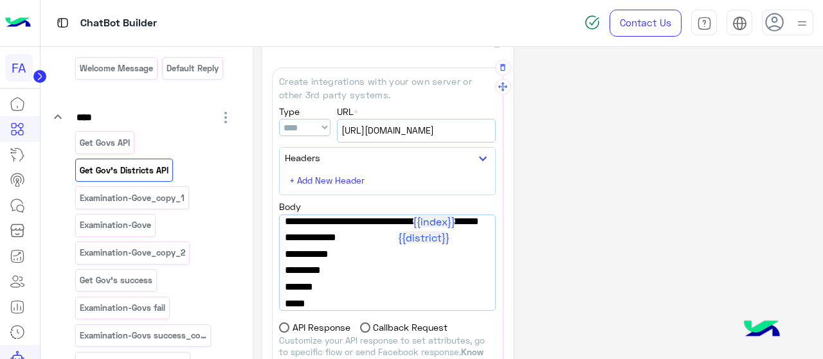
drag, startPoint x: 465, startPoint y: 236, endPoint x: 284, endPoint y: 235, distance: 181.3
click at [285, 213] on span ""rows_from": " {{districts}} "," at bounding box center [387, 205] width 205 height 17
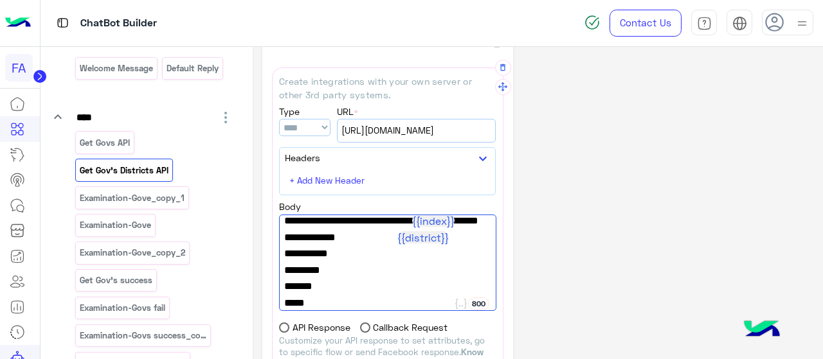
type textarea "**********"
click at [16, 353] on icon at bounding box center [17, 357] width 15 height 15
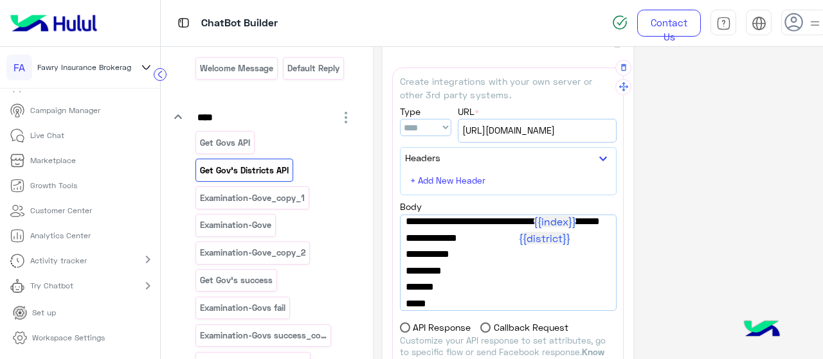
click at [60, 284] on p "Try Chatbot" at bounding box center [51, 286] width 43 height 12
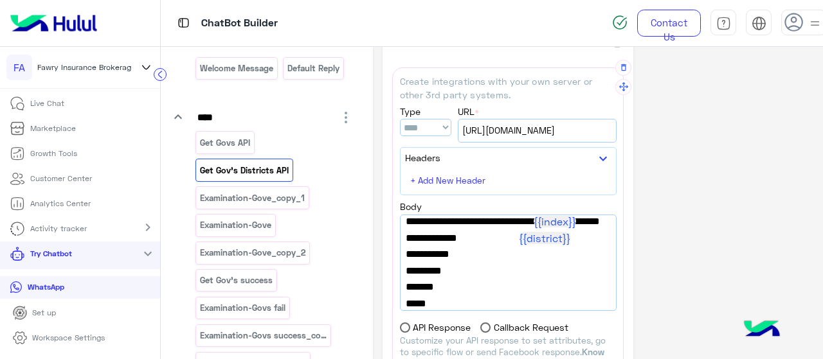
click at [75, 288] on link "WhatsApp" at bounding box center [80, 287] width 160 height 23
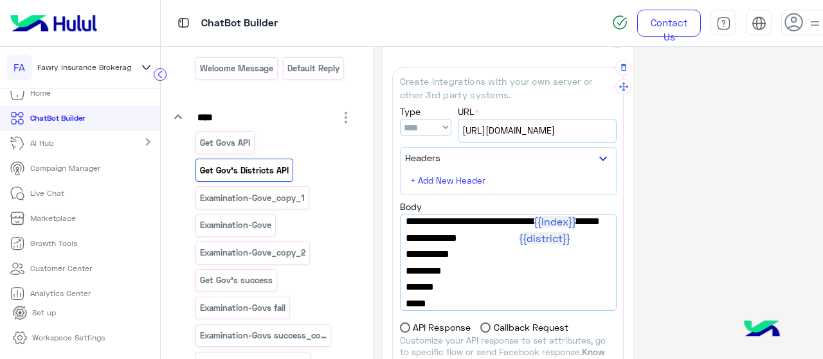
scroll to position [9, 0]
click at [49, 197] on p "Live Chat" at bounding box center [47, 195] width 34 height 12
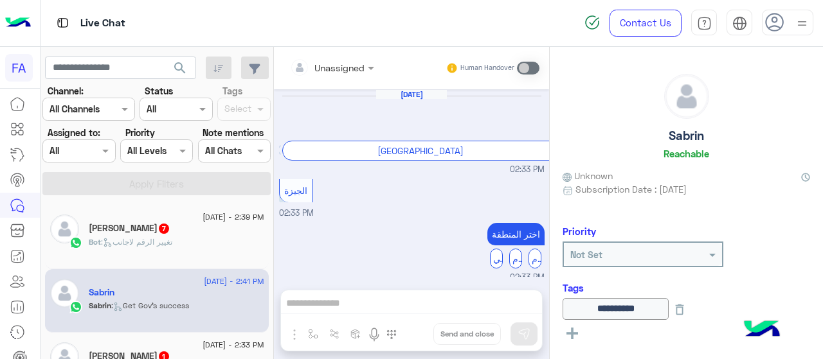
scroll to position [851, 0]
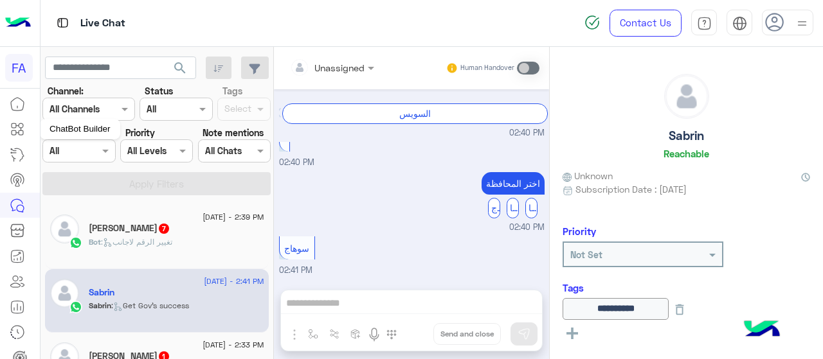
click at [15, 124] on icon at bounding box center [17, 129] width 15 height 15
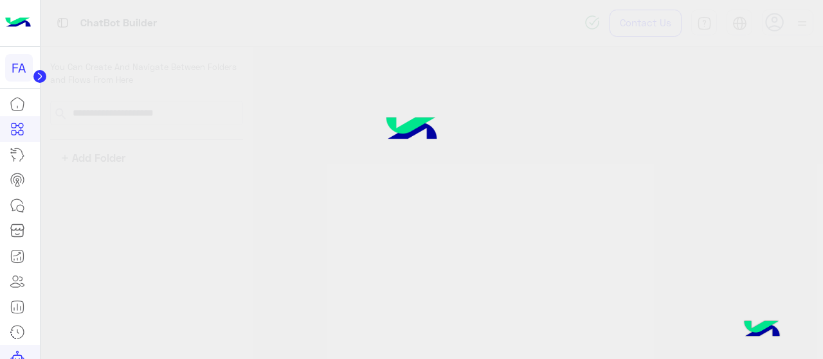
click at [15, 124] on icon at bounding box center [17, 129] width 15 height 15
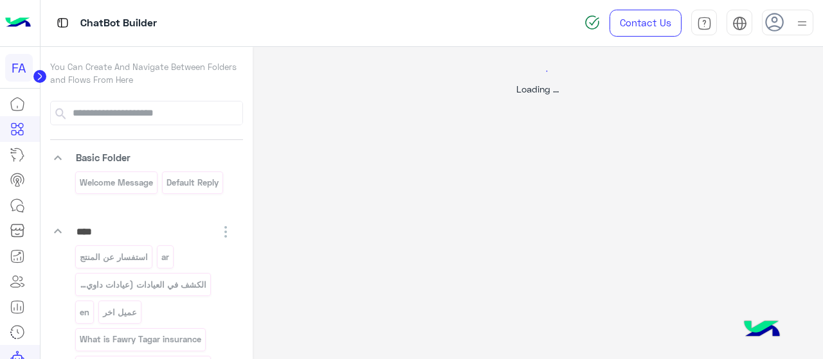
select select "****"
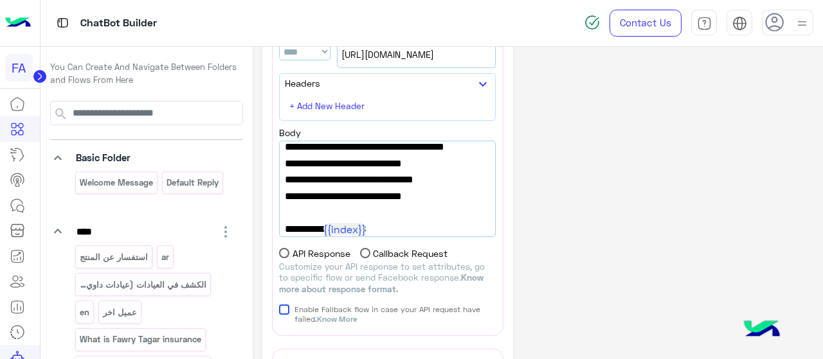
scroll to position [202, 0]
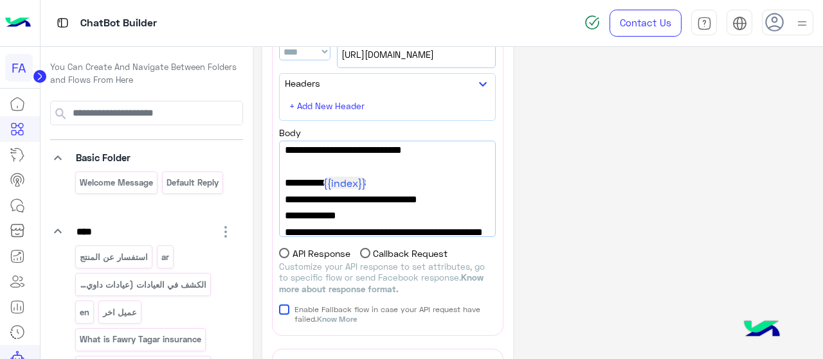
click at [447, 192] on span ""index": {{index}} ," at bounding box center [387, 183] width 205 height 17
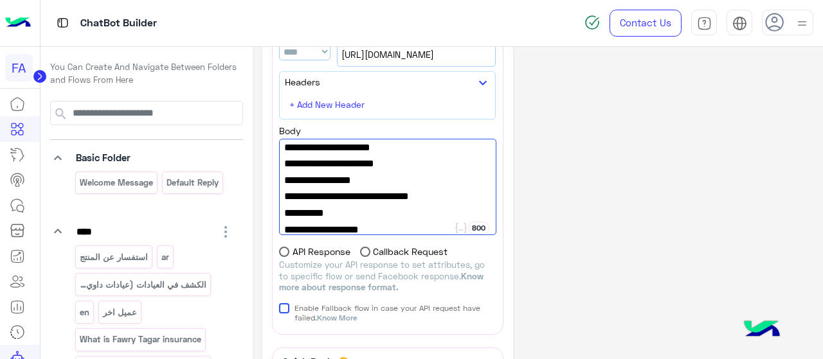
scroll to position [515, 0]
click at [447, 189] on span ""type": "list"," at bounding box center [387, 180] width 206 height 17
paste textarea "**********"
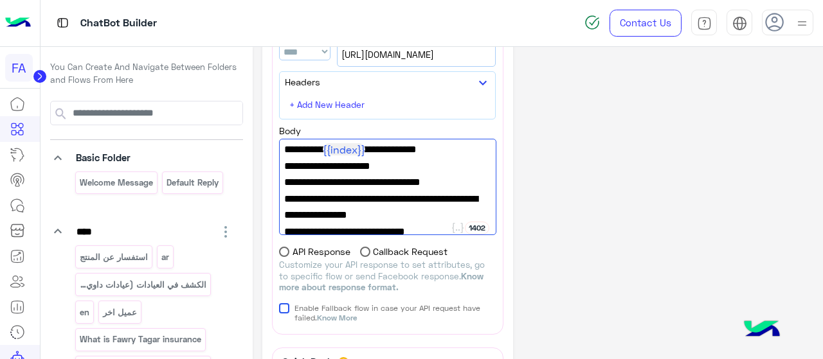
scroll to position [313, 0]
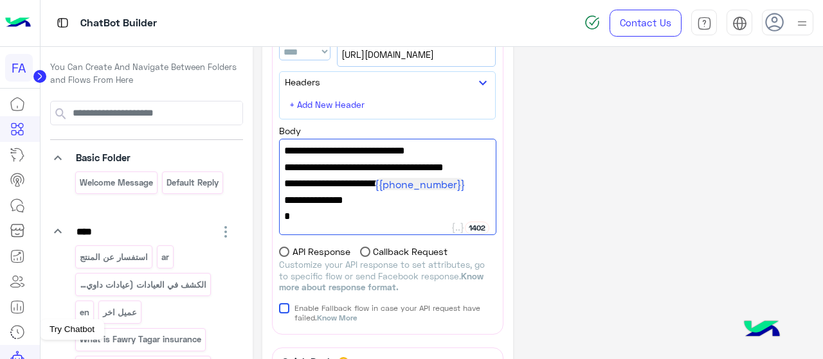
type textarea "**********"
click at [13, 352] on icon at bounding box center [17, 357] width 15 height 15
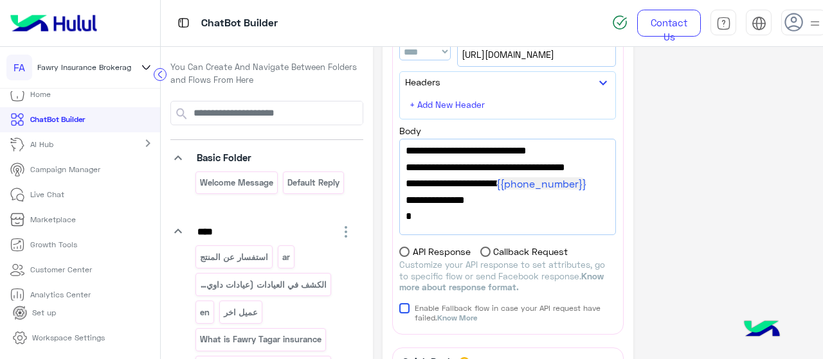
click at [37, 197] on p "Live Chat" at bounding box center [47, 195] width 34 height 12
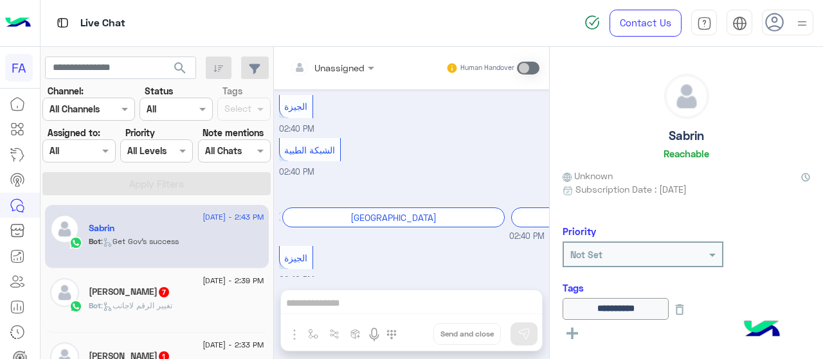
scroll to position [511, 0]
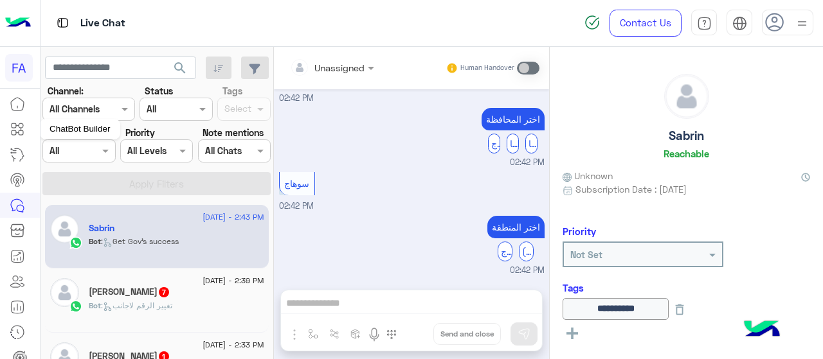
click at [18, 130] on icon at bounding box center [17, 129] width 15 height 15
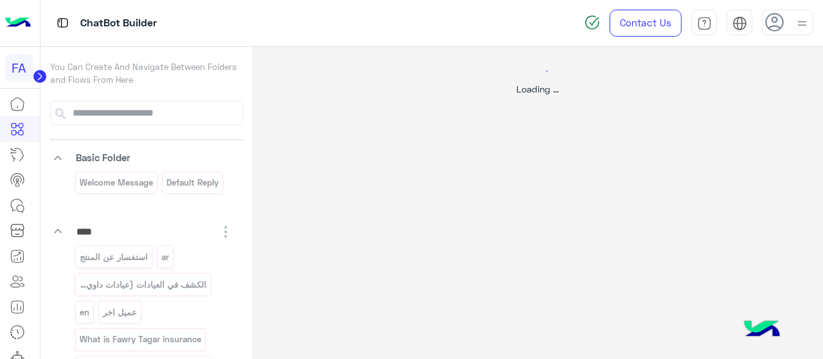
select select "****"
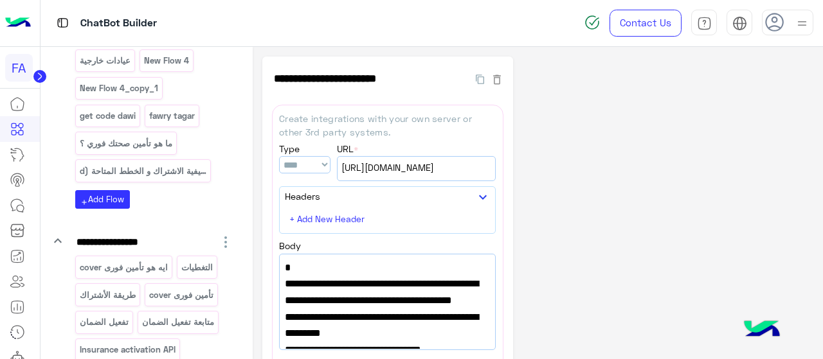
scroll to position [1295, 0]
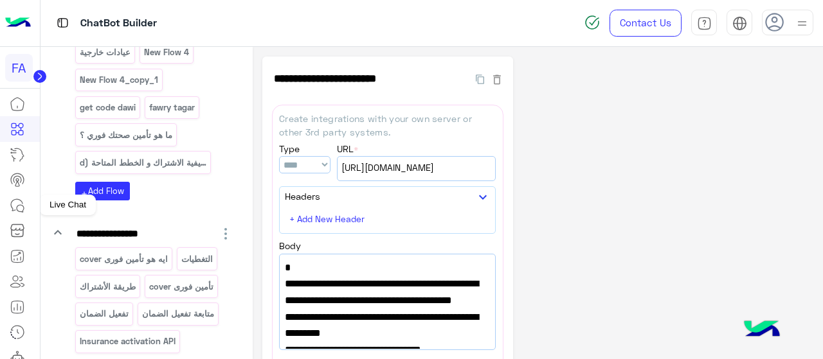
click at [17, 201] on icon at bounding box center [17, 205] width 15 height 15
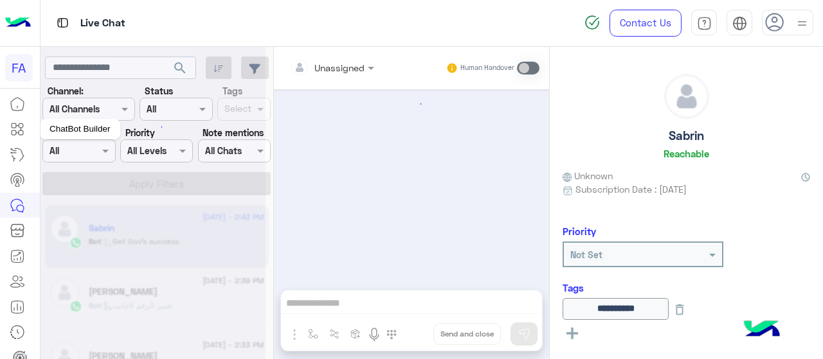
click at [18, 128] on icon at bounding box center [17, 129] width 15 height 15
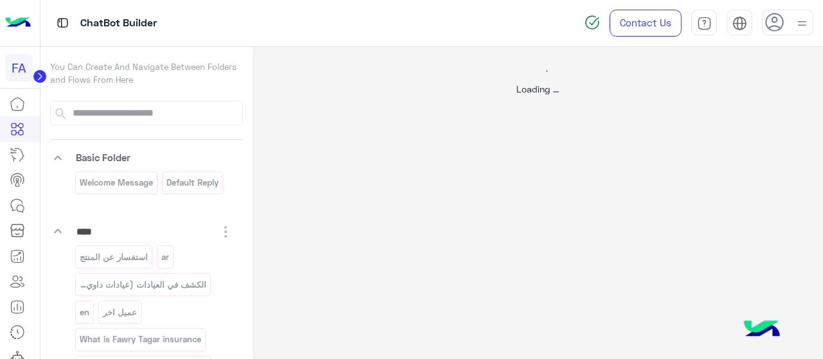
select select "****"
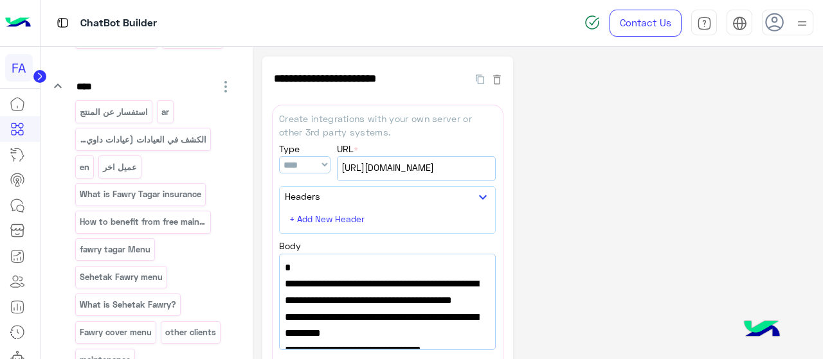
scroll to position [145, 0]
click at [14, 354] on icon at bounding box center [17, 357] width 15 height 15
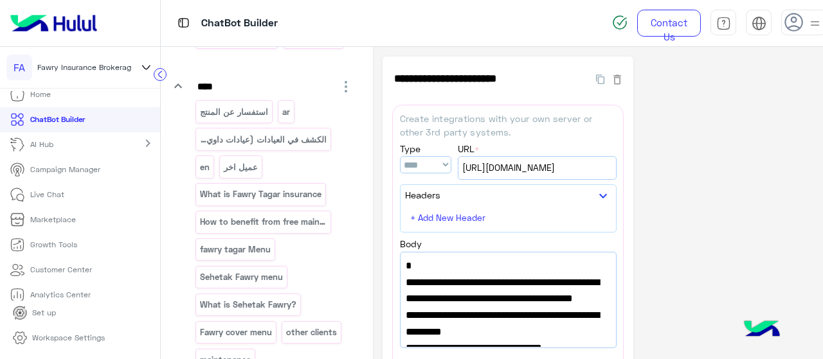
scroll to position [100, 0]
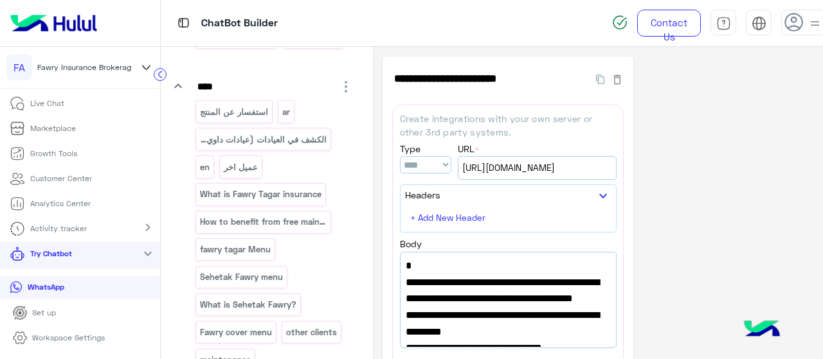
click at [58, 288] on p "WhatsApp" at bounding box center [46, 288] width 46 height 12
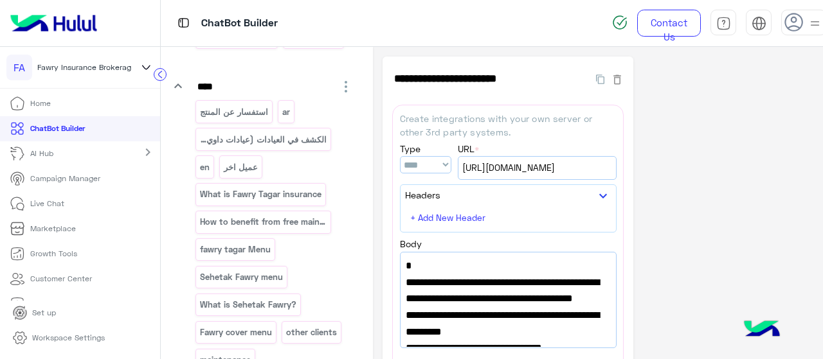
click at [39, 204] on p "Live Chat" at bounding box center [47, 204] width 34 height 12
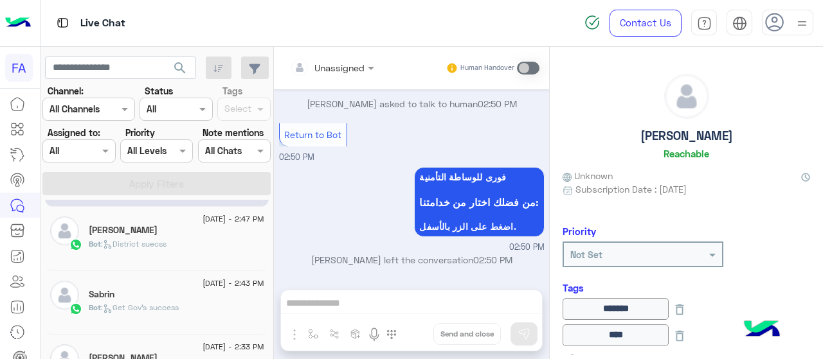
scroll to position [62, 0]
